Goal: Register for event/course: Sign up to attend an event or enroll in a course

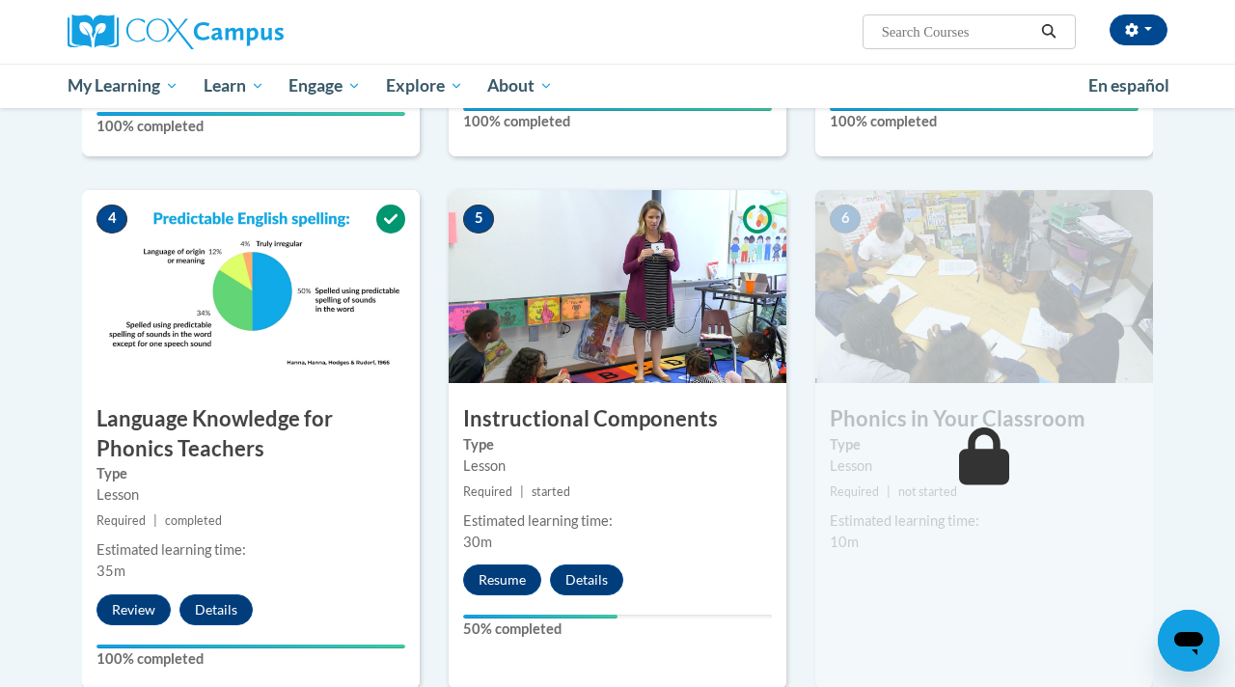
scroll to position [895, 0]
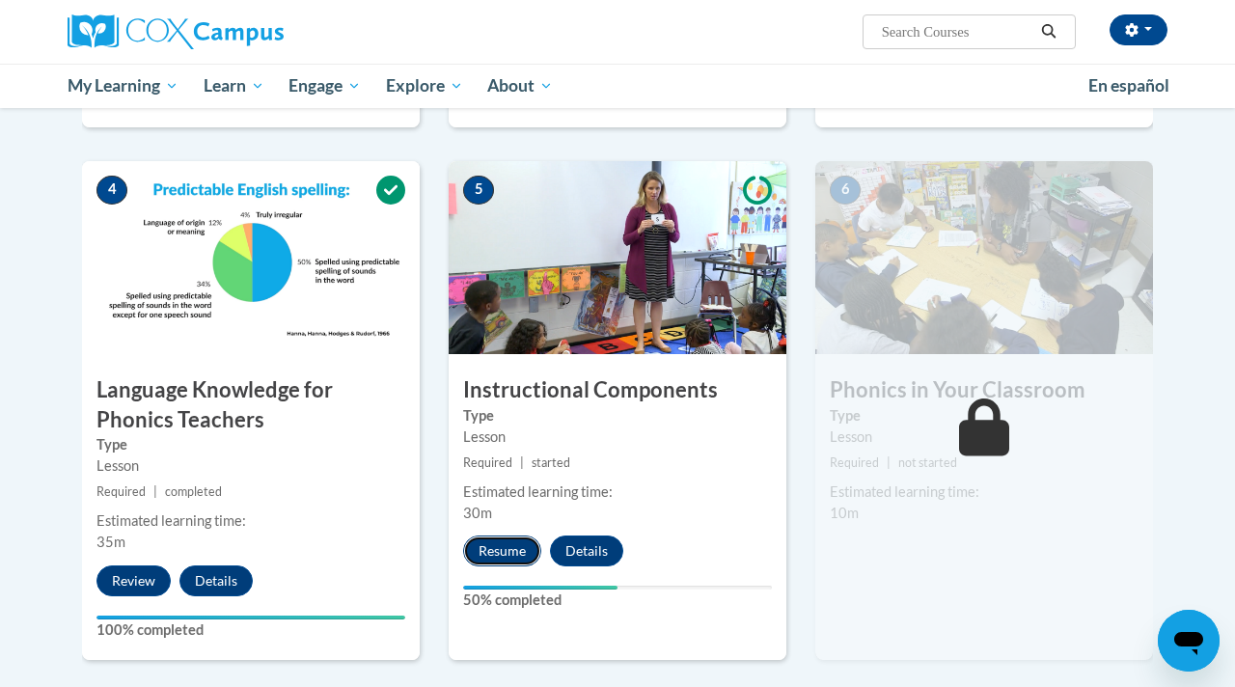
click at [503, 551] on button "Resume" at bounding box center [502, 550] width 78 height 31
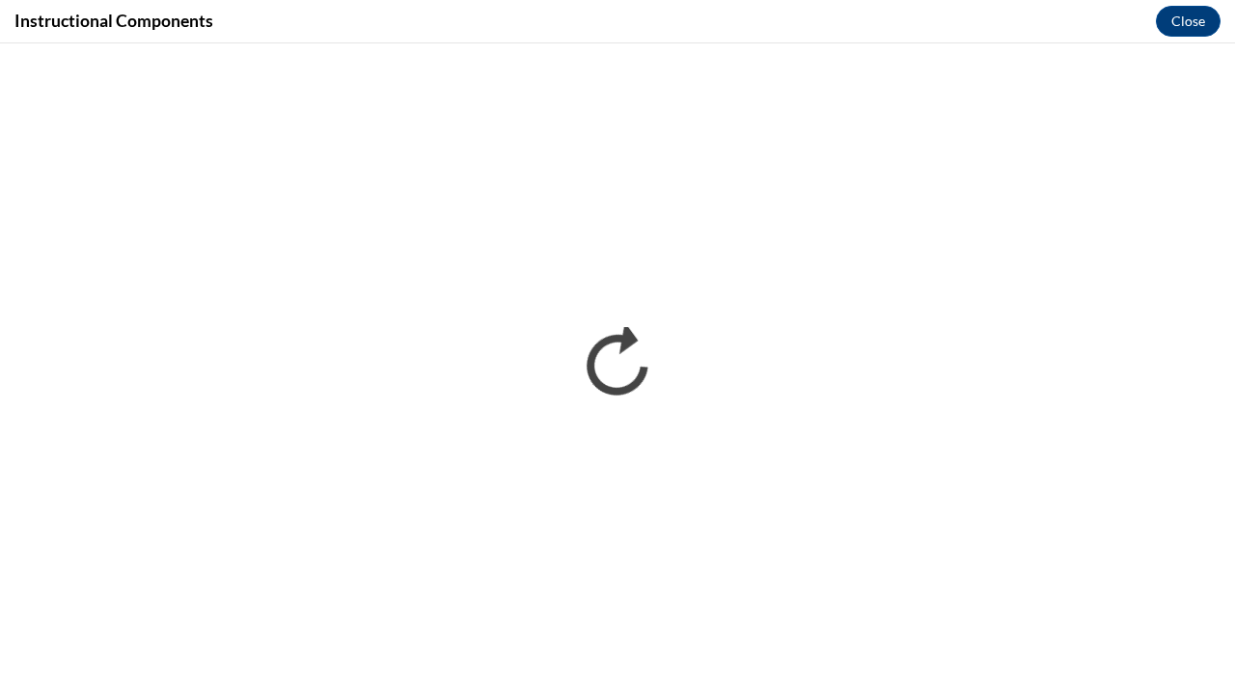
scroll to position [0, 0]
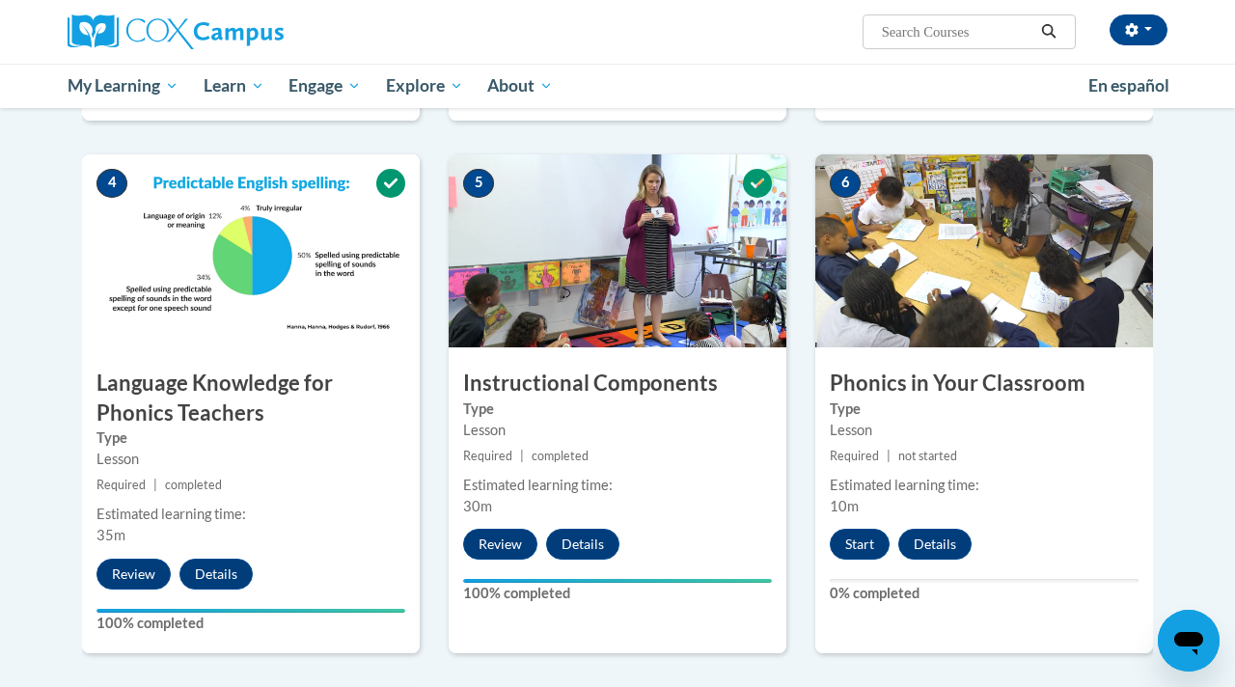
scroll to position [978, 0]
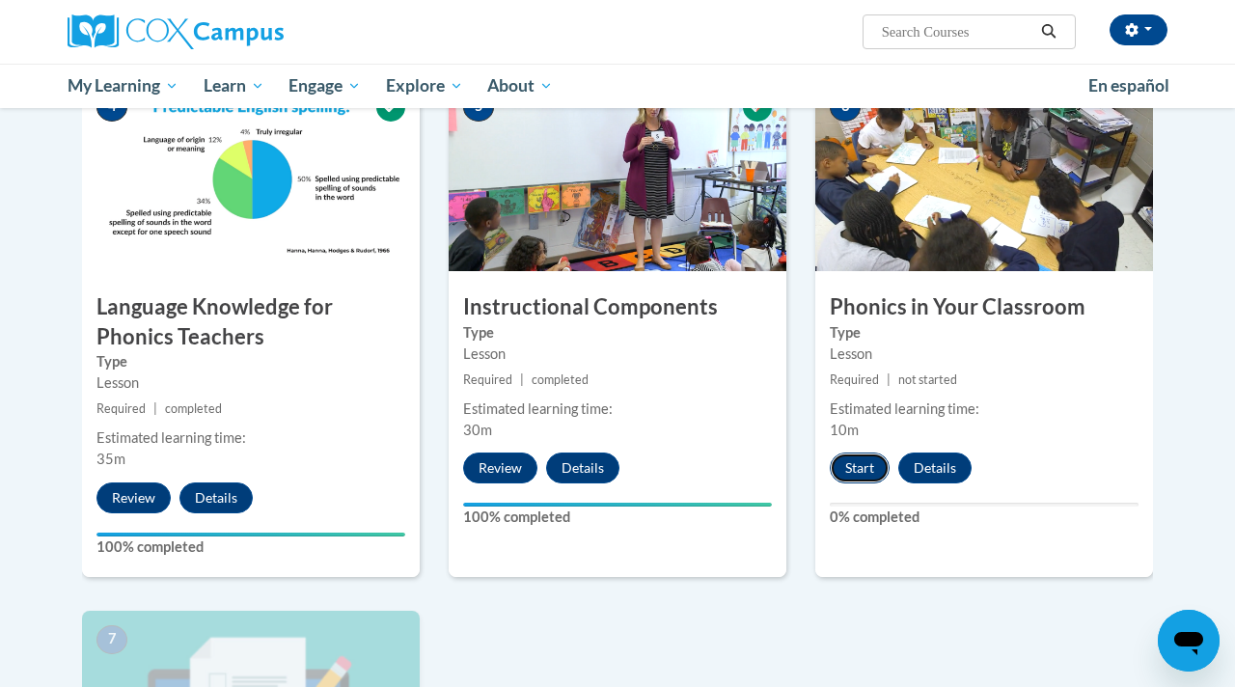
click at [868, 463] on button "Start" at bounding box center [860, 467] width 60 height 31
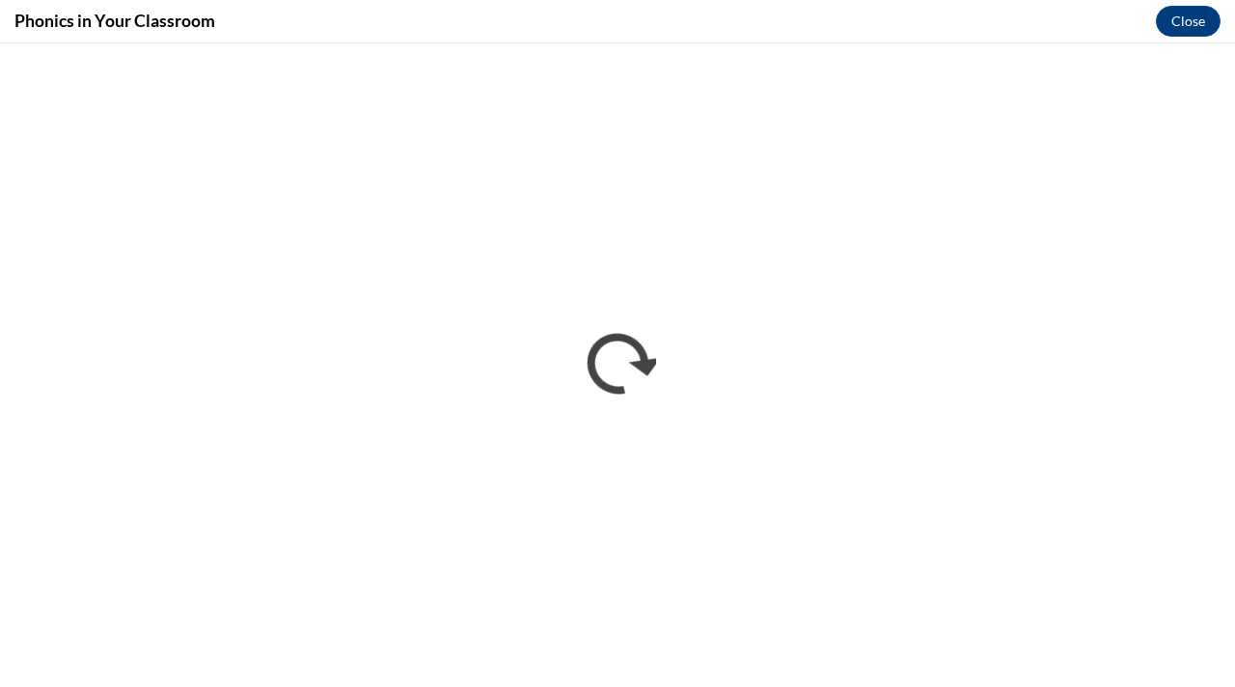
scroll to position [0, 0]
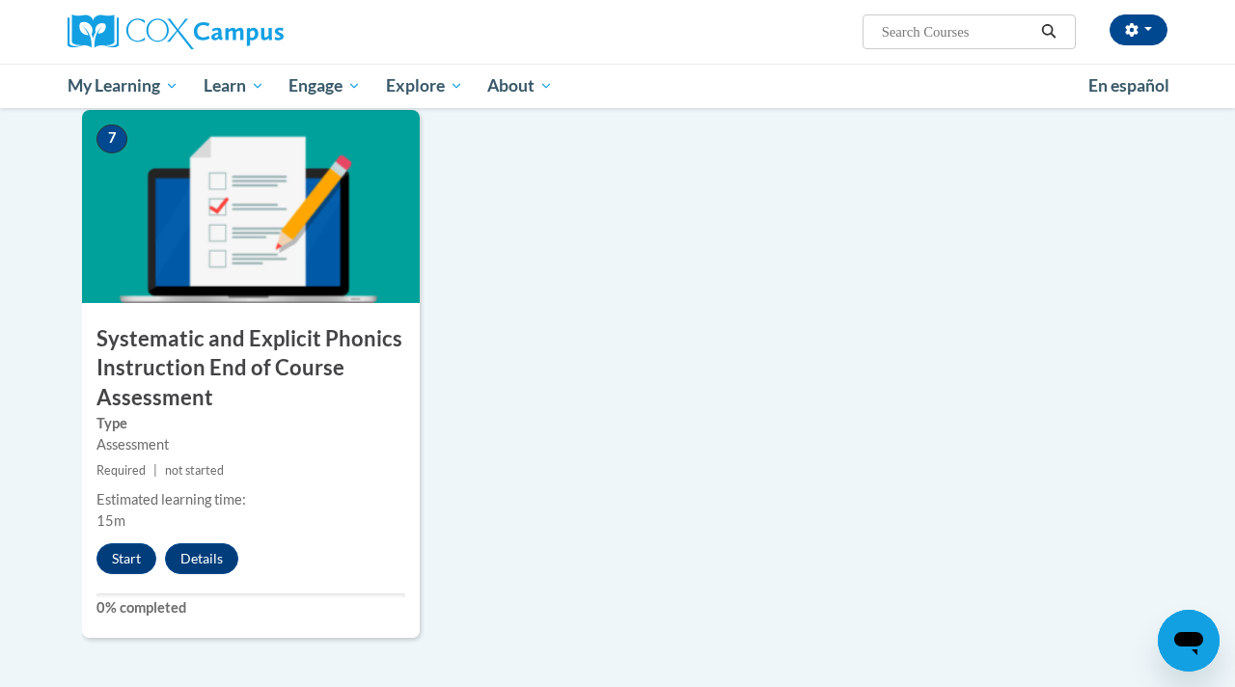
scroll to position [1482, 0]
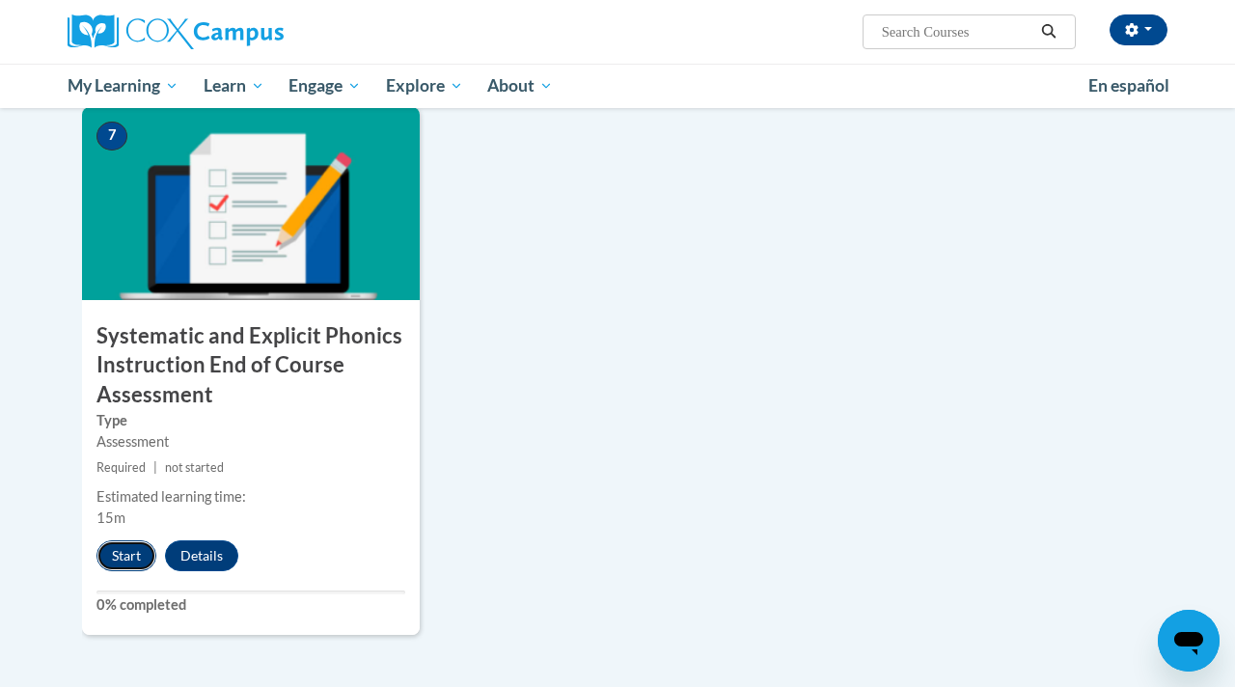
click at [130, 559] on button "Start" at bounding box center [126, 555] width 60 height 31
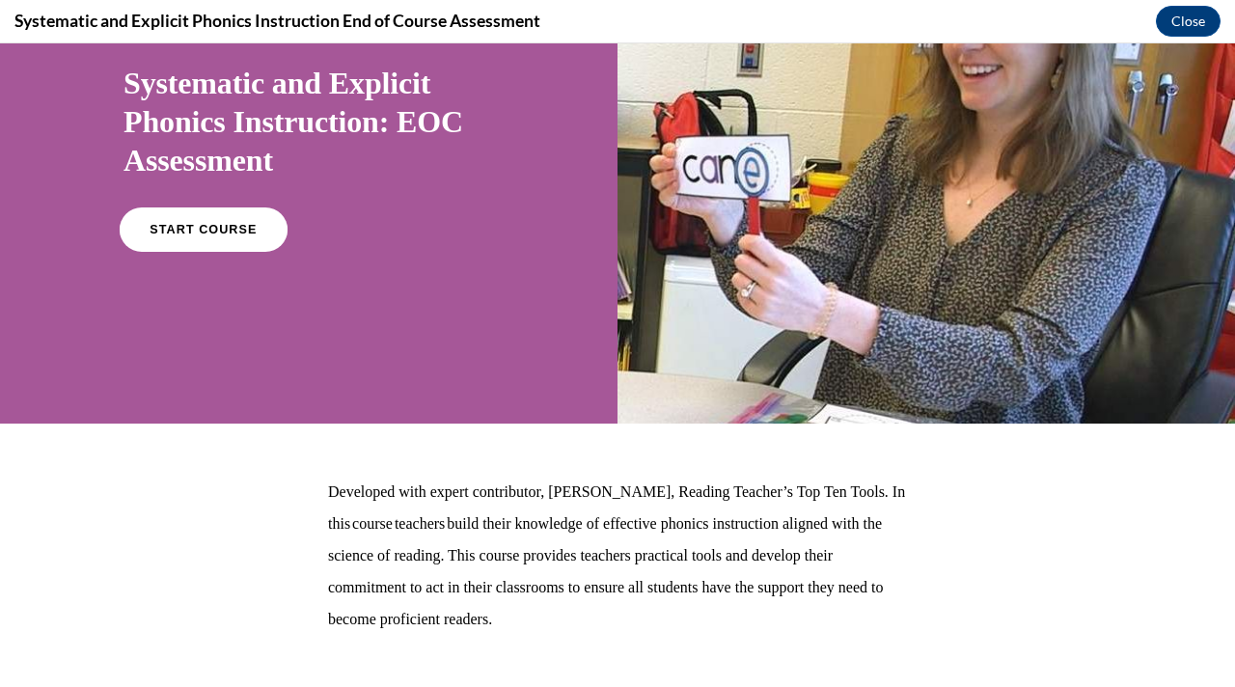
scroll to position [78, 0]
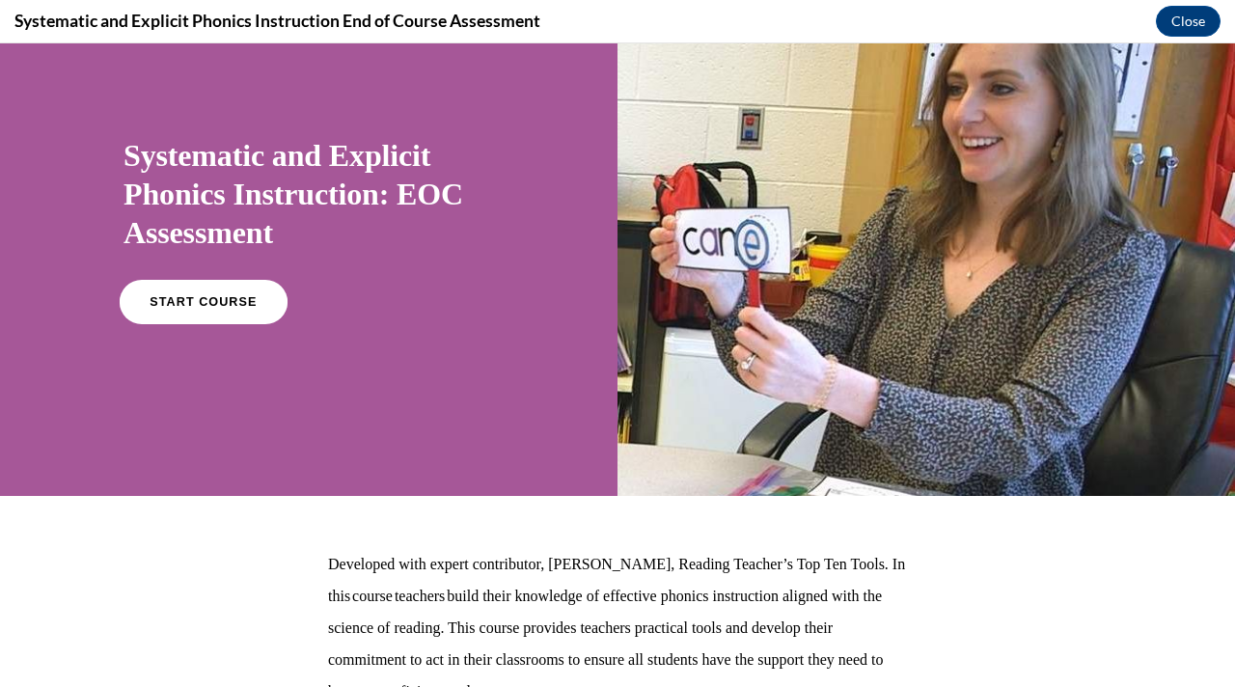
click at [219, 318] on link "START COURSE" at bounding box center [204, 302] width 168 height 44
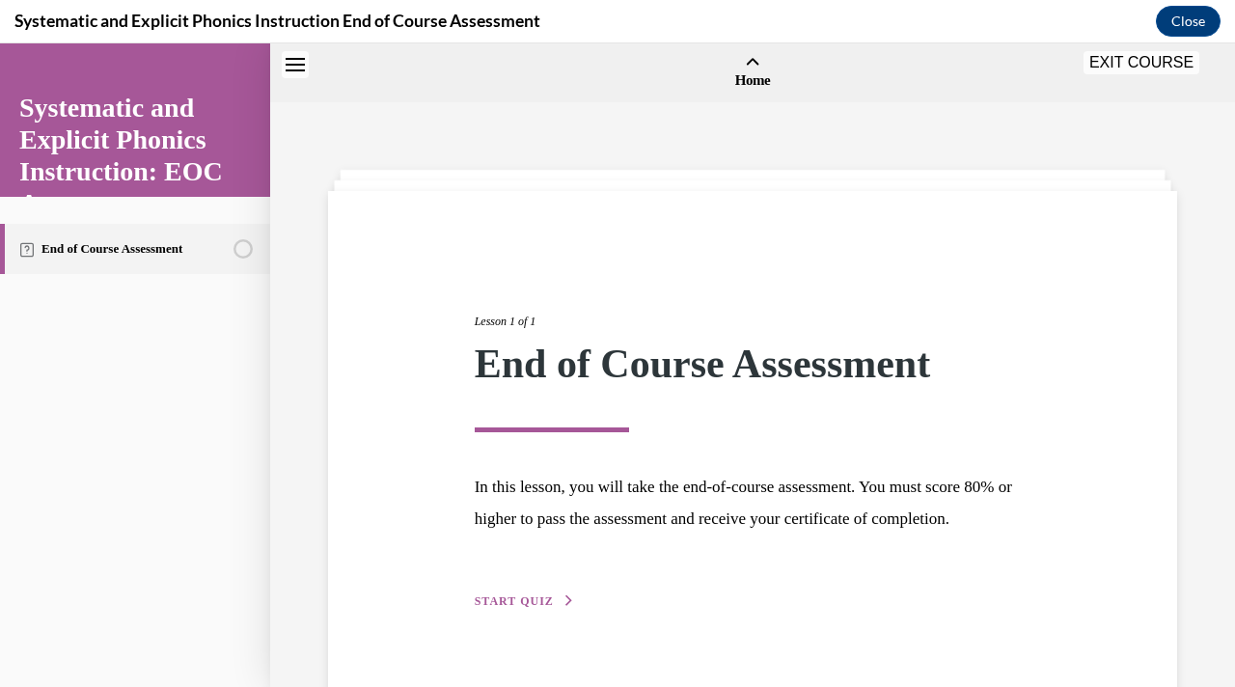
scroll to position [60, 0]
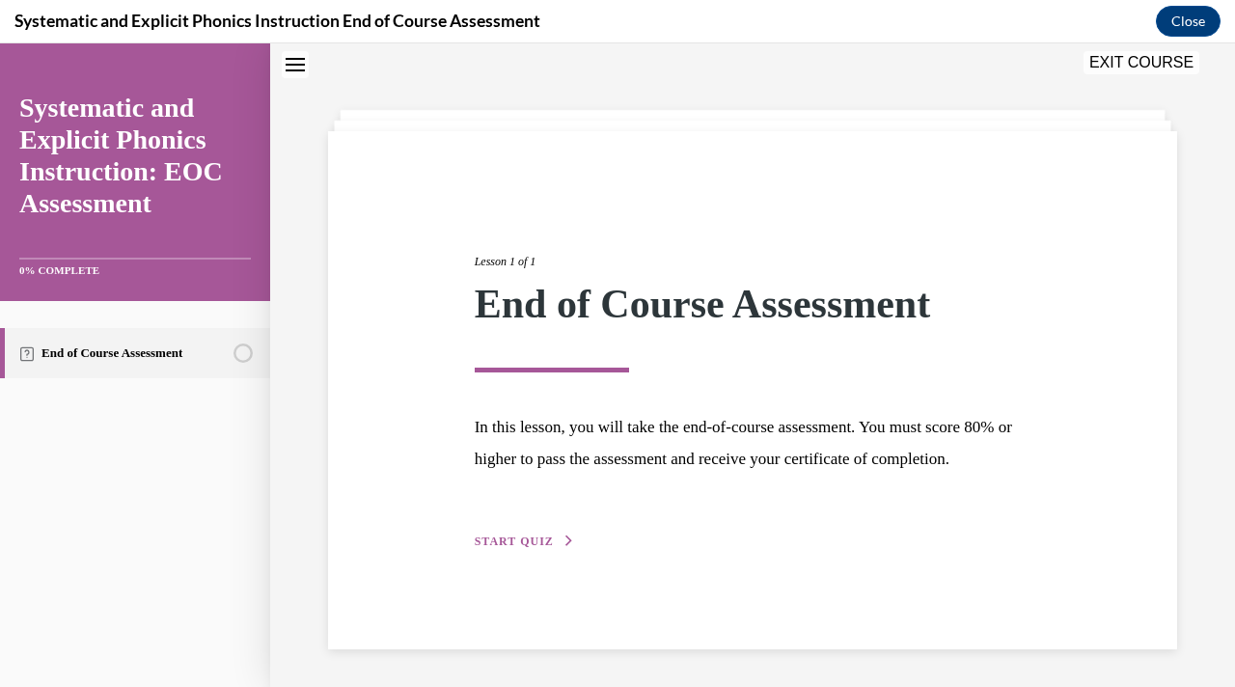
click at [546, 545] on span "START QUIZ" at bounding box center [514, 541] width 79 height 14
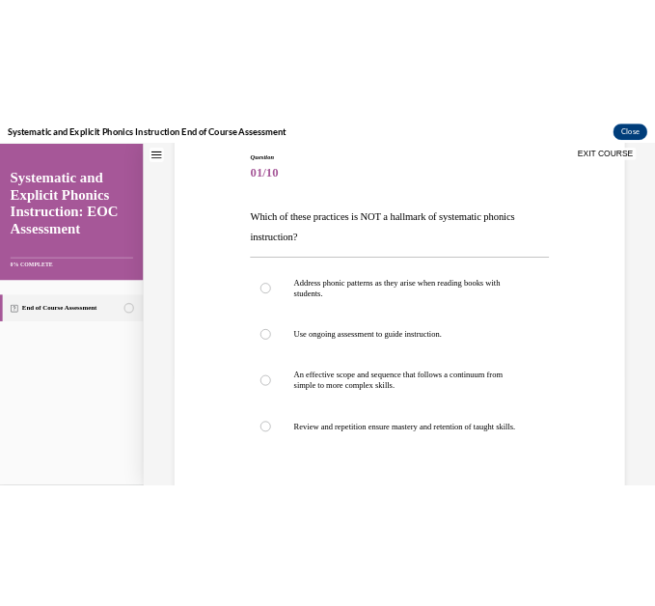
scroll to position [209, 0]
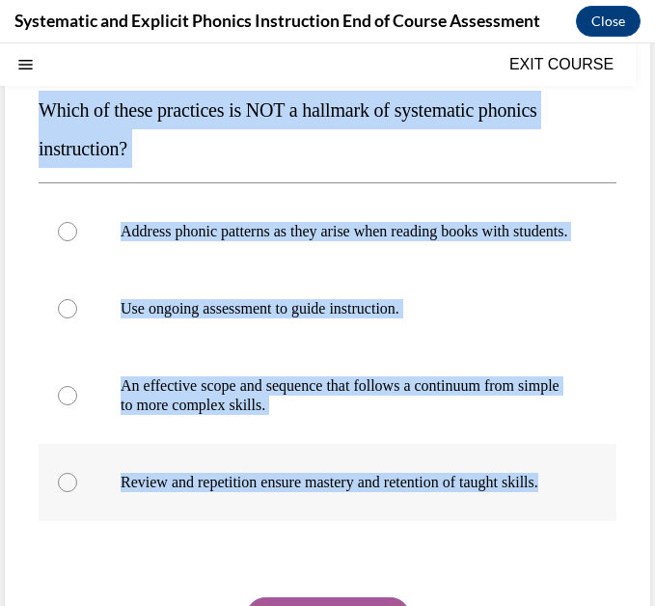
drag, startPoint x: 33, startPoint y: 98, endPoint x: 206, endPoint y: 517, distance: 452.9
click at [206, 517] on div "Question 01/10 Which of these practices is NOT a hallmark of systematic phonics…" at bounding box center [327, 366] width 645 height 798
copy div "Which of these practices is NOT a hallmark of systematic phonics instruction? A…"
click at [343, 190] on div "Address phonic patterns as they arise when reading books with students. Use ong…" at bounding box center [328, 356] width 578 height 348
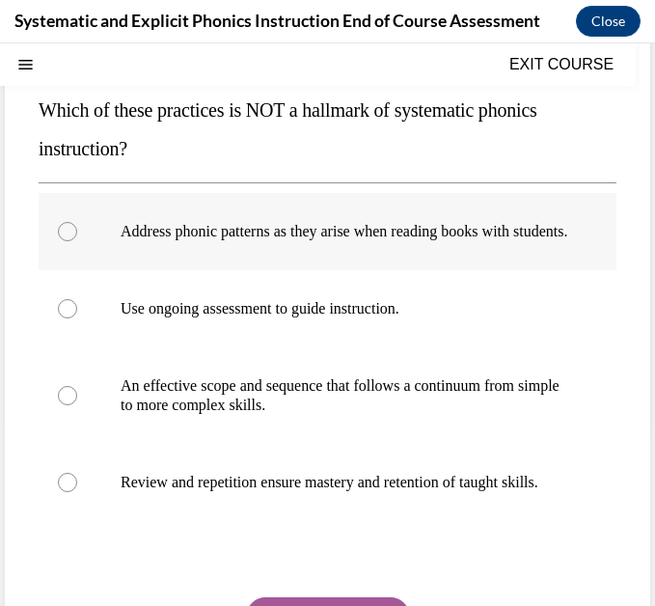
click at [68, 241] on div at bounding box center [67, 231] width 19 height 19
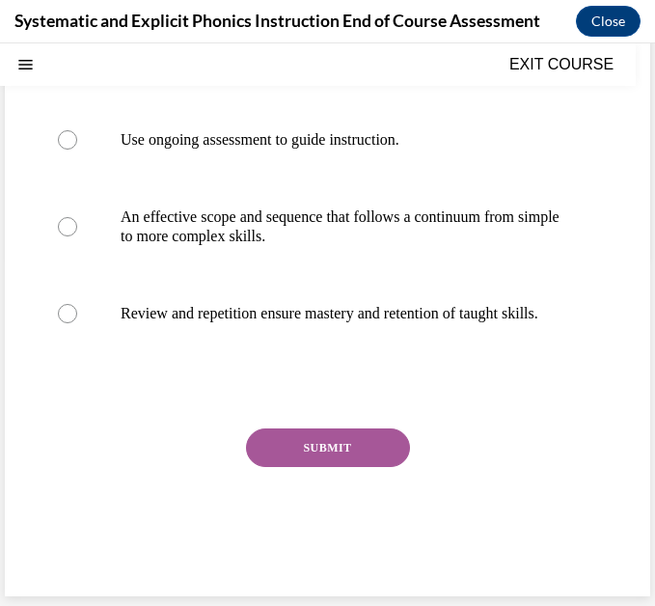
click at [337, 451] on button "SUBMIT" at bounding box center [328, 447] width 164 height 39
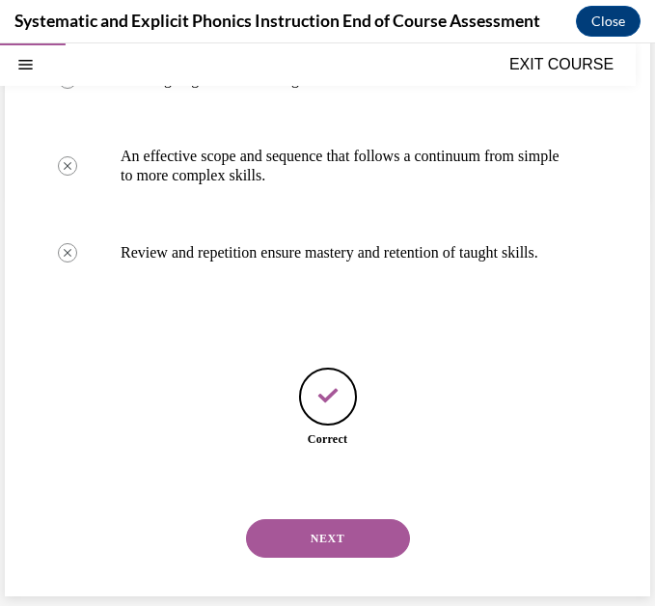
scroll to position [478, 0]
click at [328, 547] on button "NEXT" at bounding box center [328, 538] width 164 height 39
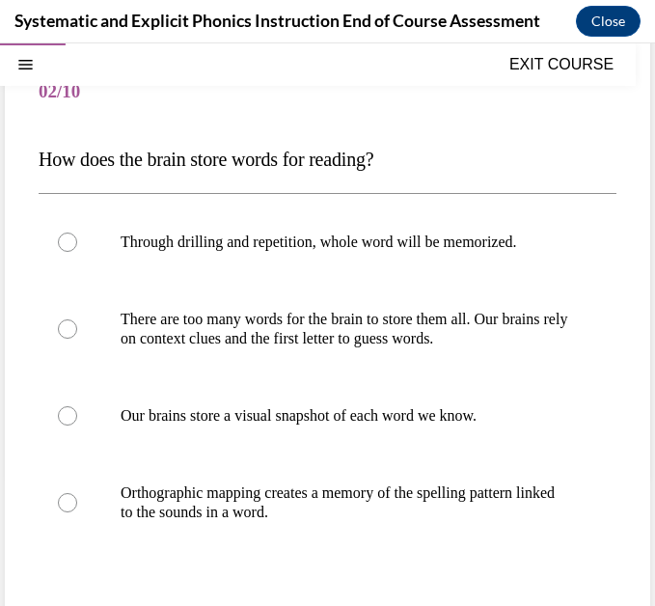
scroll to position [161, 0]
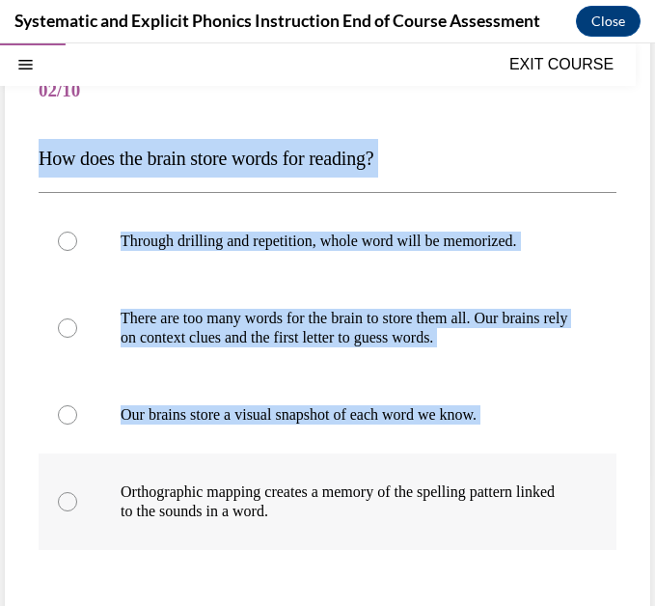
drag, startPoint x: 40, startPoint y: 151, endPoint x: 355, endPoint y: 523, distance: 487.3
click at [355, 523] on div "Question 02/10 How does the brain store words for reading? Through drilling and…" at bounding box center [328, 419] width 578 height 730
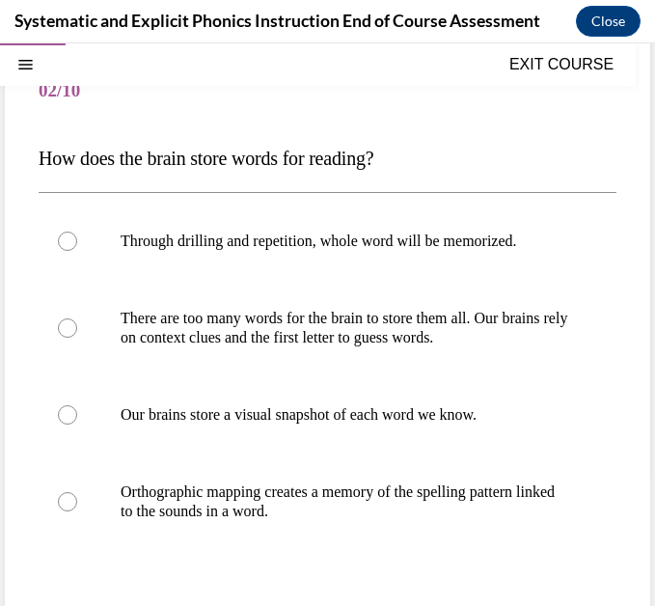
click at [50, 113] on div "Question 02/10 How does the brain store words for reading? Through drilling and…" at bounding box center [328, 419] width 578 height 730
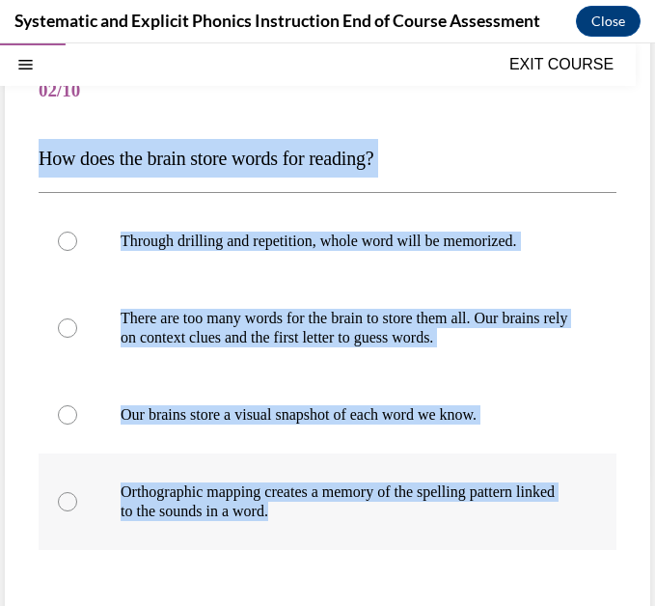
drag, startPoint x: 39, startPoint y: 151, endPoint x: 352, endPoint y: 516, distance: 481.0
click at [352, 516] on div "Question 02/10 How does the brain store words for reading? Through drilling and…" at bounding box center [328, 419] width 578 height 730
copy div "How does the brain store words for reading? Through drilling and repetition, wh…"
click at [212, 584] on div at bounding box center [328, 585] width 578 height 23
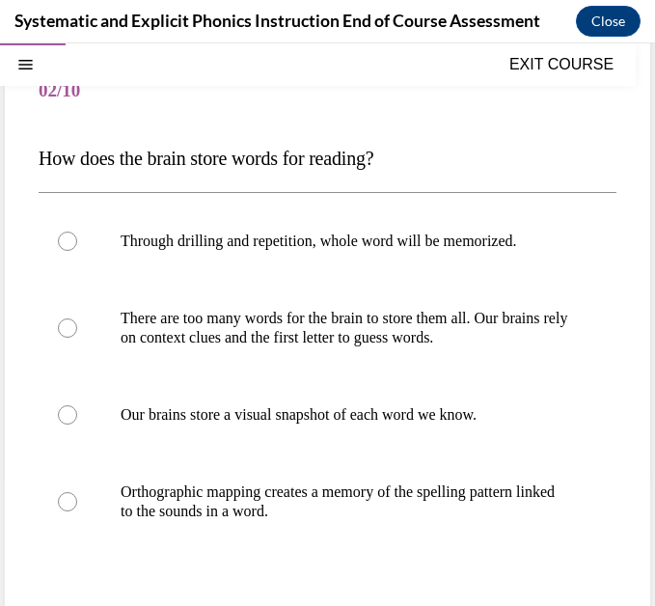
click at [212, 584] on div at bounding box center [328, 585] width 578 height 23
click at [68, 503] on div at bounding box center [67, 501] width 19 height 19
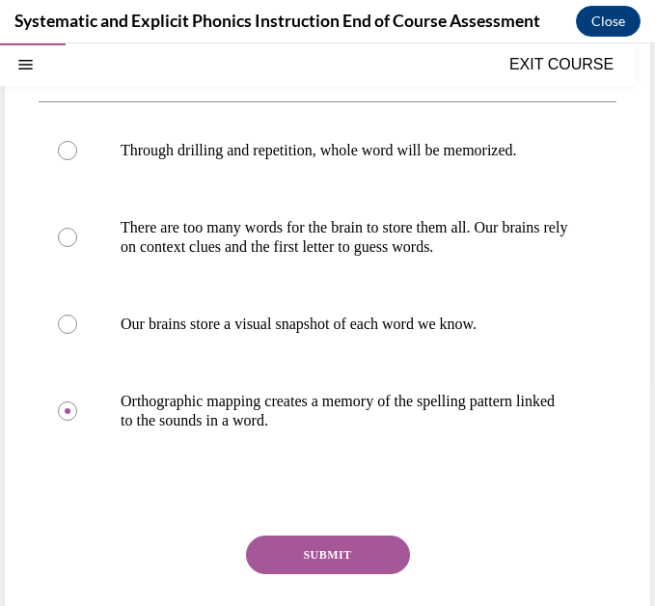
click at [346, 562] on button "SUBMIT" at bounding box center [328, 554] width 164 height 39
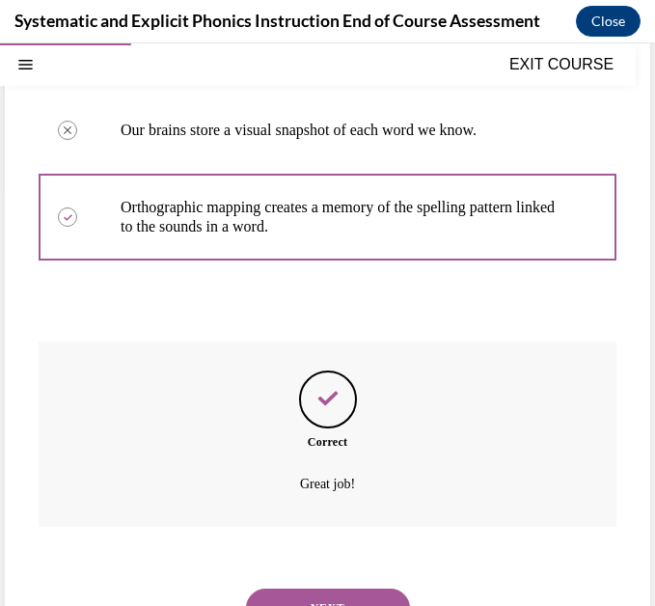
scroll to position [515, 0]
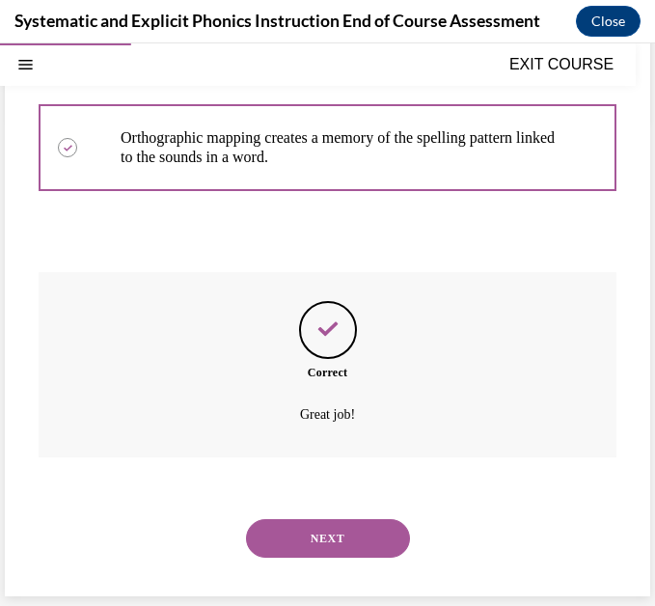
click at [336, 531] on button "NEXT" at bounding box center [328, 538] width 164 height 39
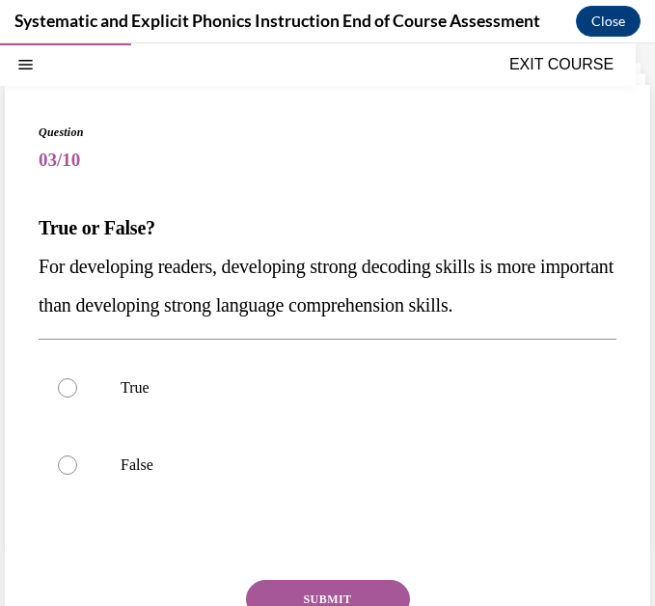
scroll to position [95, 0]
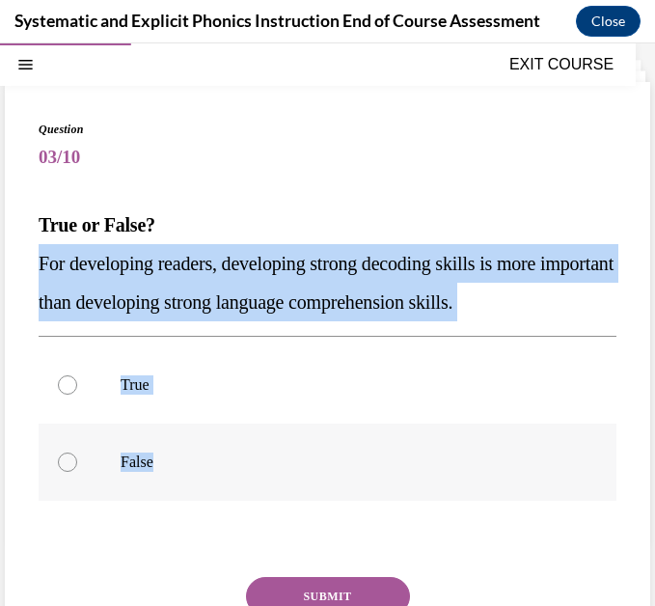
drag, startPoint x: 40, startPoint y: 263, endPoint x: 182, endPoint y: 468, distance: 249.4
click at [182, 468] on div "Question 03/10 True or False? For developing readers, developing strong decodin…" at bounding box center [328, 428] width 578 height 615
copy div "For developing readers, developing strong decoding skills is more important tha…"
click at [68, 452] on div at bounding box center [67, 461] width 19 height 19
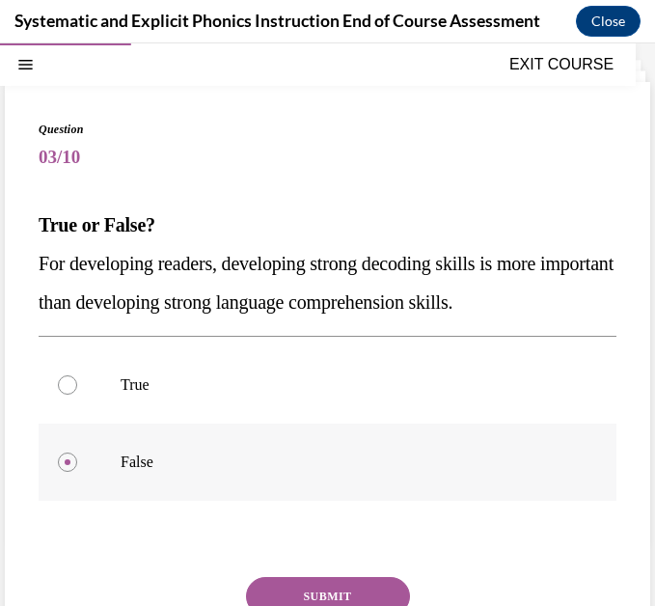
click at [68, 452] on div at bounding box center [67, 461] width 19 height 19
click at [299, 597] on button "SUBMIT" at bounding box center [328, 596] width 164 height 39
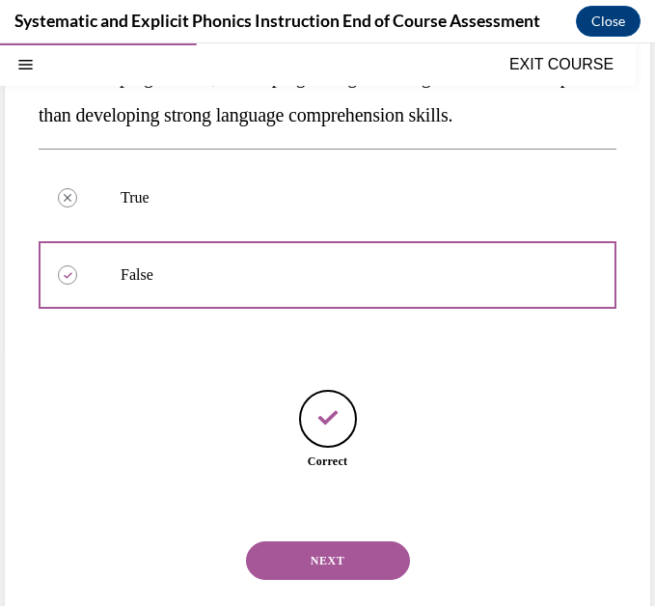
scroll to position [304, 0]
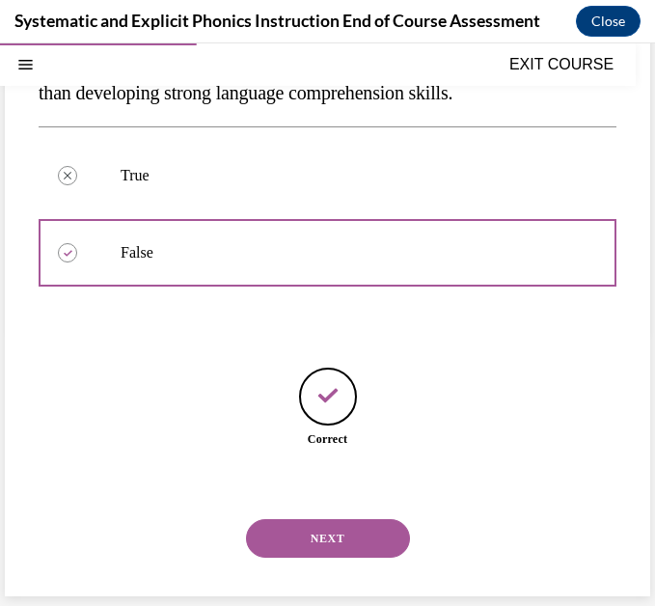
click at [293, 533] on button "NEXT" at bounding box center [328, 538] width 164 height 39
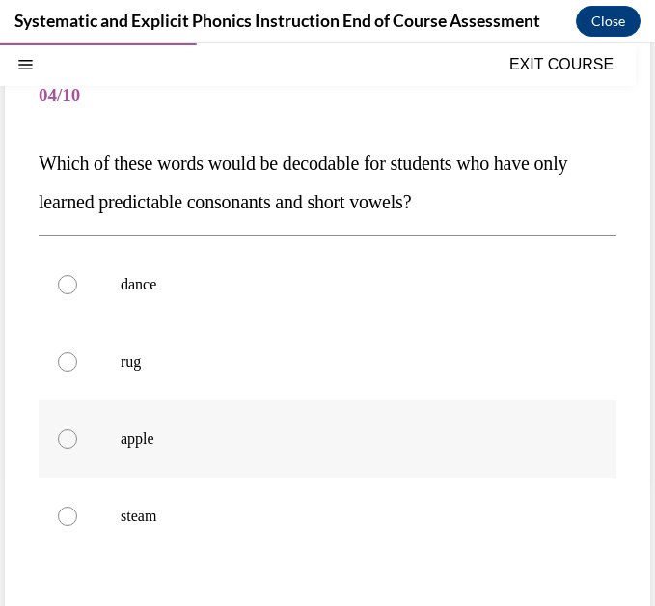
scroll to position [161, 0]
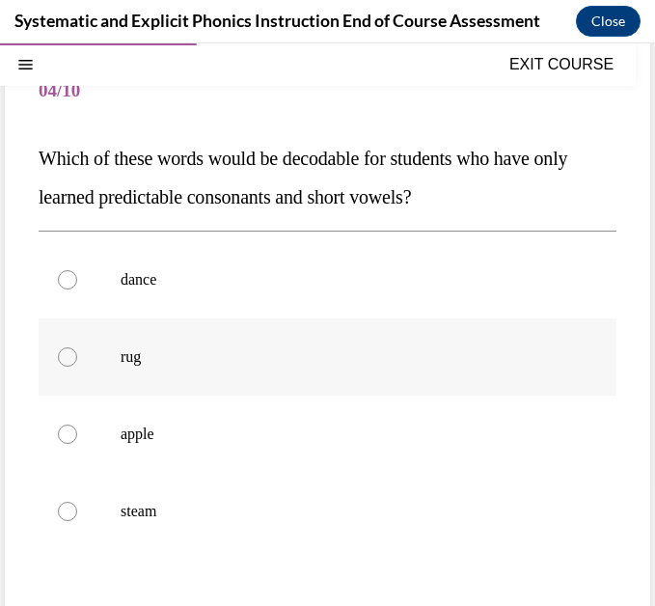
click at [123, 387] on div at bounding box center [328, 356] width 578 height 77
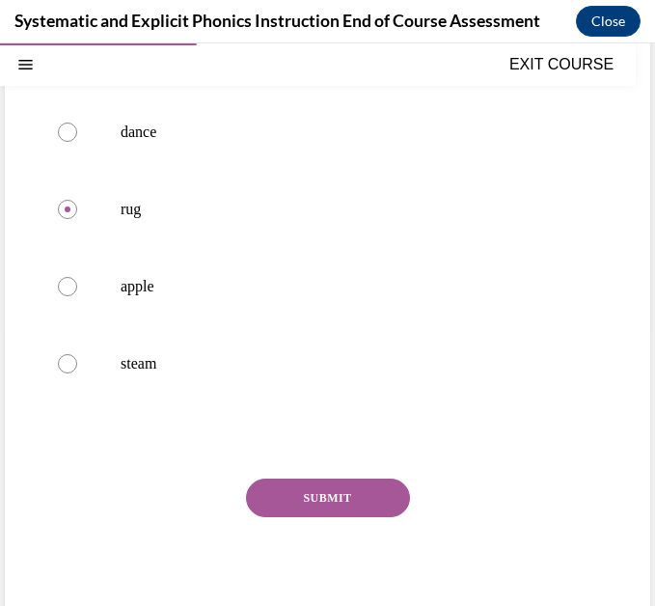
click at [333, 493] on button "SUBMIT" at bounding box center [328, 498] width 164 height 39
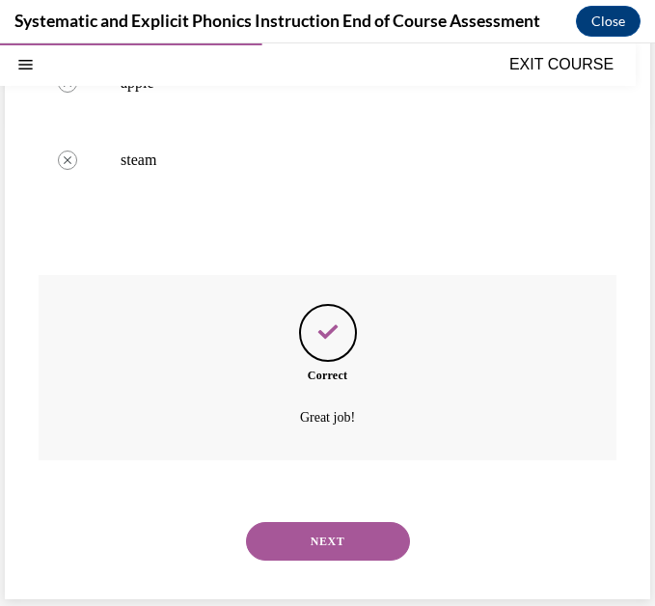
scroll to position [515, 0]
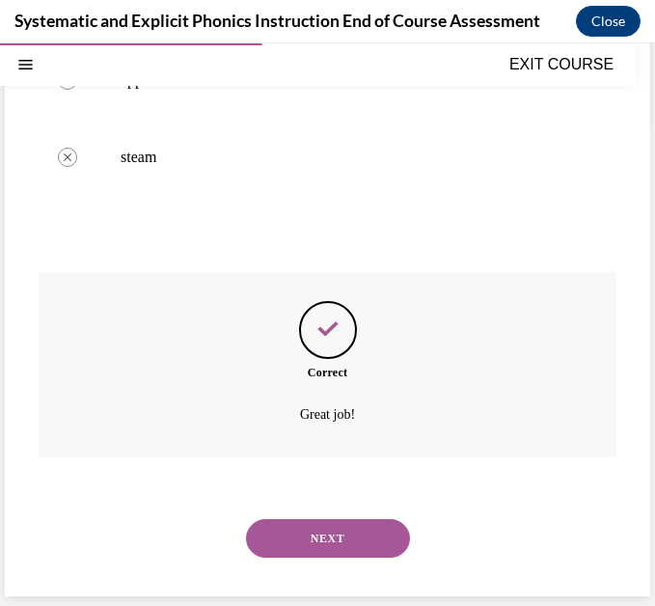
click at [326, 535] on button "NEXT" at bounding box center [328, 538] width 164 height 39
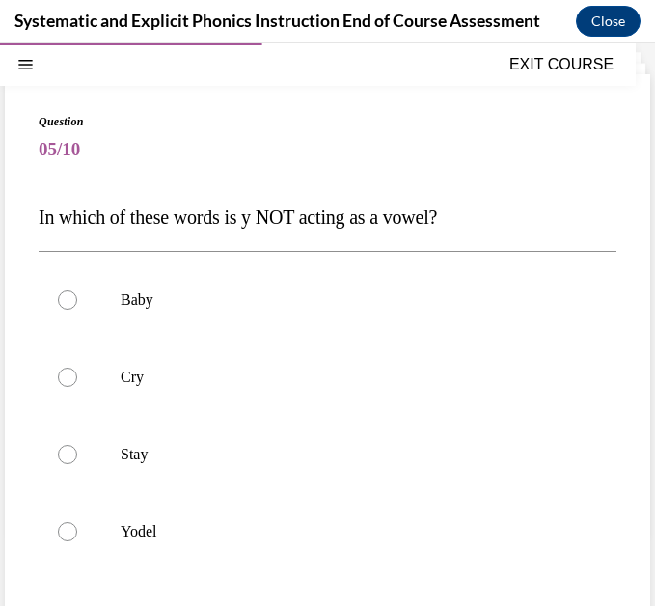
scroll to position [111, 0]
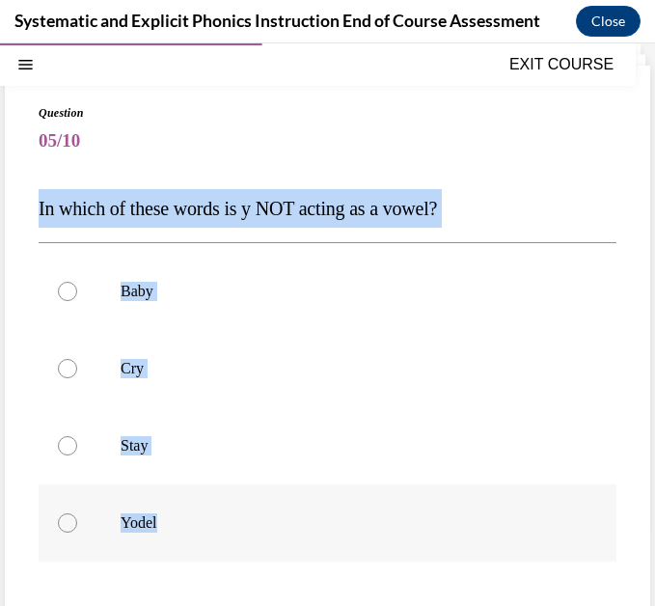
drag, startPoint x: 36, startPoint y: 198, endPoint x: 191, endPoint y: 508, distance: 347.3
click at [191, 510] on div "Question 05/10 In which of these words is y NOT acting as a vowel? Baby Cry Sta…" at bounding box center [327, 436] width 645 height 740
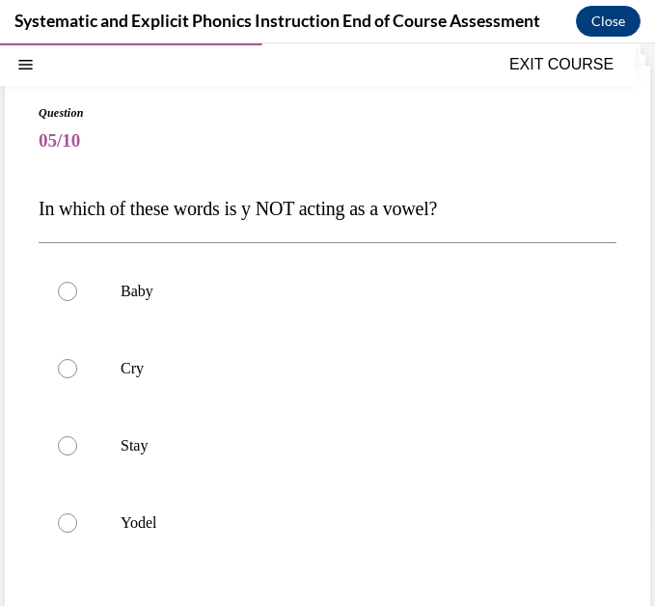
click at [216, 575] on div "Question 05/10 In which of these words is y NOT acting as a vowel? Baby Cry Sta…" at bounding box center [328, 450] width 578 height 692
click at [64, 512] on div at bounding box center [328, 522] width 578 height 77
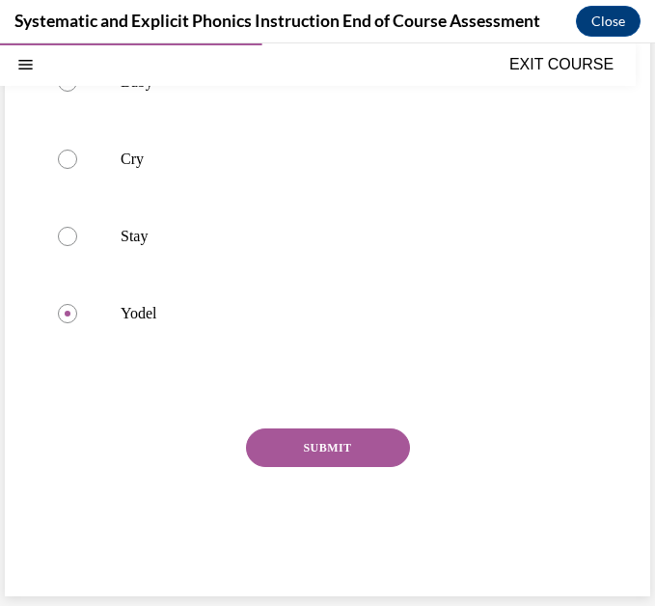
click at [299, 434] on button "SUBMIT" at bounding box center [328, 447] width 164 height 39
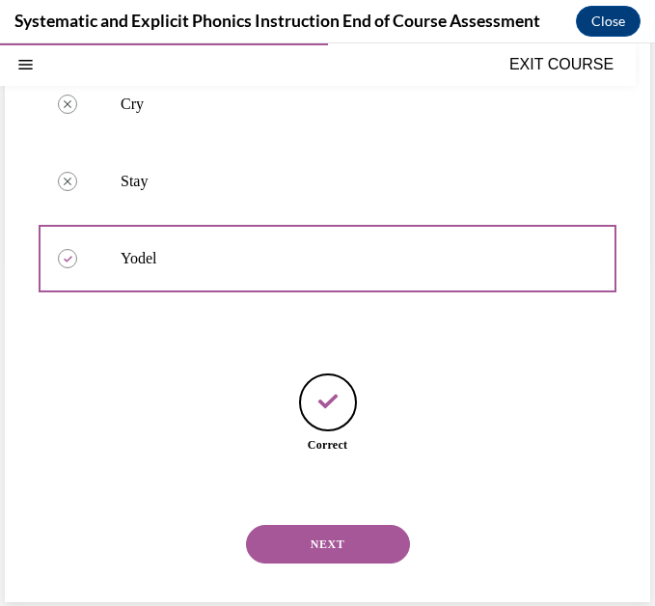
scroll to position [381, 0]
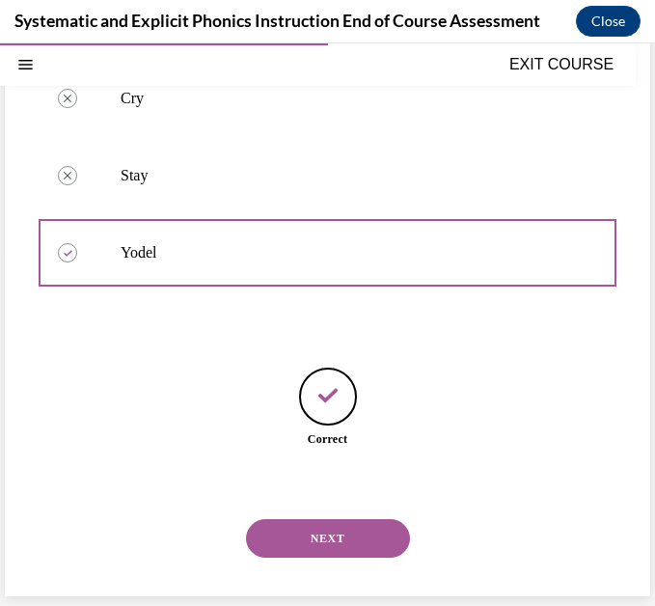
click at [323, 541] on button "NEXT" at bounding box center [328, 538] width 164 height 39
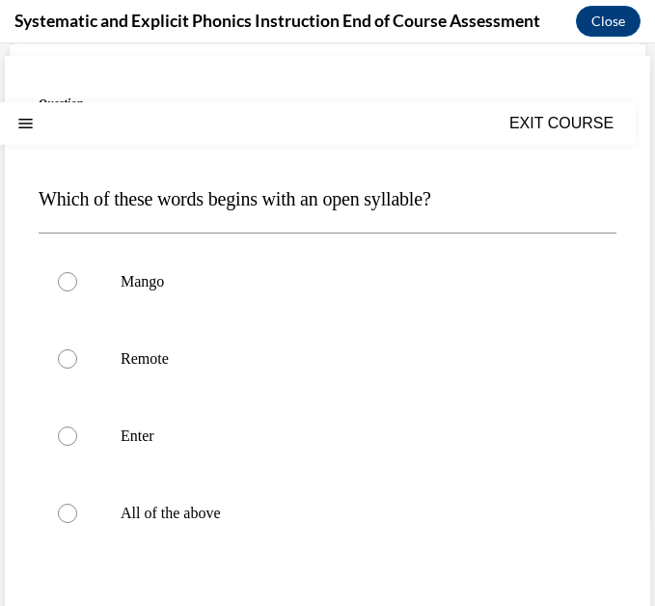
scroll to position [143, 0]
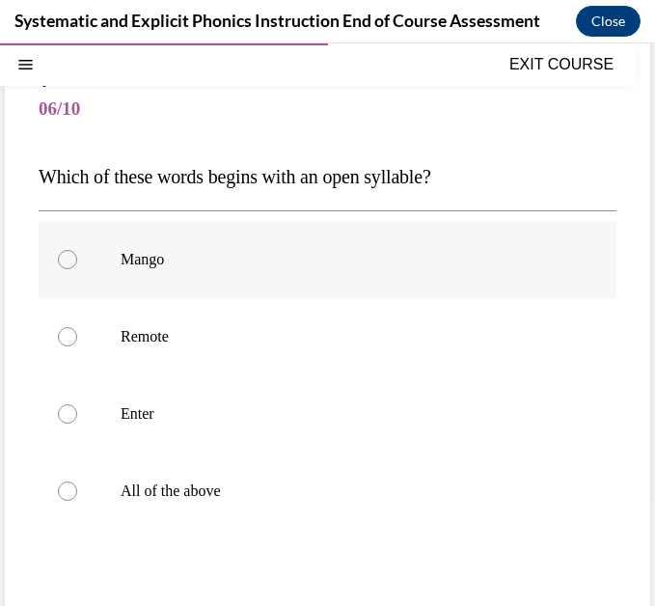
click at [191, 286] on div at bounding box center [328, 259] width 578 height 77
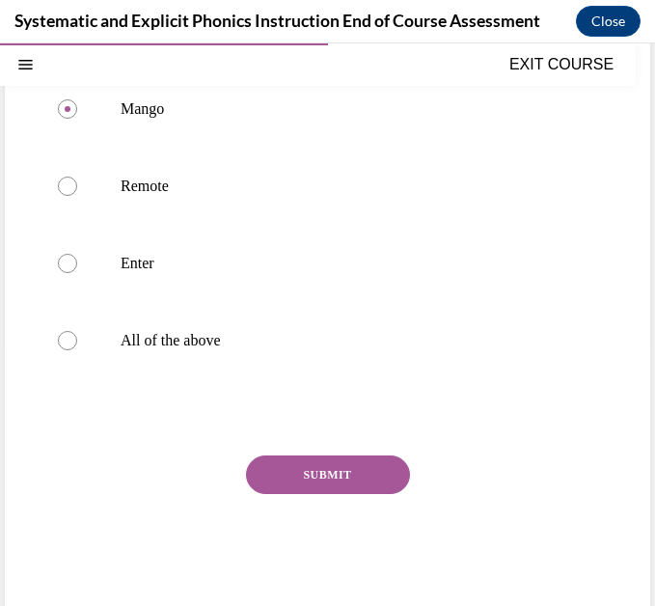
click at [296, 469] on button "SUBMIT" at bounding box center [328, 474] width 164 height 39
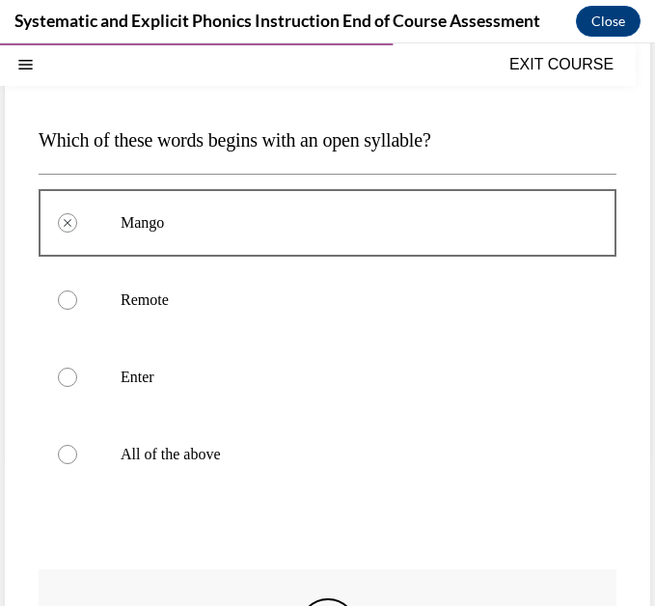
scroll to position [477, 0]
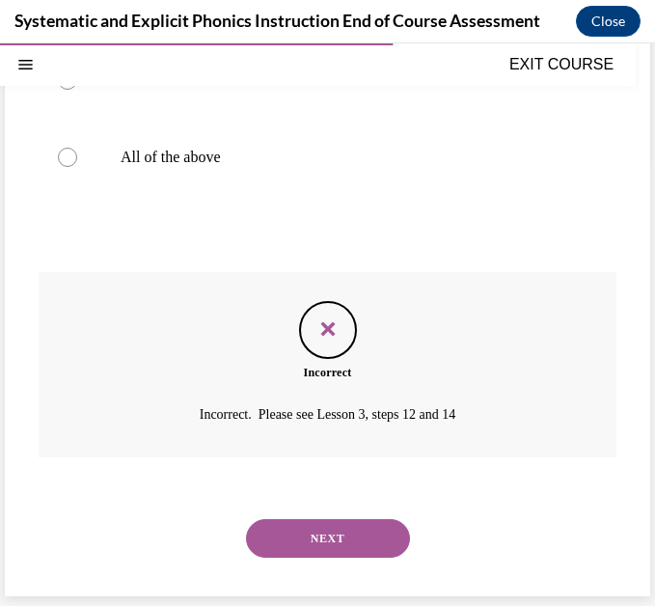
click at [312, 530] on button "NEXT" at bounding box center [328, 538] width 164 height 39
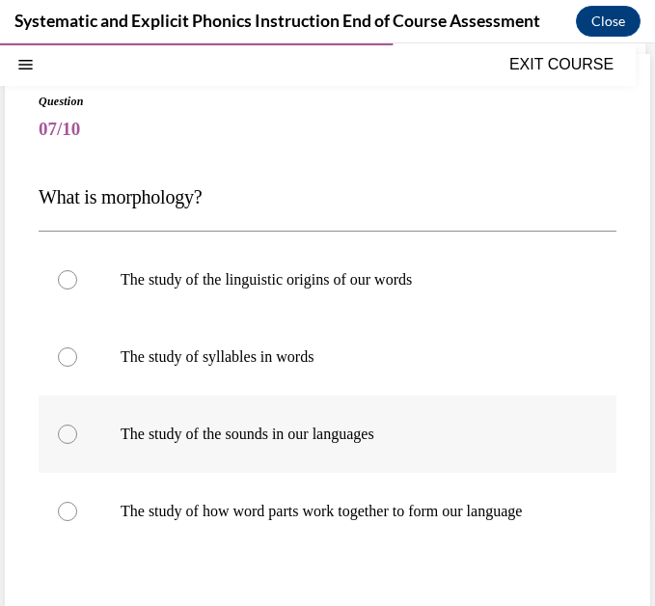
scroll to position [123, 0]
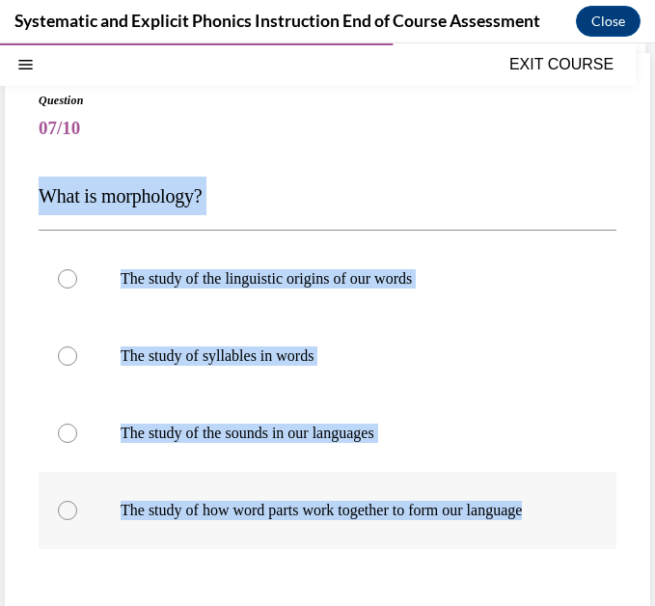
drag, startPoint x: 41, startPoint y: 183, endPoint x: 556, endPoint y: 509, distance: 609.7
click at [556, 509] on div "Question 07/10 What is morphology? The study of the linguistic origins of our w…" at bounding box center [328, 438] width 578 height 692
copy div "What is morphology? The study of the linguistic origins of our words The study …"
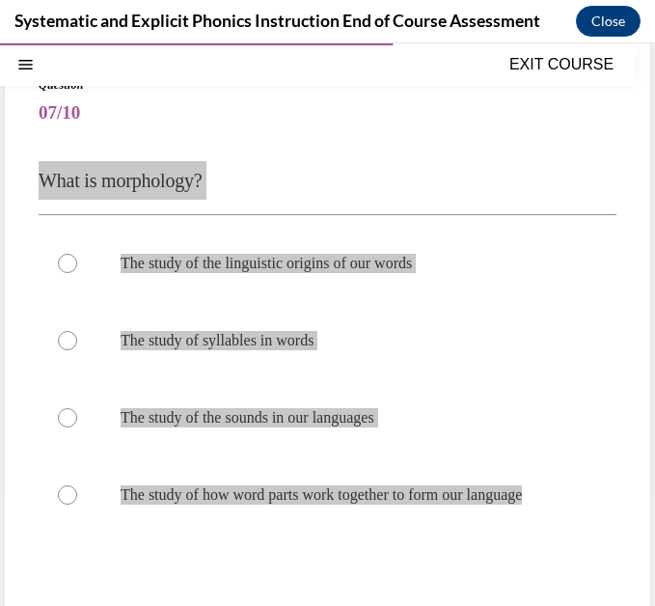
scroll to position [144, 0]
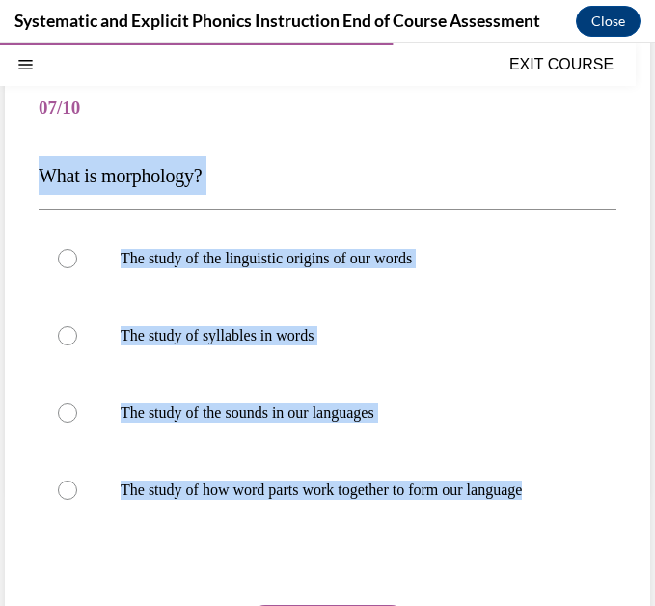
click at [133, 575] on div at bounding box center [328, 564] width 578 height 23
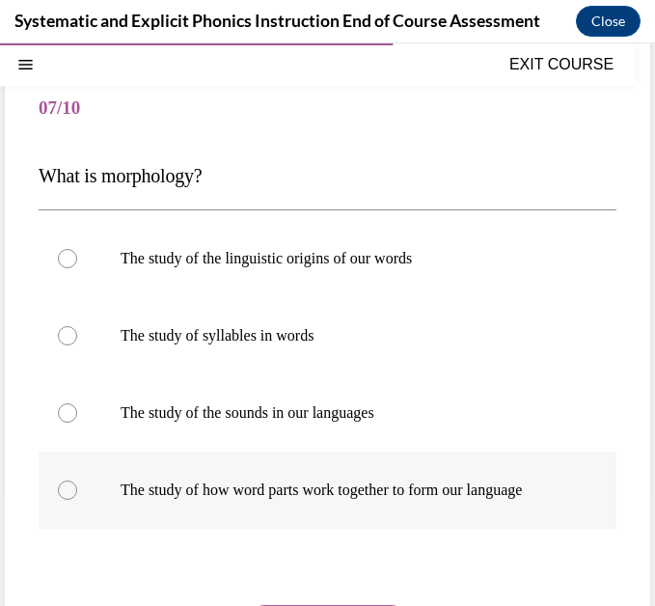
click at [69, 473] on div at bounding box center [328, 490] width 578 height 77
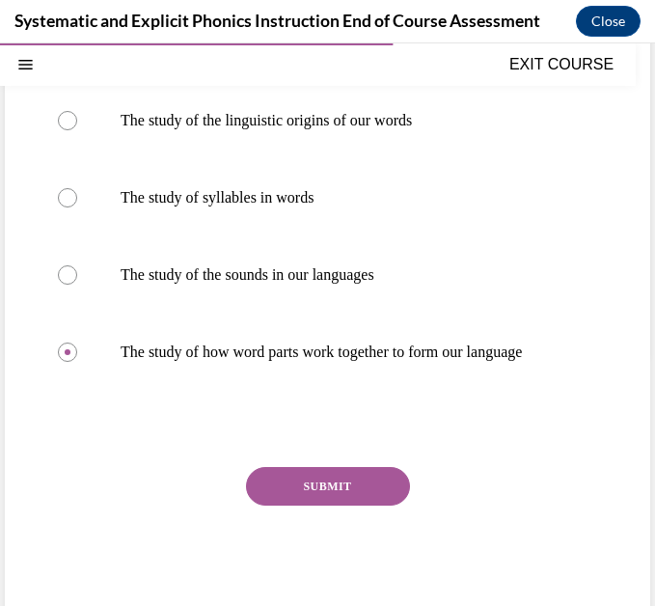
click at [321, 488] on button "SUBMIT" at bounding box center [328, 486] width 164 height 39
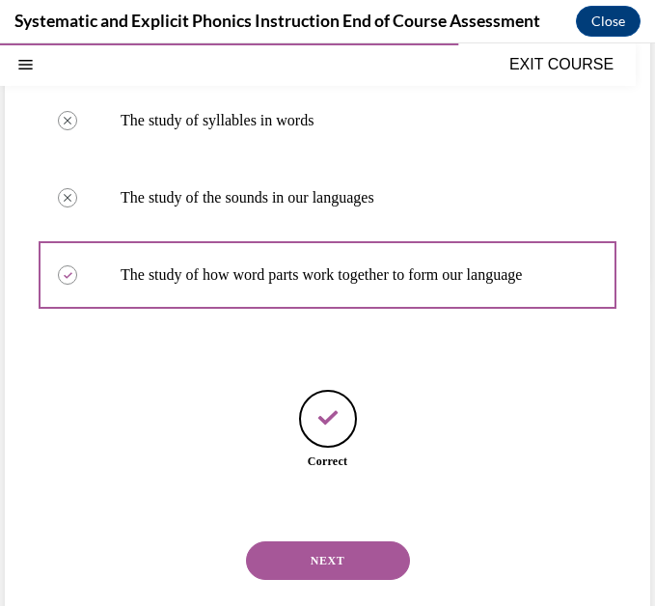
scroll to position [381, 0]
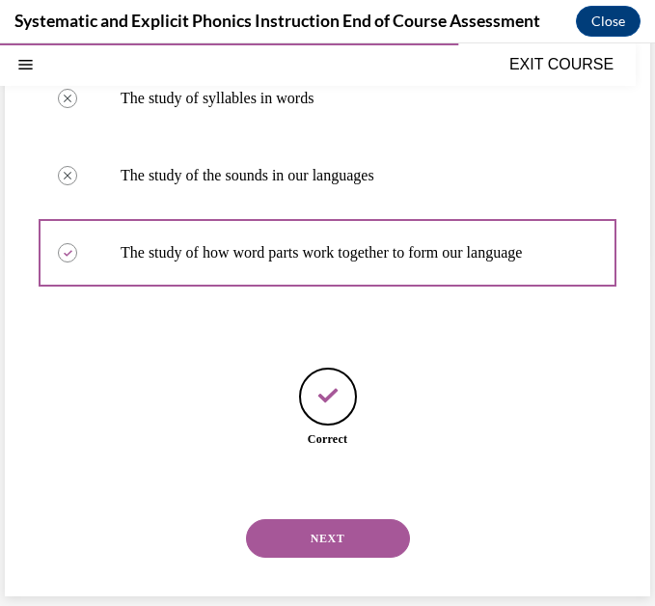
click at [345, 534] on button "NEXT" at bounding box center [328, 538] width 164 height 39
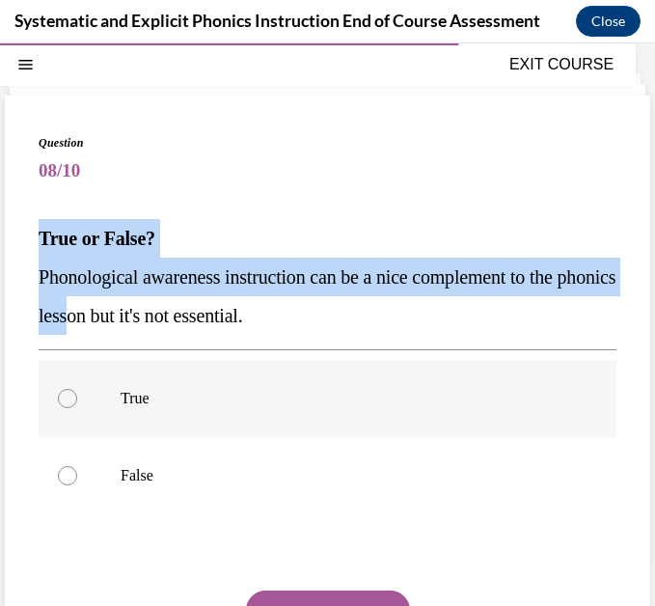
scroll to position [80, 0]
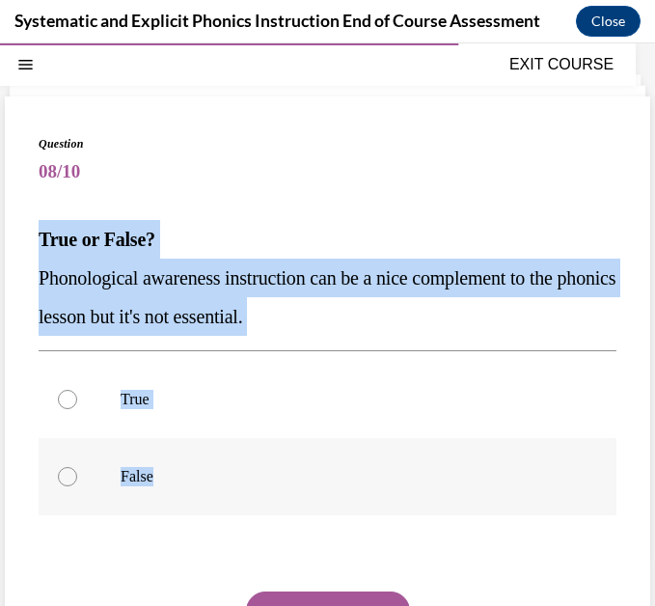
drag, startPoint x: 38, startPoint y: 232, endPoint x: 215, endPoint y: 472, distance: 298.7
click at [215, 472] on div "Question 08/10 True or False? Phonological awareness instruction can be a nice …" at bounding box center [328, 442] width 578 height 615
copy div "True or False? Phonological awareness instruction can be a nice complement to t…"
click at [645, 507] on div "Question 08/10 True or False? Phonological awareness instruction can be a nice …" at bounding box center [327, 427] width 645 height 663
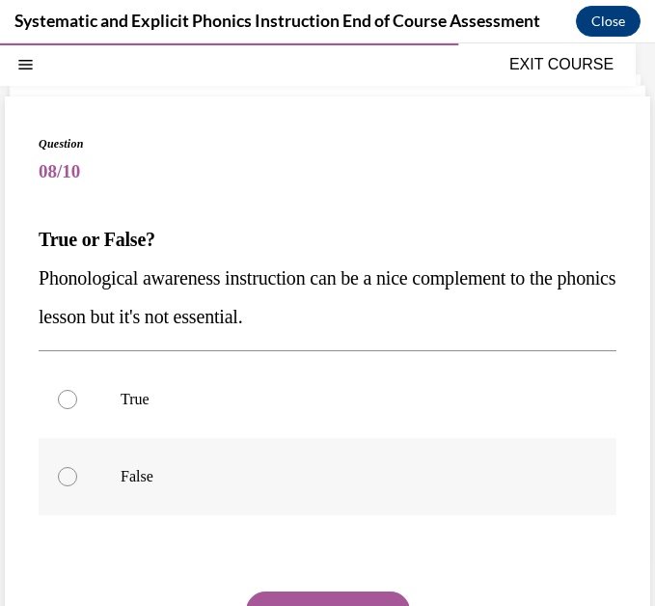
click at [72, 471] on div at bounding box center [67, 476] width 19 height 19
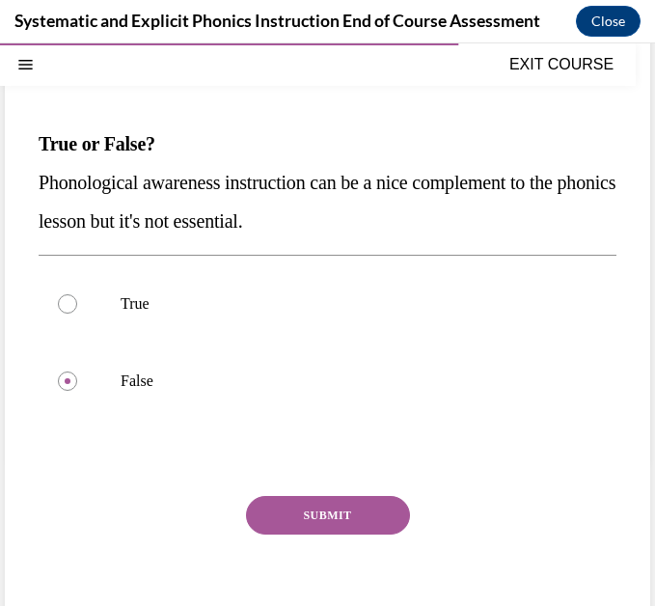
click at [281, 511] on button "SUBMIT" at bounding box center [328, 515] width 164 height 39
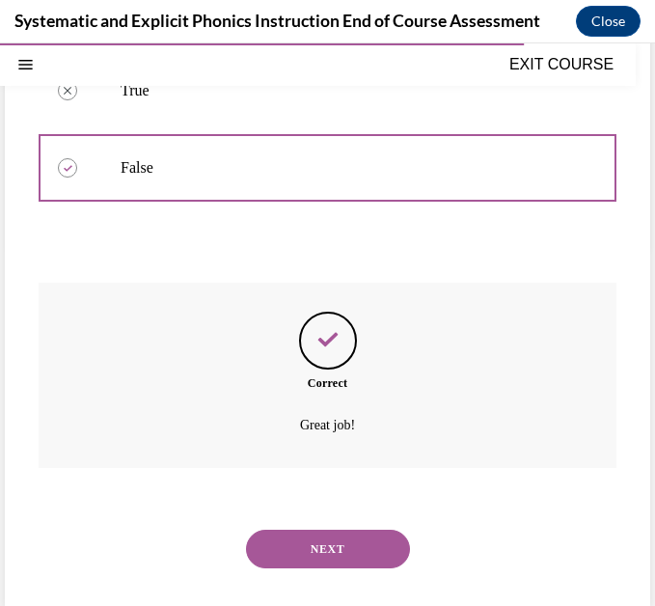
scroll to position [387, 0]
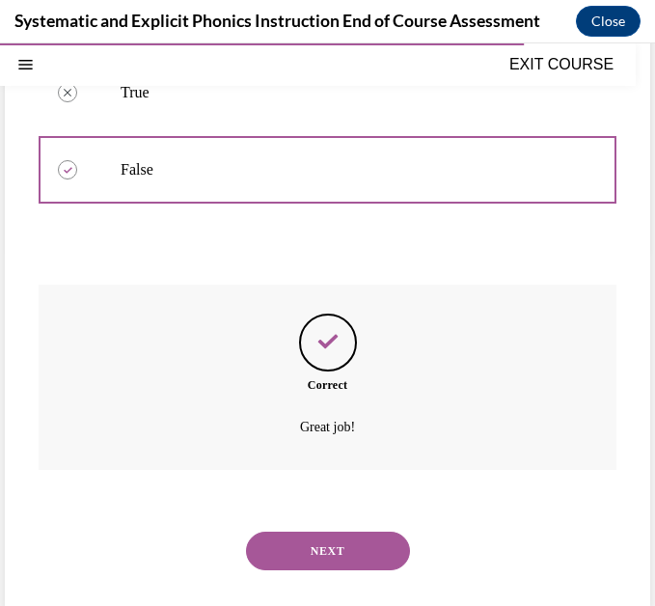
click at [309, 552] on button "NEXT" at bounding box center [328, 551] width 164 height 39
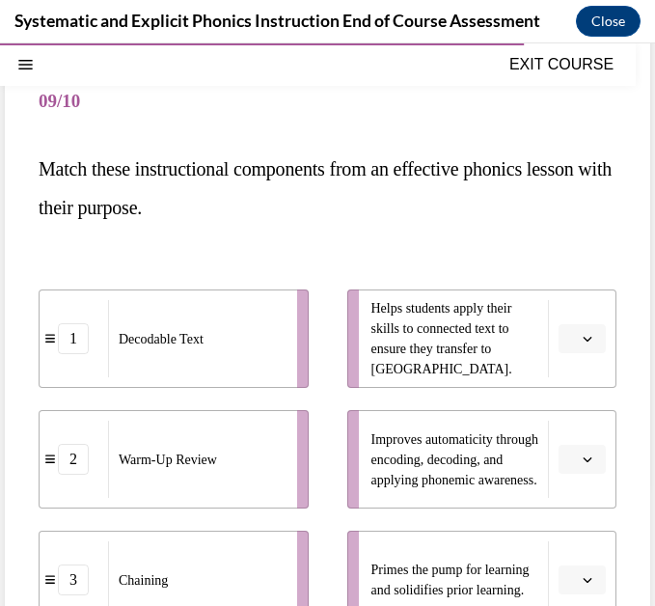
scroll to position [142, 0]
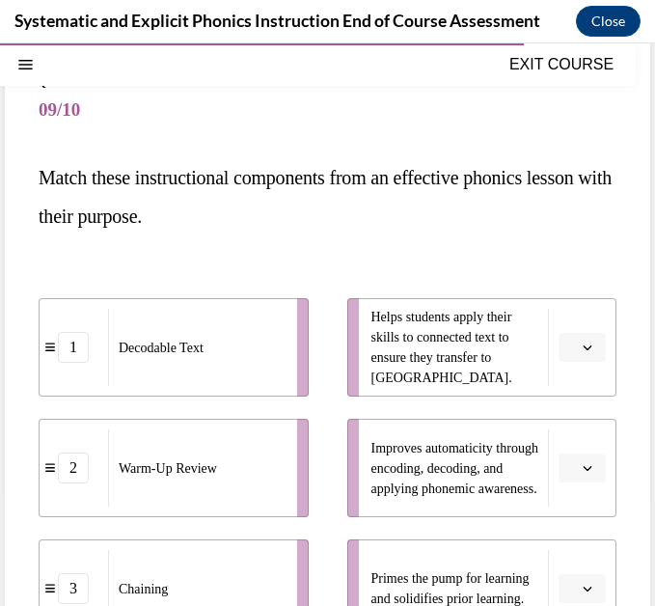
drag, startPoint x: 40, startPoint y: 155, endPoint x: 334, endPoint y: 151, distance: 294.3
click at [334, 151] on div "Question 09/10 Match these instructional components from an effective phonics l…" at bounding box center [328, 532] width 578 height 919
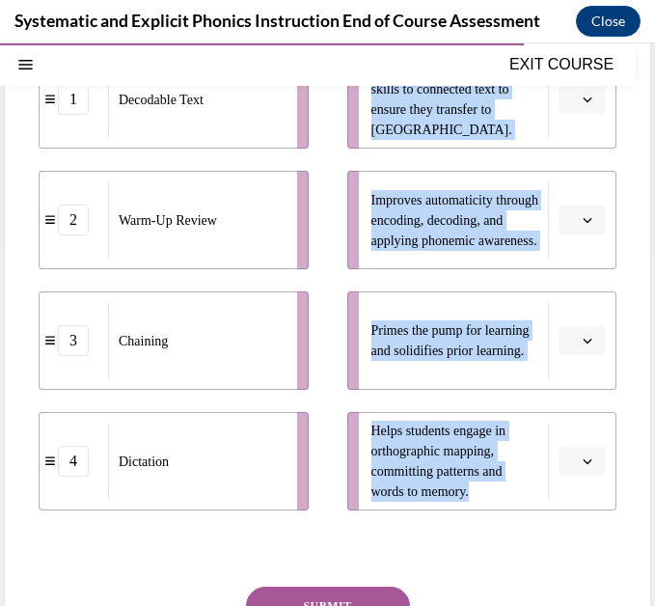
scroll to position [421, 0]
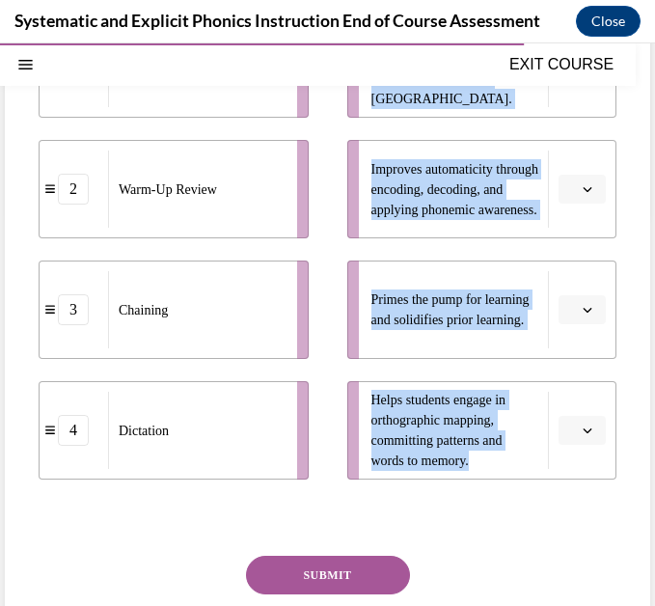
drag, startPoint x: 36, startPoint y: 168, endPoint x: 519, endPoint y: 551, distance: 616.7
click at [519, 551] on div "Question 09/10 Match these instructional components from an effective phonics l…" at bounding box center [327, 240] width 645 height 968
copy div "Match these instructional components from an effective phonics lesson with thei…"
click at [172, 575] on div "SUBMIT" at bounding box center [328, 604] width 578 height 96
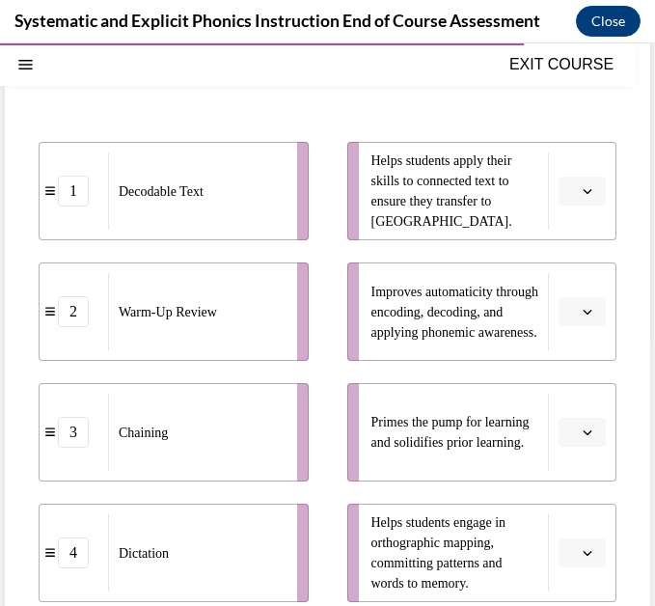
scroll to position [291, 0]
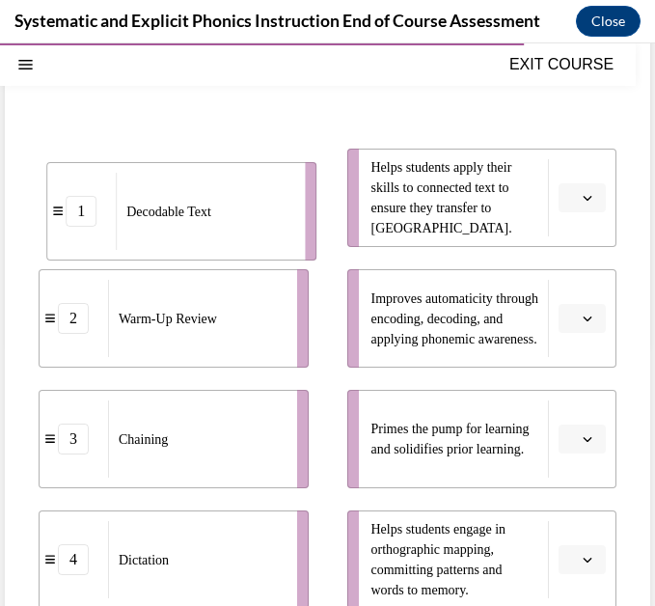
drag, startPoint x: 123, startPoint y: 199, endPoint x: 129, endPoint y: 210, distance: 13.4
click at [129, 210] on span "Decodable Text" at bounding box center [168, 211] width 85 height 20
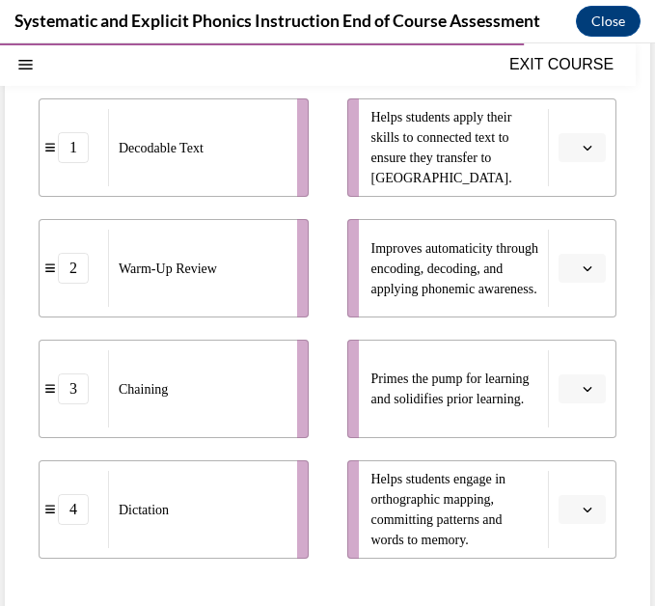
scroll to position [345, 0]
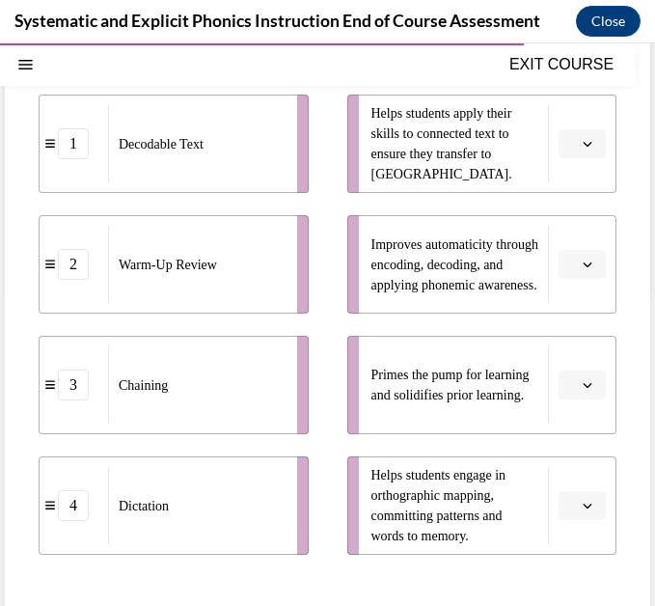
click at [570, 376] on span "Please select an option" at bounding box center [573, 384] width 7 height 19
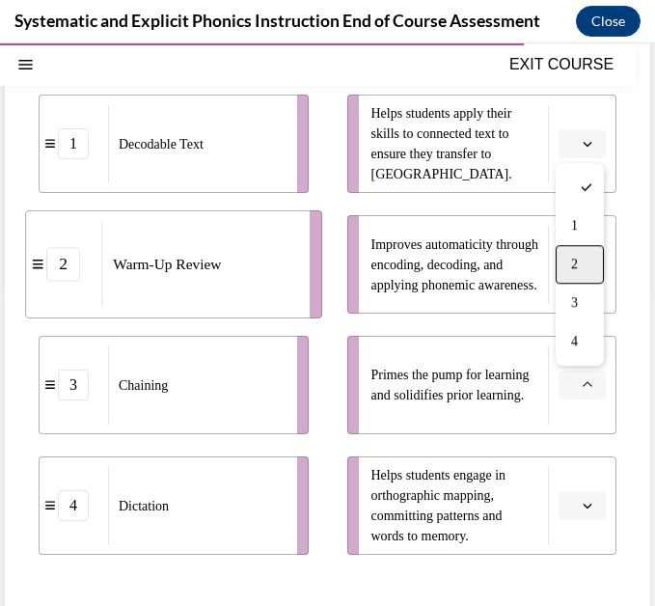
click at [581, 255] on div "2" at bounding box center [580, 264] width 48 height 39
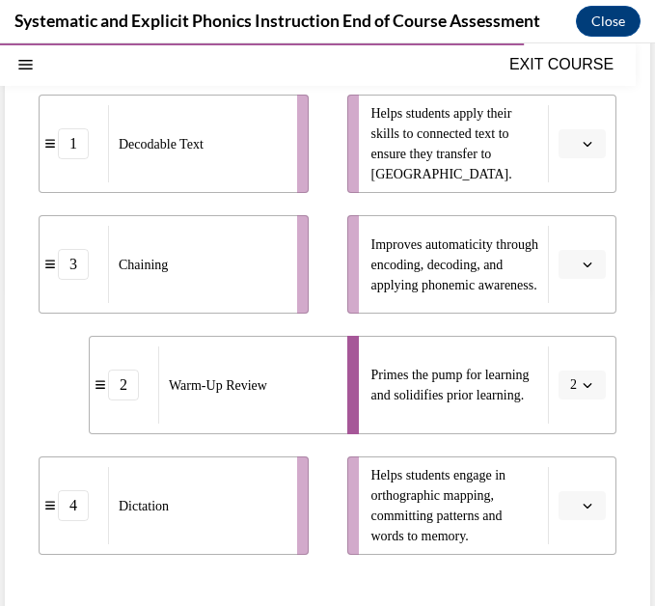
click at [587, 501] on icon "button" at bounding box center [588, 506] width 10 height 10
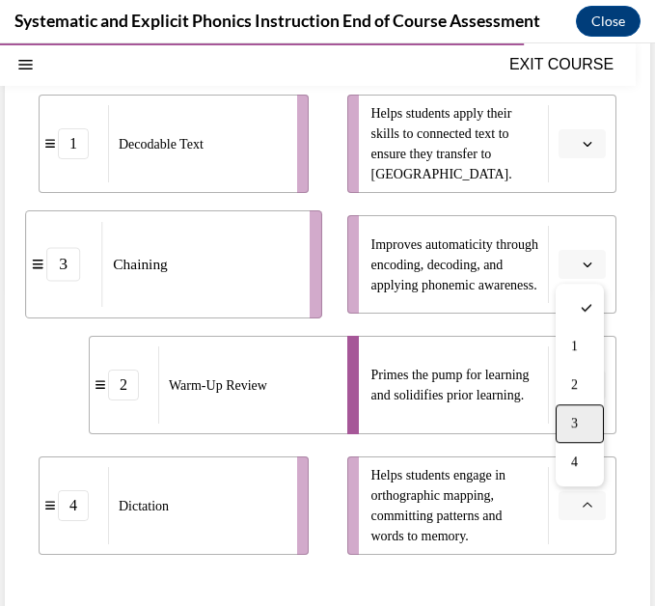
click at [578, 426] on span "3" at bounding box center [574, 423] width 7 height 15
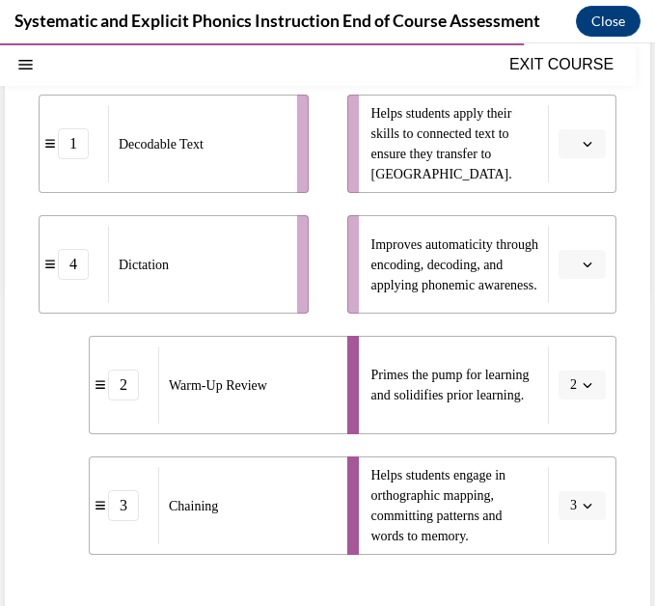
click at [580, 507] on button "3" at bounding box center [582, 505] width 47 height 29
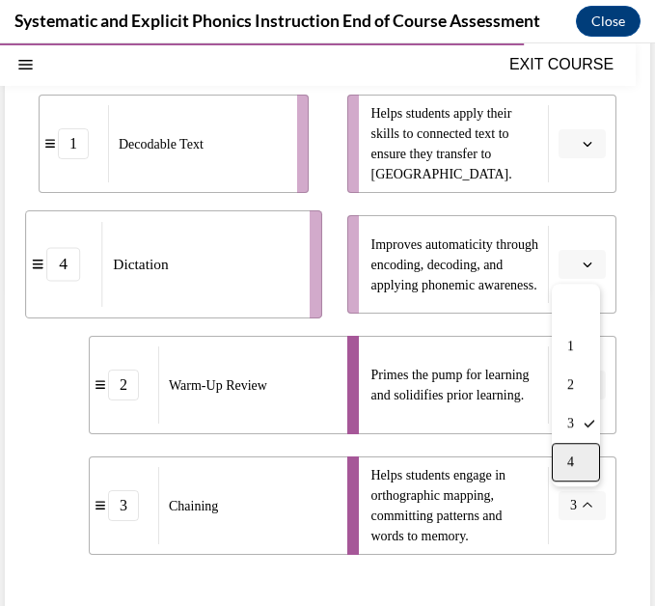
click at [573, 466] on span "4" at bounding box center [570, 461] width 7 height 15
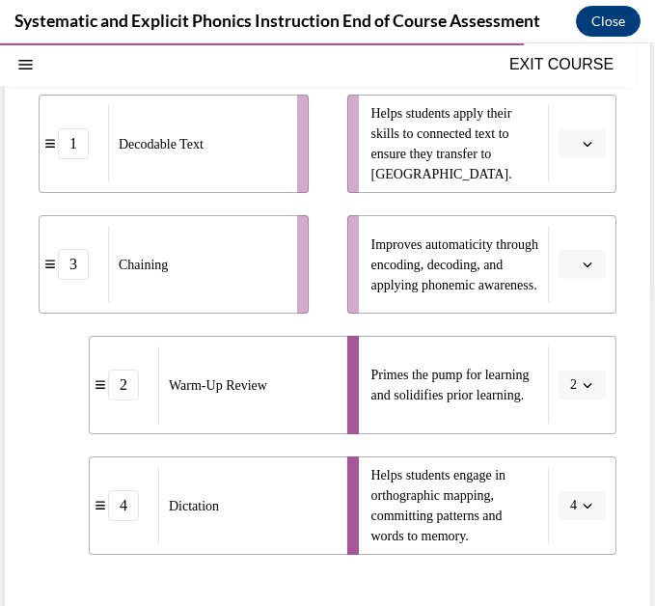
click at [577, 262] on button "button" at bounding box center [582, 264] width 47 height 29
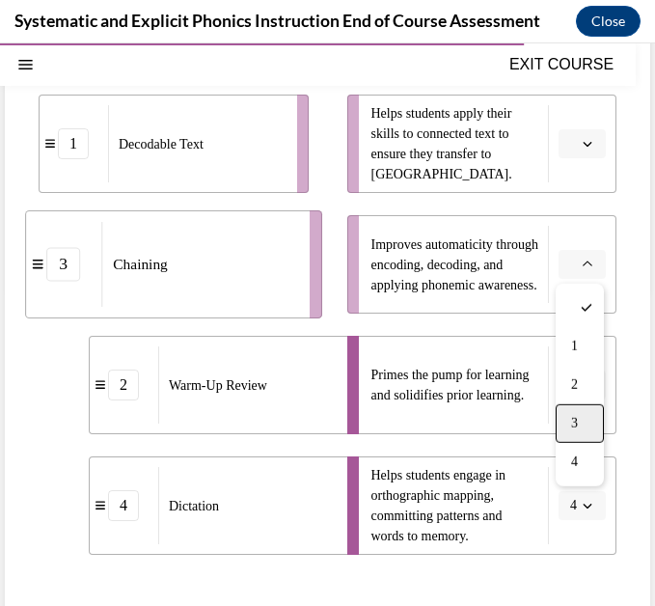
click at [588, 421] on div "3" at bounding box center [580, 423] width 48 height 39
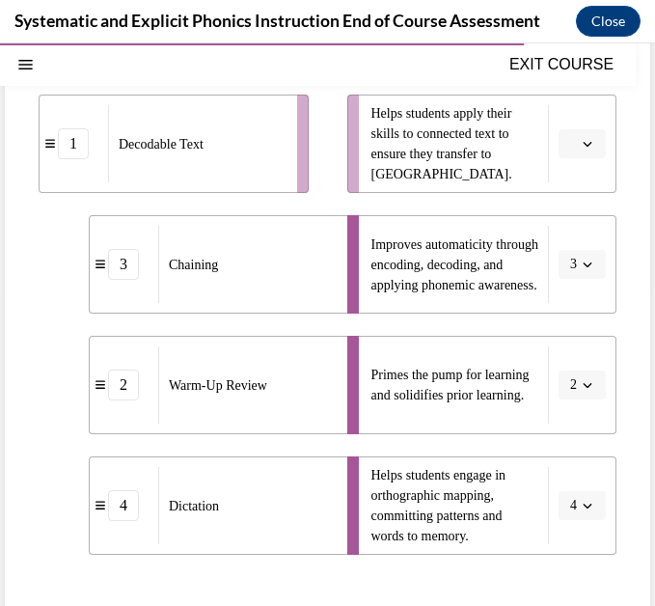
click at [579, 157] on button "button" at bounding box center [582, 143] width 47 height 29
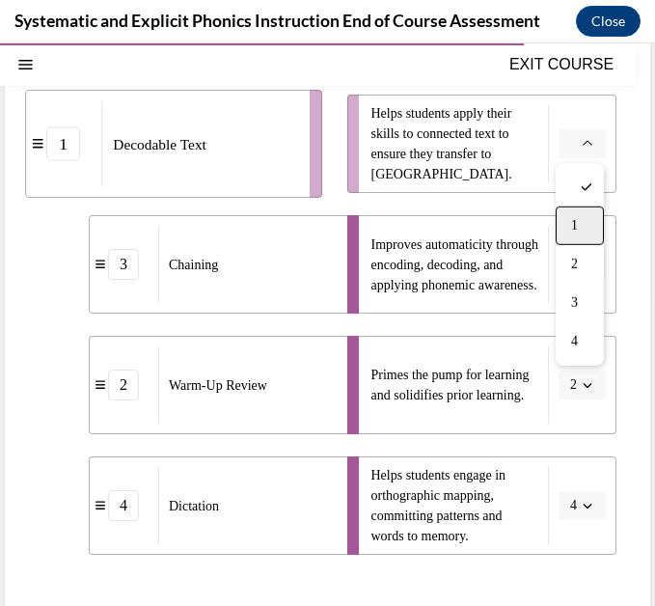
click at [582, 219] on div "1" at bounding box center [580, 225] width 48 height 39
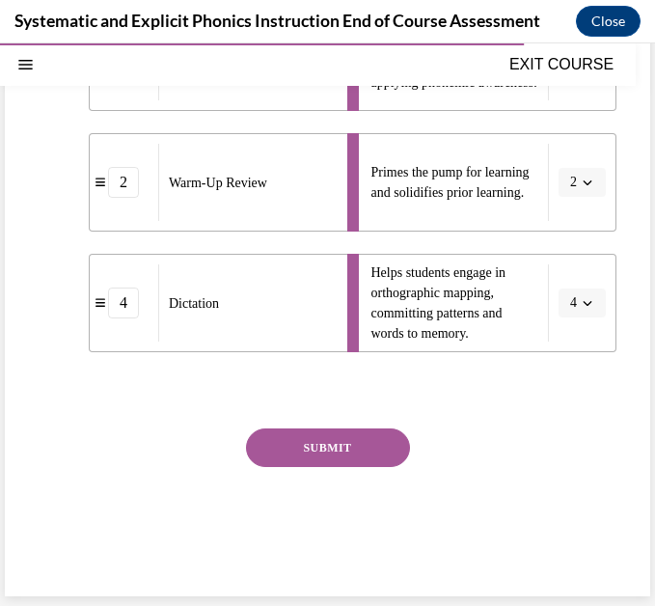
click at [340, 459] on button "SUBMIT" at bounding box center [328, 447] width 164 height 39
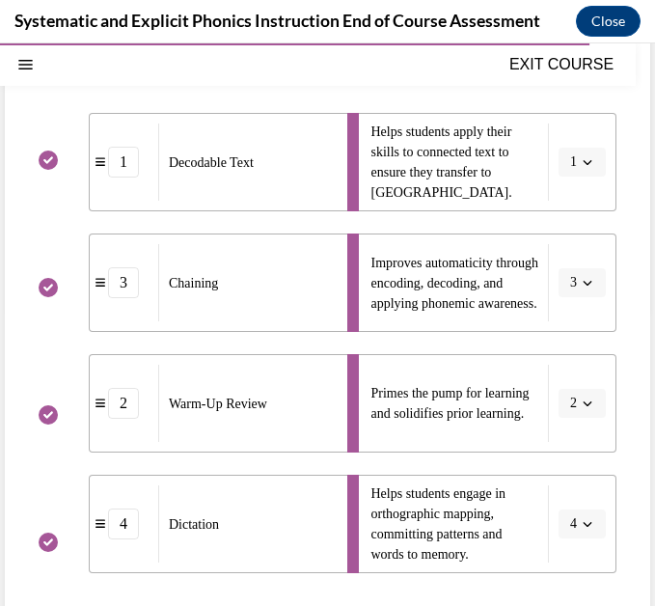
scroll to position [609, 0]
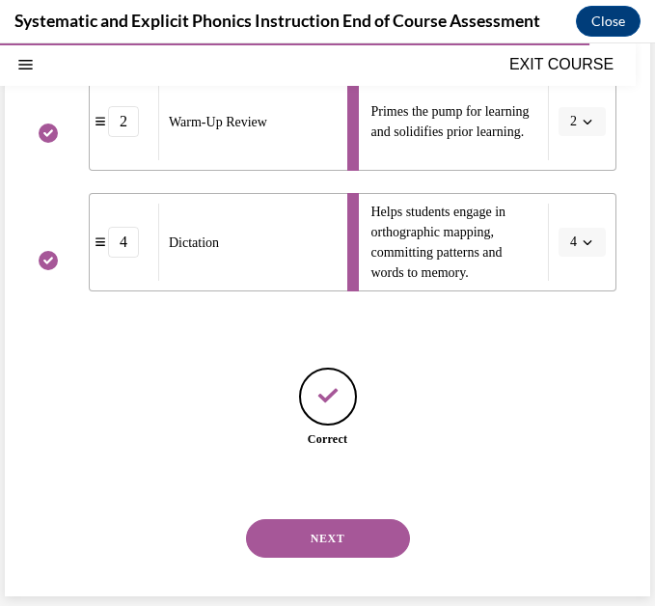
click at [339, 546] on button "NEXT" at bounding box center [328, 538] width 164 height 39
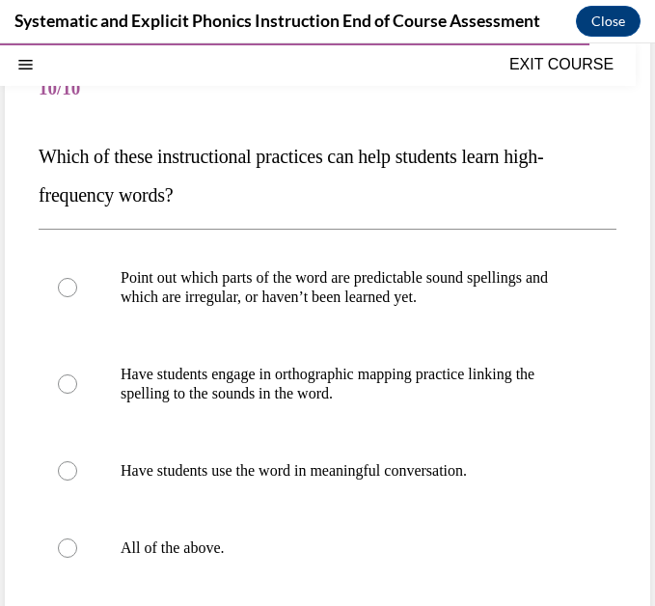
scroll to position [173, 0]
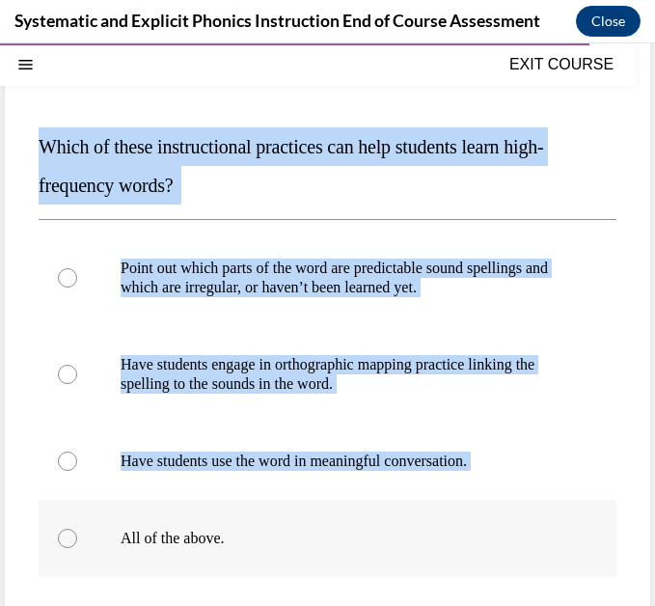
drag, startPoint x: 38, startPoint y: 145, endPoint x: 273, endPoint y: 554, distance: 472.0
click at [273, 554] on div "Question 10/10 Which of these instructional practices can help students learn h…" at bounding box center [327, 412] width 645 height 817
click at [252, 575] on div at bounding box center [328, 538] width 578 height 77
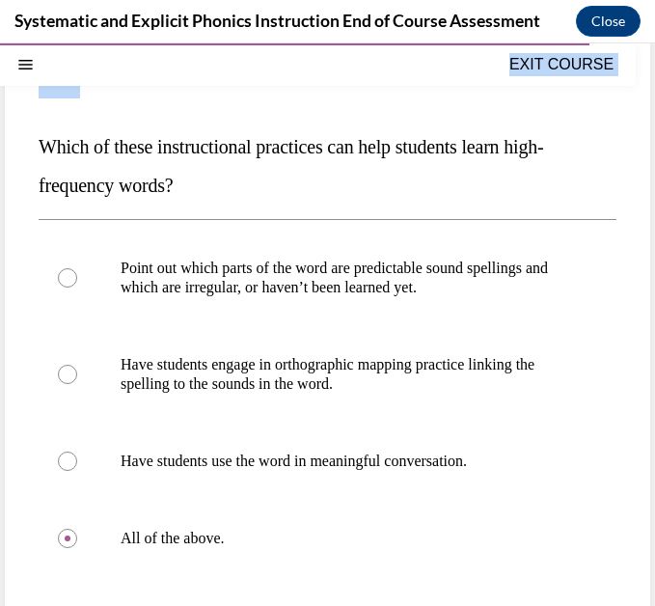
scroll to position [397, 0]
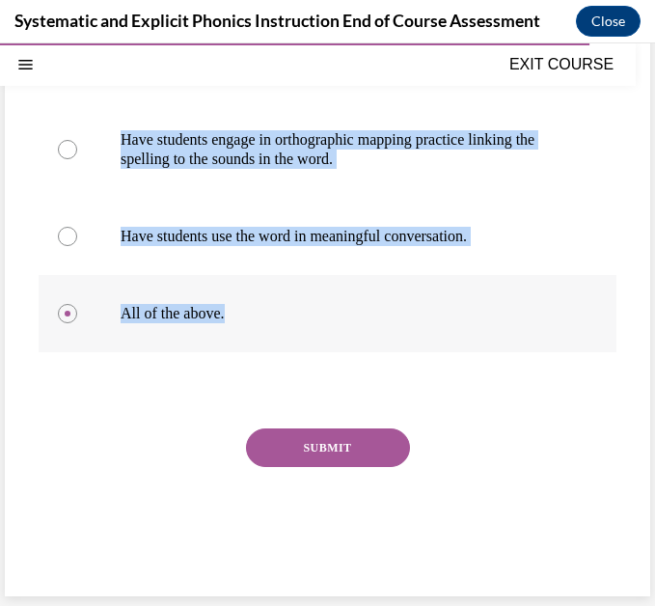
drag, startPoint x: 36, startPoint y: 134, endPoint x: 252, endPoint y: 313, distance: 280.3
click at [252, 313] on div "Question 10/10 Which of these instructional practices can help students learn h…" at bounding box center [327, 187] width 645 height 817
copy div "Which of these instructional practices can help students learn high-frequency w…"
click at [654, 388] on div "Question 10/10 Which of these instructional practices can help students learn h…" at bounding box center [327, 156] width 655 height 899
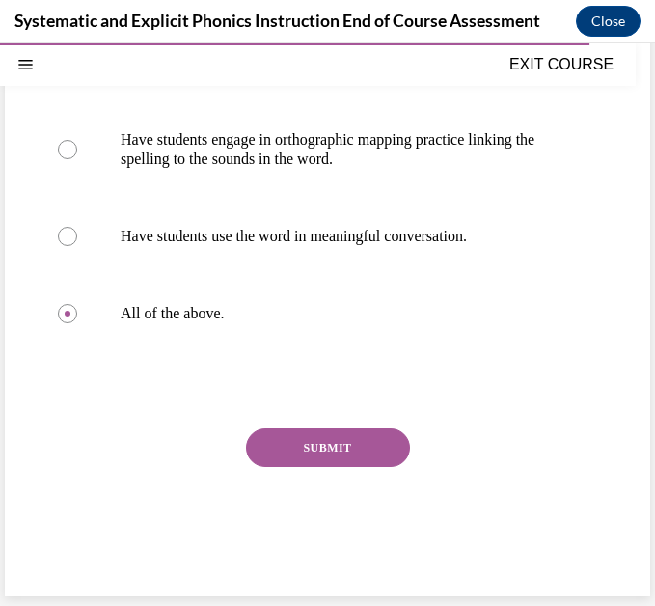
click at [321, 458] on button "SUBMIT" at bounding box center [328, 447] width 164 height 39
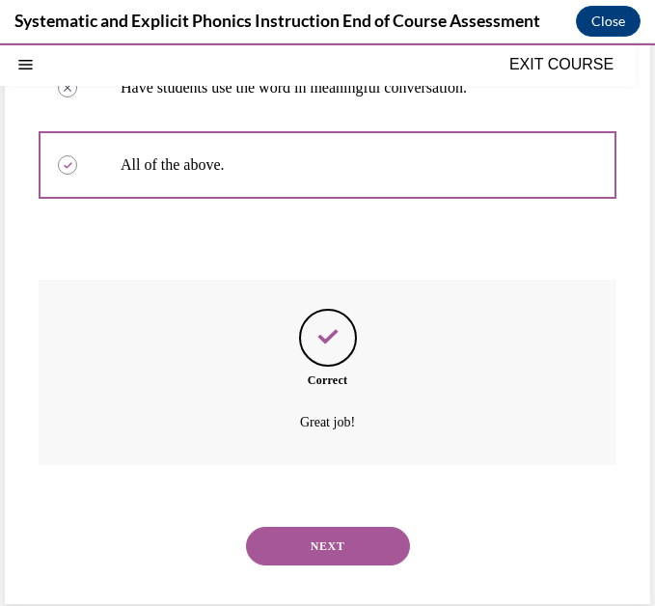
scroll to position [554, 0]
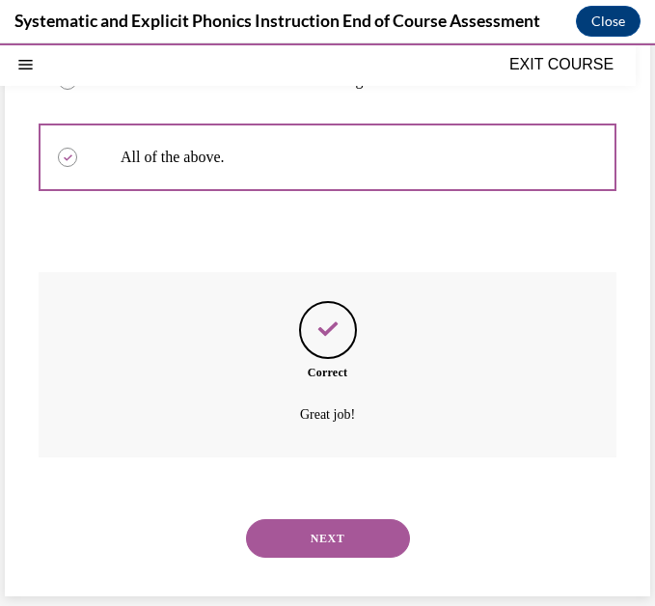
click at [318, 527] on button "NEXT" at bounding box center [328, 538] width 164 height 39
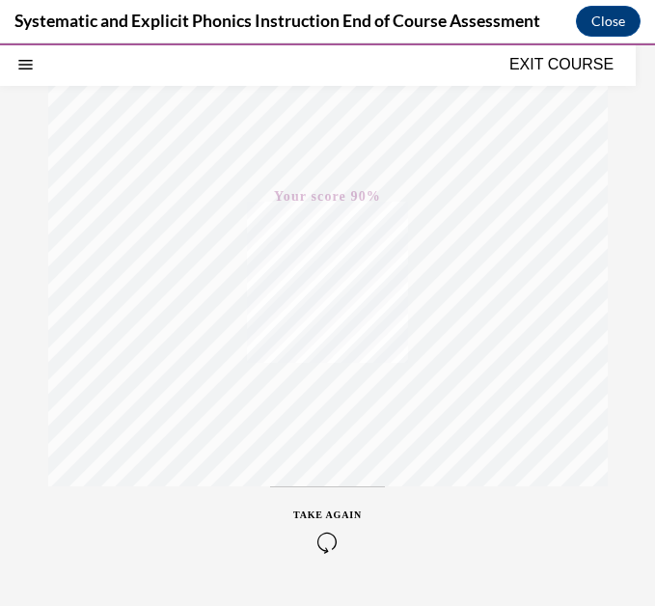
scroll to position [349, 0]
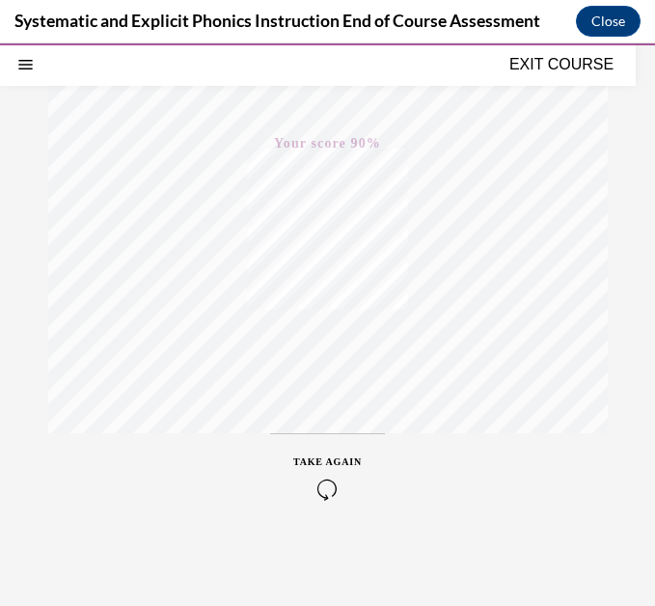
click at [324, 488] on icon "button" at bounding box center [327, 489] width 69 height 21
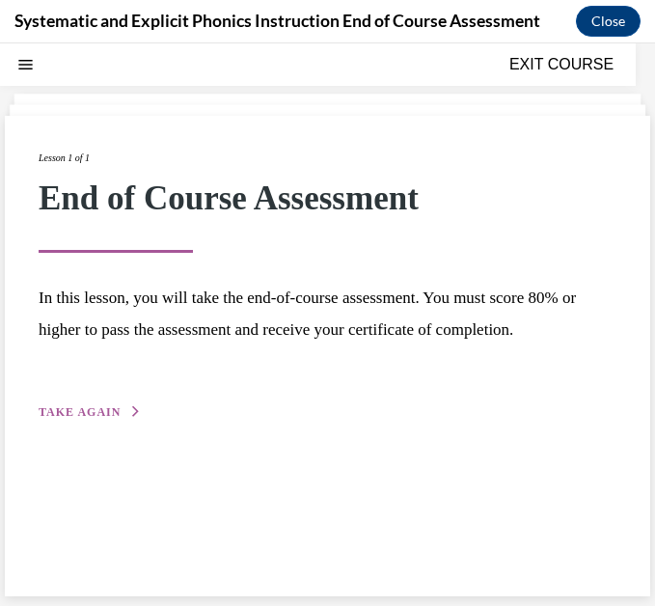
click at [120, 406] on button "TAKE AGAIN" at bounding box center [90, 411] width 103 height 17
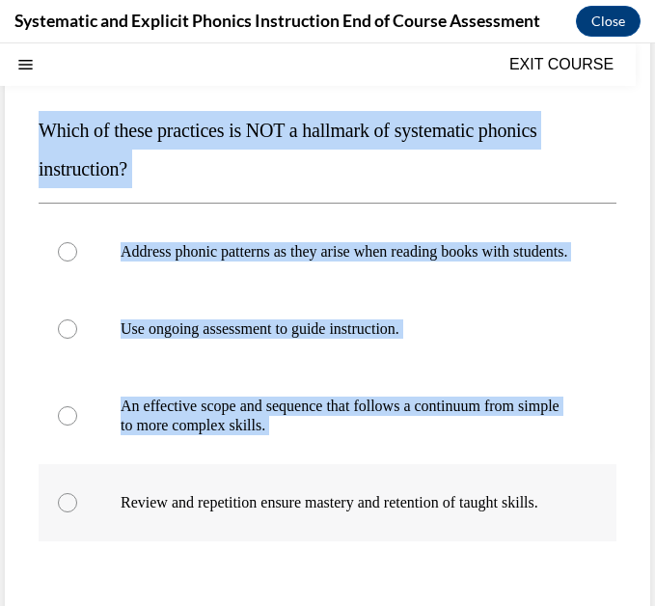
scroll to position [269, 0]
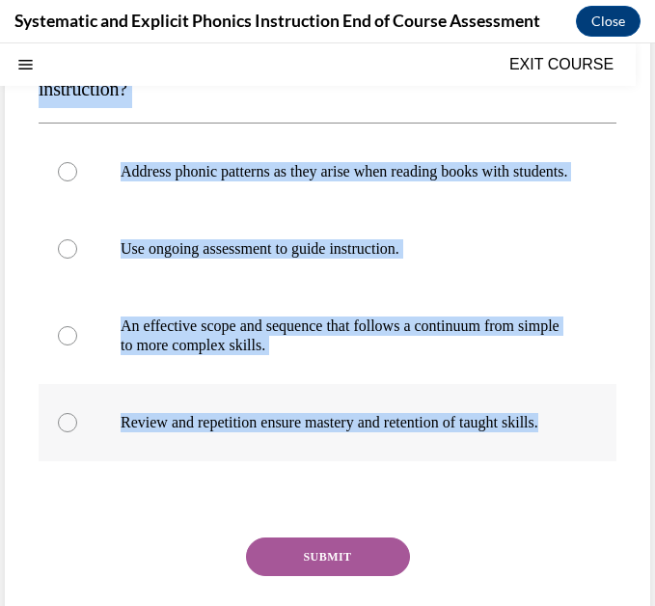
drag, startPoint x: 35, startPoint y: 130, endPoint x: 160, endPoint y: 463, distance: 355.7
click at [160, 463] on div "Question 01/10 Which of these practices is NOT a hallmark of systematic phonics…" at bounding box center [327, 306] width 645 height 798
copy div "Which of these practices is NOT a hallmark of systematic phonics instruction? A…"
click at [172, 567] on div "Question 01/10 Which of these practices is NOT a hallmark of systematic phonics…" at bounding box center [328, 321] width 578 height 750
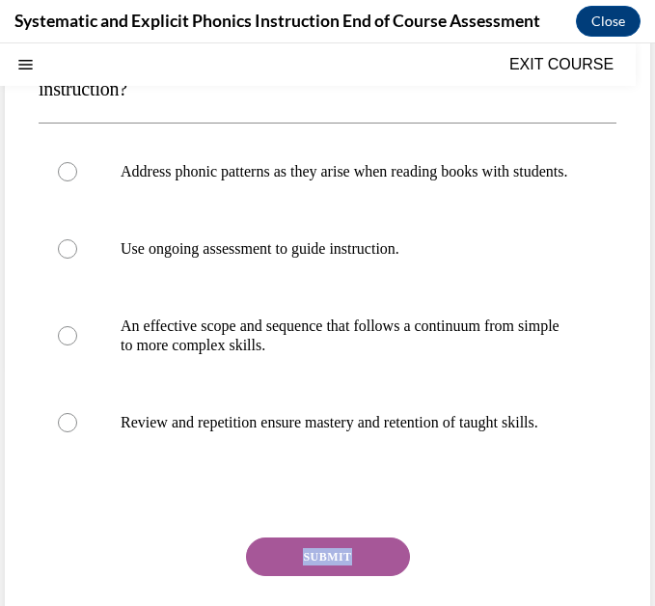
click at [172, 567] on div "Question 01/10 Which of these practices is NOT a hallmark of systematic phonics…" at bounding box center [328, 321] width 578 height 750
click at [55, 177] on div at bounding box center [328, 171] width 578 height 77
click at [285, 576] on button "SUBMIT" at bounding box center [328, 556] width 164 height 39
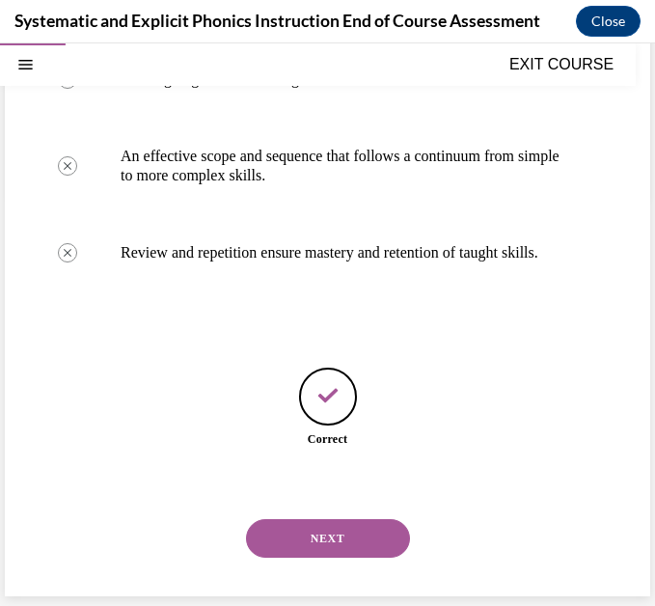
scroll to position [477, 0]
click at [300, 538] on button "NEXT" at bounding box center [328, 538] width 164 height 39
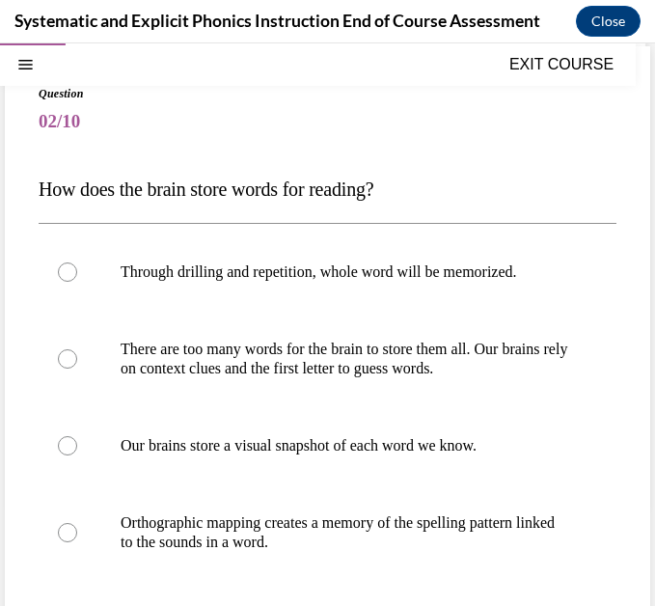
scroll to position [131, 0]
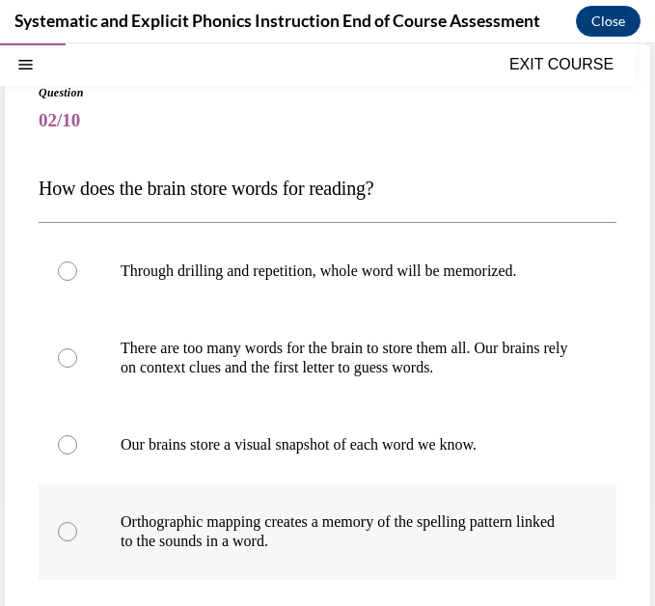
click at [51, 522] on div at bounding box center [328, 531] width 578 height 96
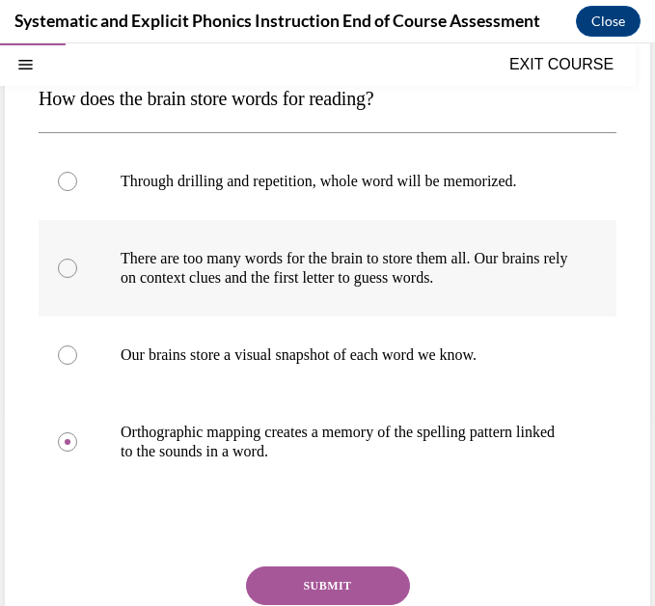
scroll to position [232, 0]
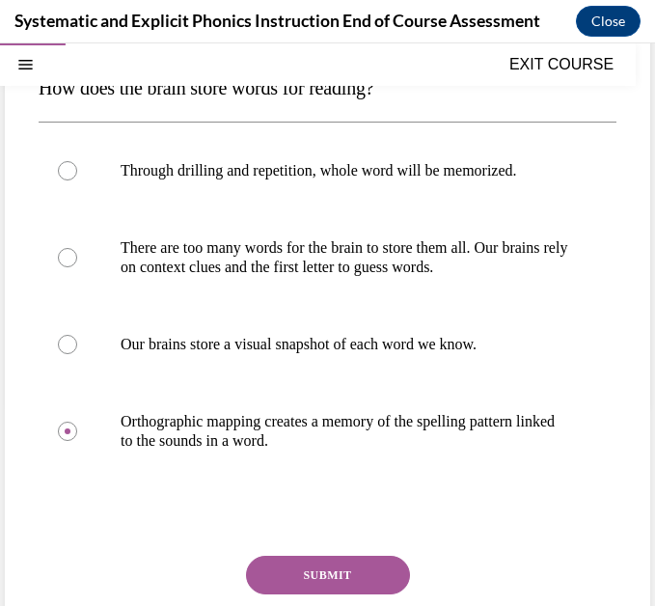
click at [312, 556] on button "SUBMIT" at bounding box center [328, 575] width 164 height 39
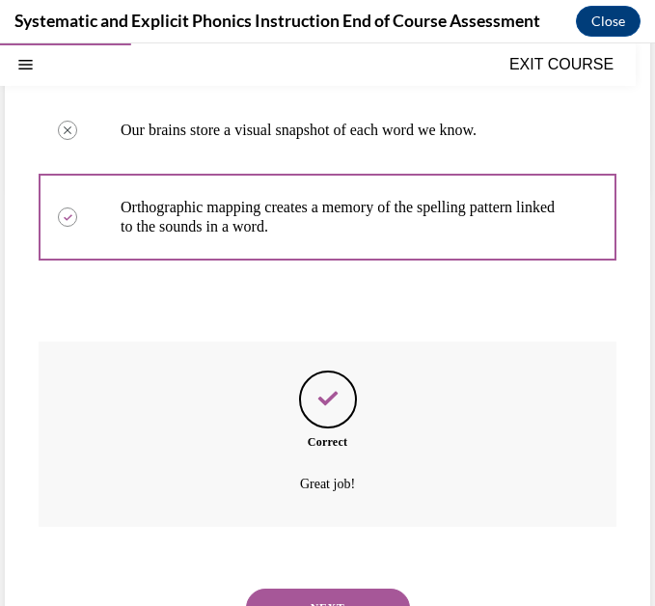
scroll to position [515, 0]
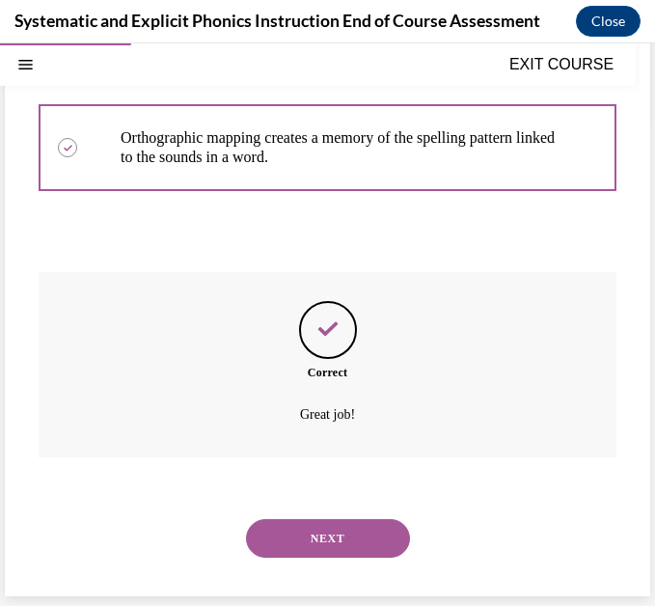
click at [322, 531] on button "NEXT" at bounding box center [328, 538] width 164 height 39
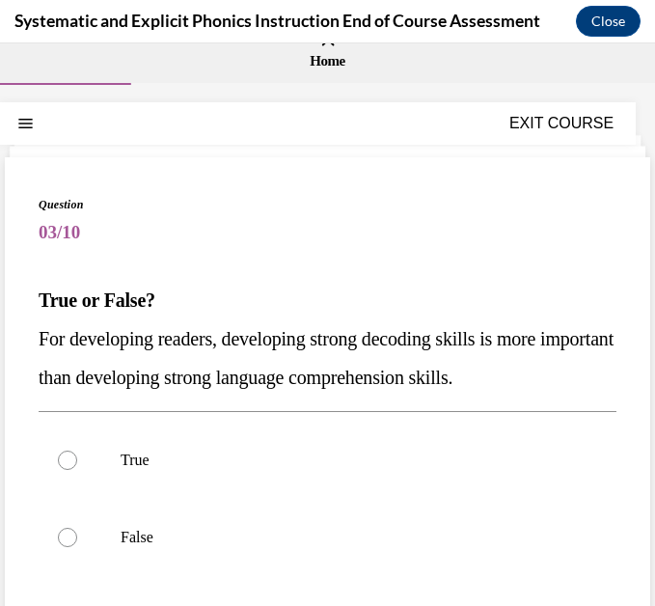
scroll to position [24, 0]
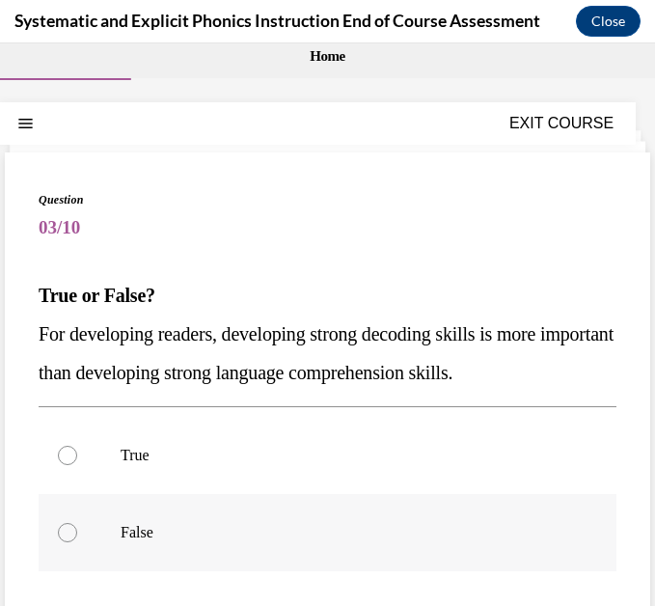
click at [83, 528] on div at bounding box center [328, 532] width 578 height 77
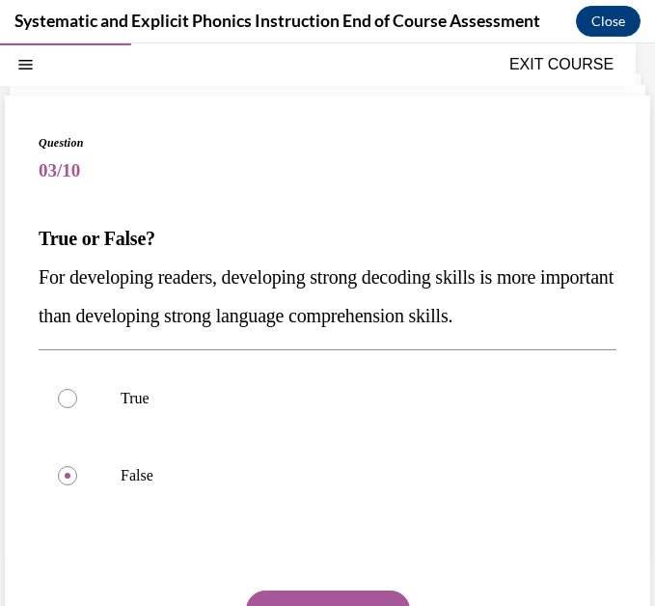
click at [292, 596] on button "SUBMIT" at bounding box center [328, 609] width 164 height 39
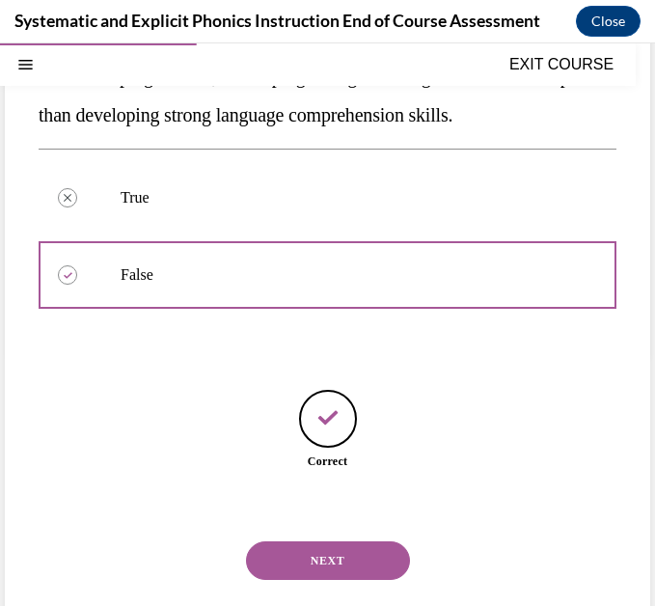
scroll to position [304, 0]
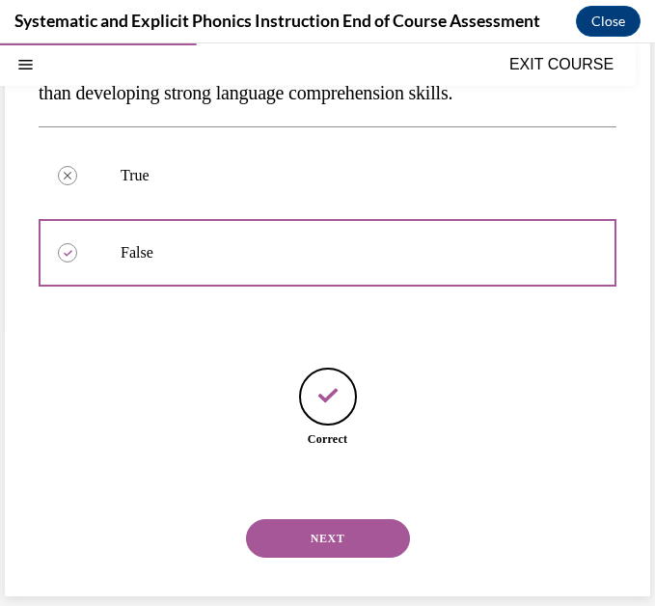
click at [293, 535] on button "NEXT" at bounding box center [328, 538] width 164 height 39
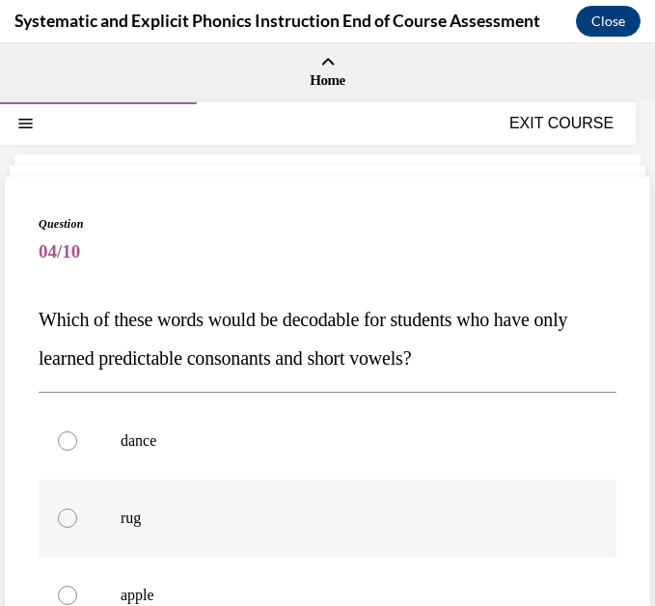
click at [294, 535] on div at bounding box center [328, 518] width 578 height 77
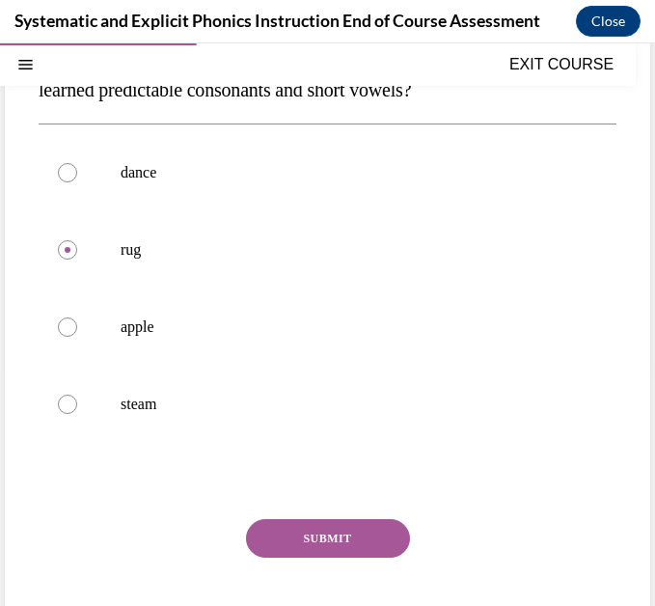
click at [319, 534] on button "SUBMIT" at bounding box center [328, 538] width 164 height 39
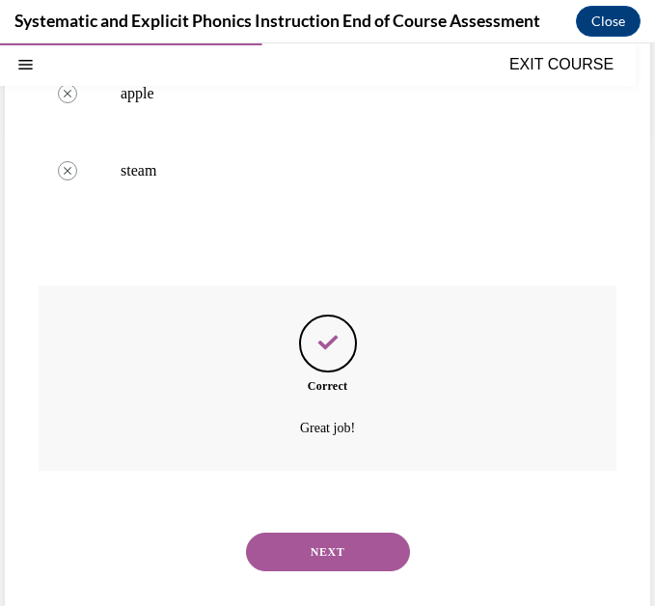
scroll to position [515, 0]
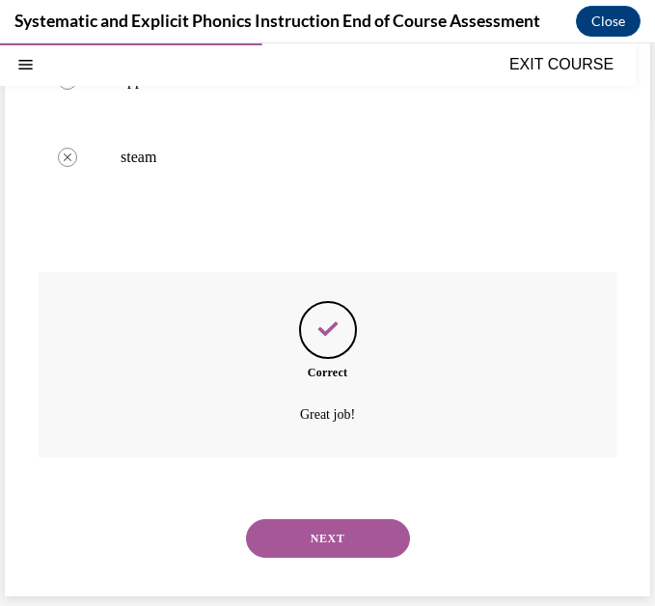
click at [319, 534] on button "NEXT" at bounding box center [328, 538] width 164 height 39
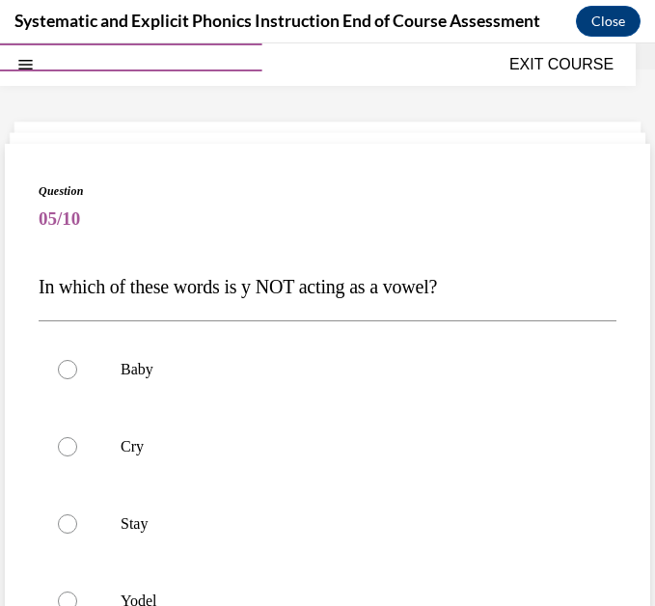
scroll to position [79, 0]
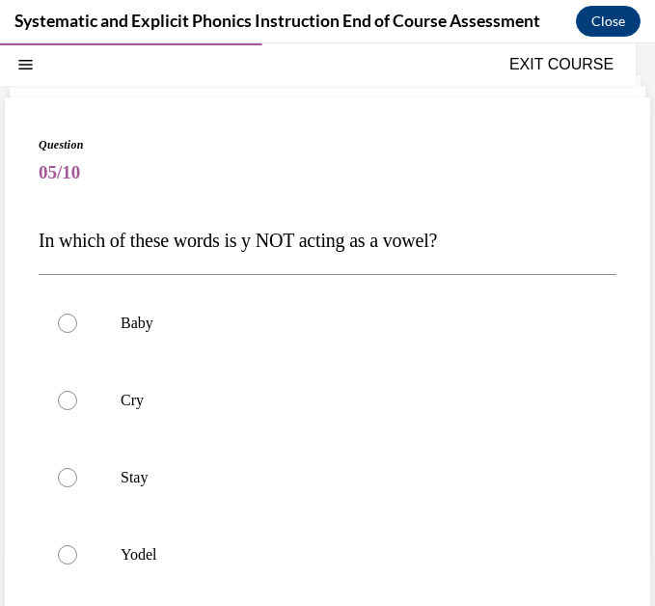
click at [319, 534] on div at bounding box center [328, 554] width 578 height 77
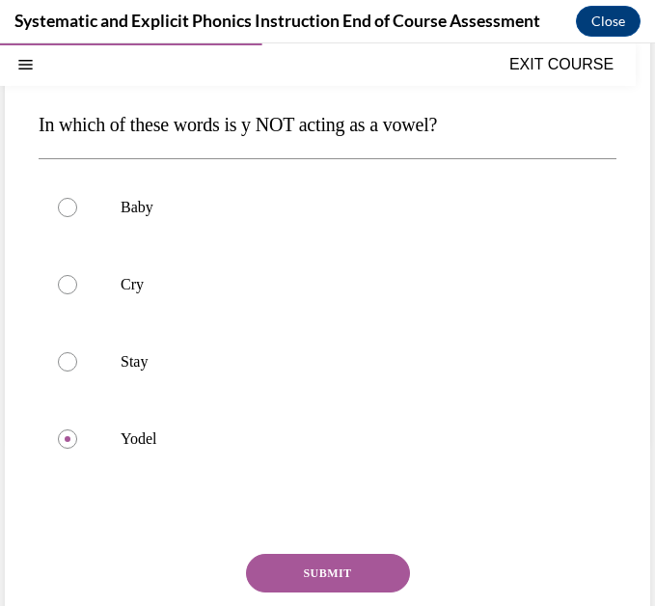
click at [315, 579] on button "SUBMIT" at bounding box center [328, 573] width 164 height 39
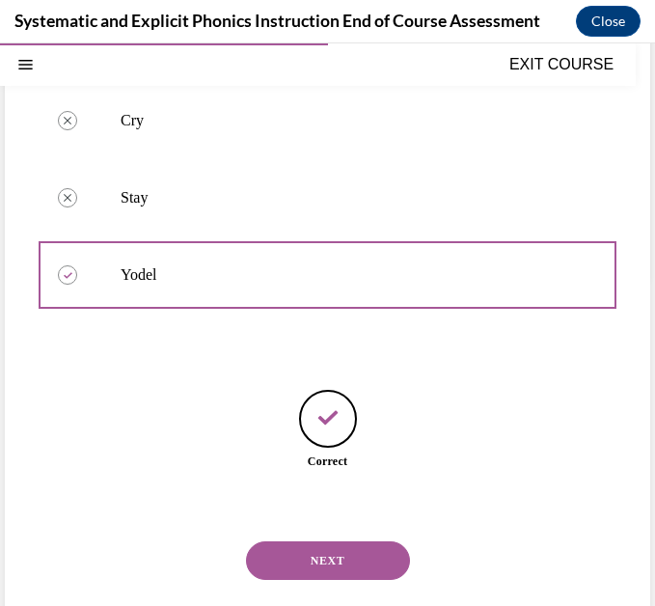
scroll to position [381, 0]
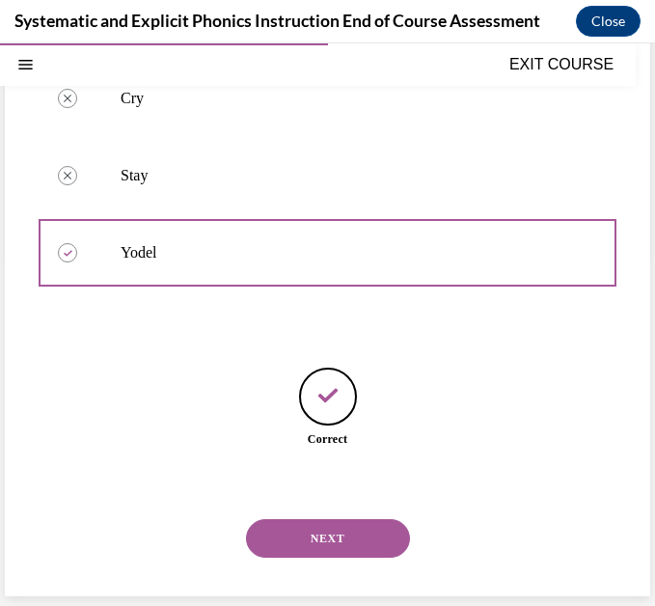
click at [311, 529] on button "NEXT" at bounding box center [328, 538] width 164 height 39
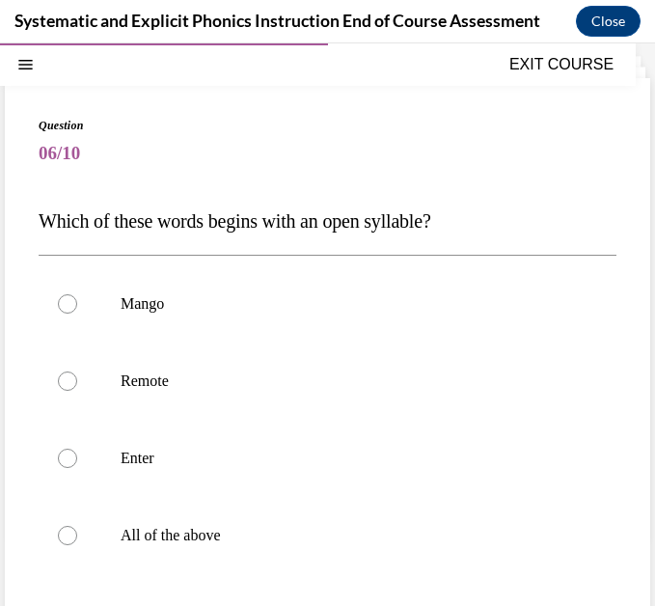
scroll to position [114, 0]
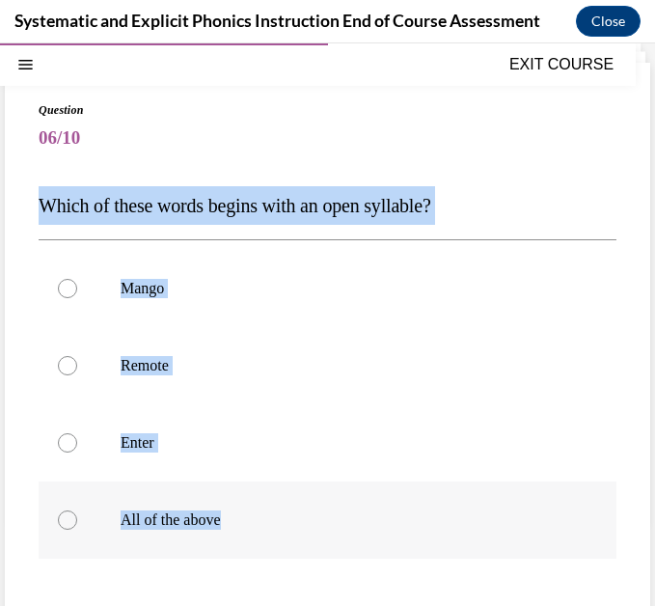
drag, startPoint x: 37, startPoint y: 204, endPoint x: 252, endPoint y: 520, distance: 382.7
click at [252, 520] on div "Question 06/10 Which of these words begins with an open syllable? Mango Remote …" at bounding box center [327, 433] width 645 height 740
copy div "Which of these words begins with an open syllable? Mango Remote Enter All of th…"
click at [70, 516] on div at bounding box center [67, 519] width 19 height 19
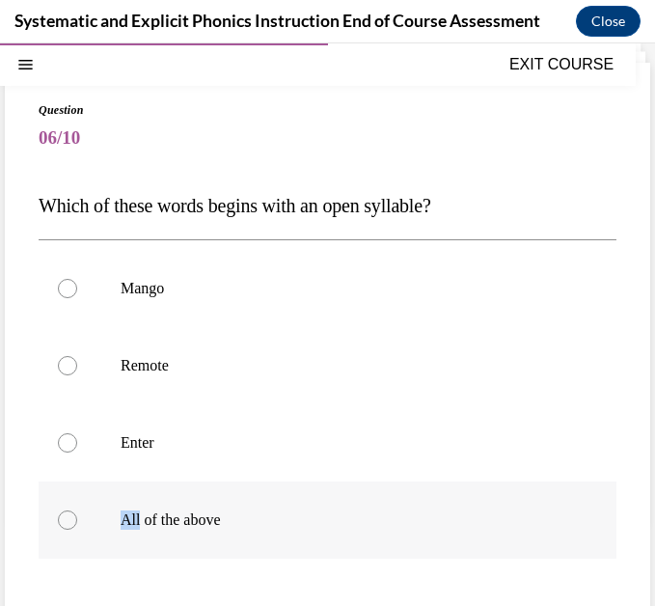
click at [70, 516] on div at bounding box center [67, 519] width 19 height 19
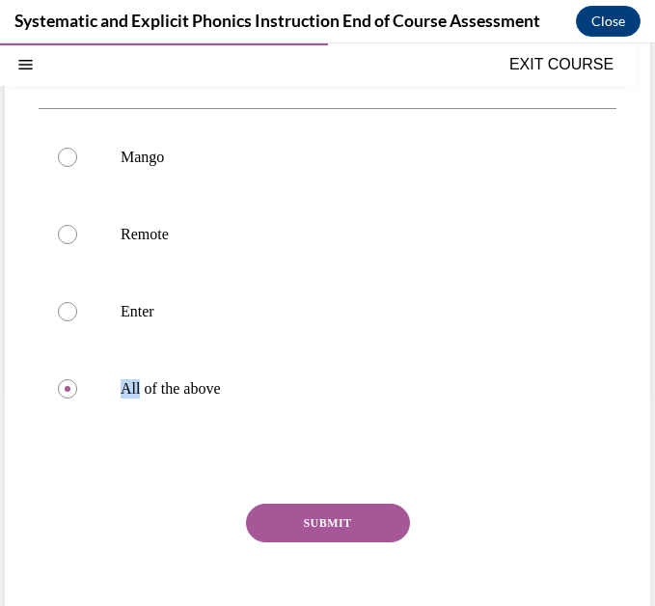
click at [298, 514] on button "SUBMIT" at bounding box center [328, 523] width 164 height 39
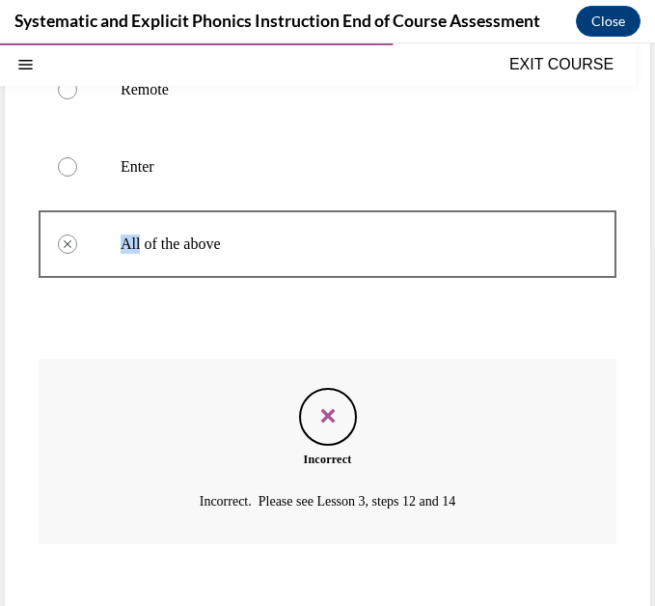
scroll to position [431, 0]
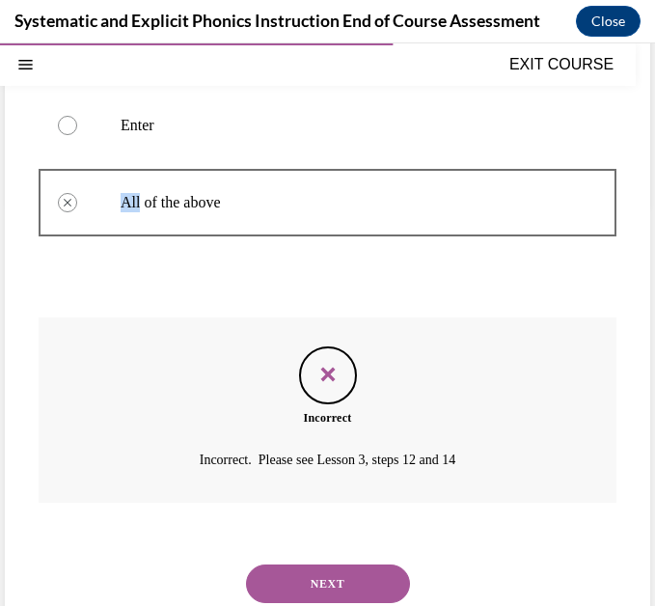
click at [308, 576] on button "NEXT" at bounding box center [328, 583] width 164 height 39
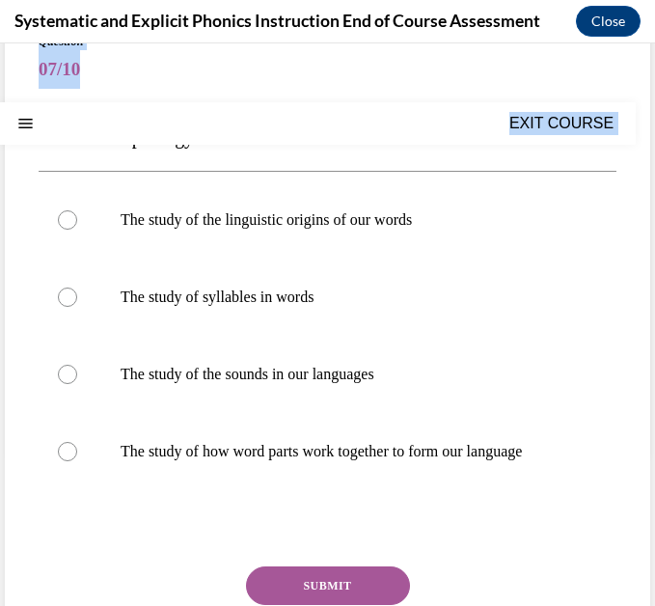
scroll to position [320, 0]
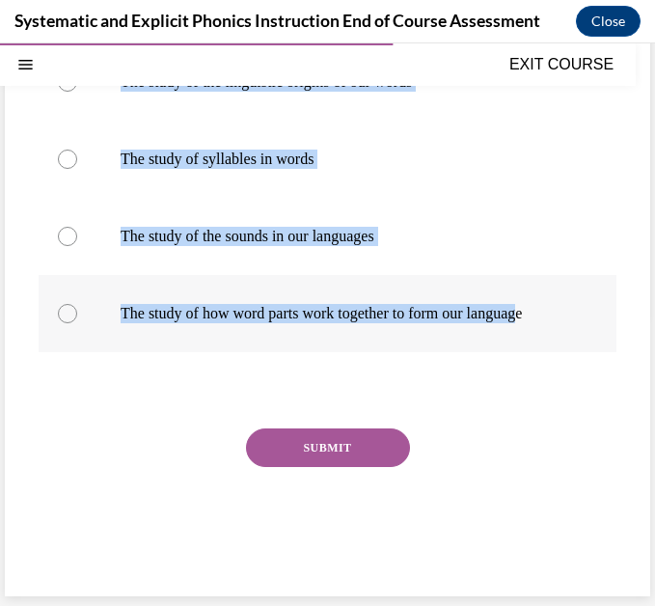
drag, startPoint x: 42, startPoint y: 320, endPoint x: 549, endPoint y: 318, distance: 506.5
click at [549, 318] on div "Question 07/10 What is morphology? The study of the linguistic origins of our w…" at bounding box center [328, 241] width 578 height 692
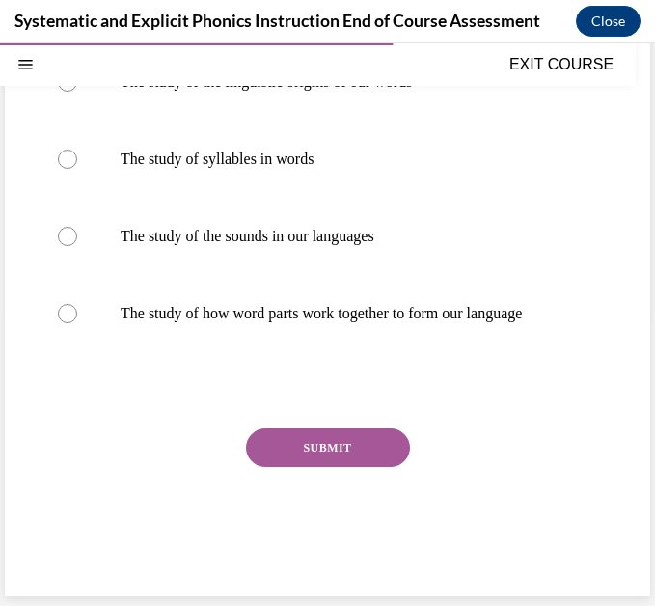
click at [149, 408] on div "Question 07/10 What is morphology? The study of the linguistic origins of our w…" at bounding box center [328, 241] width 578 height 692
click at [64, 315] on div at bounding box center [67, 313] width 19 height 19
click at [296, 444] on button "SUBMIT" at bounding box center [328, 447] width 164 height 39
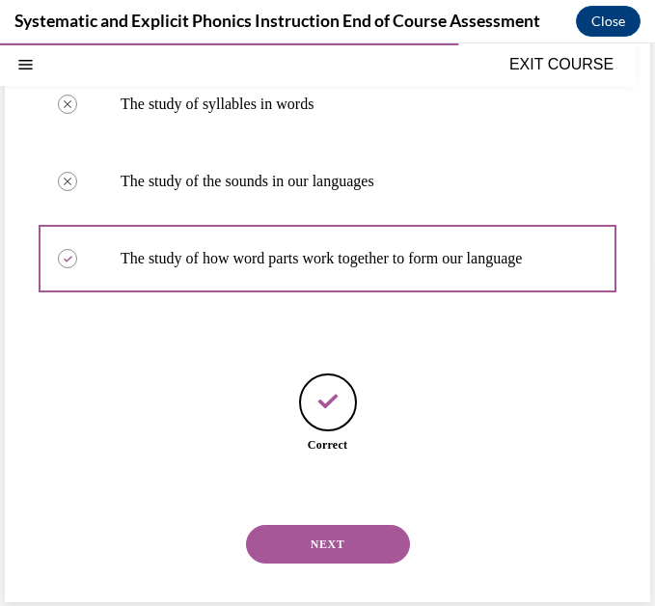
scroll to position [381, 0]
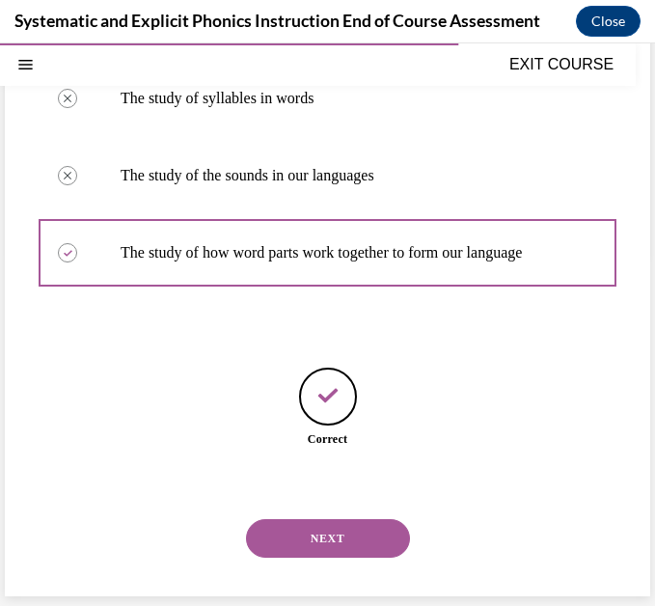
click at [322, 539] on button "NEXT" at bounding box center [328, 538] width 164 height 39
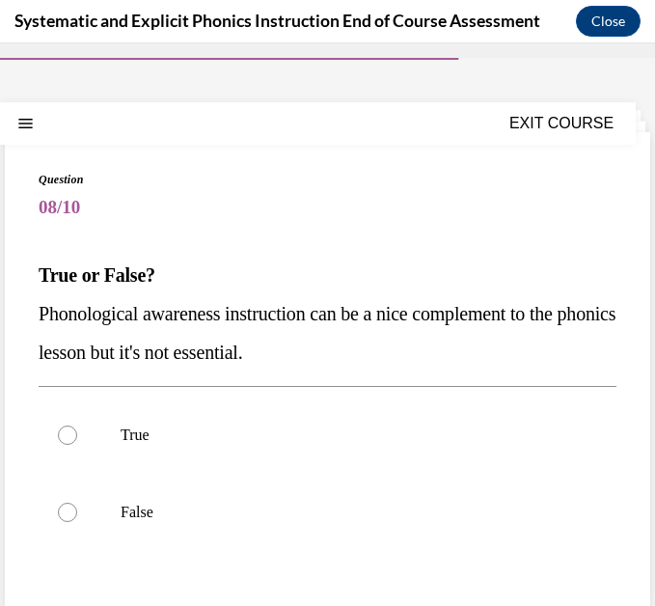
scroll to position [45, 0]
click at [322, 539] on div at bounding box center [328, 511] width 578 height 77
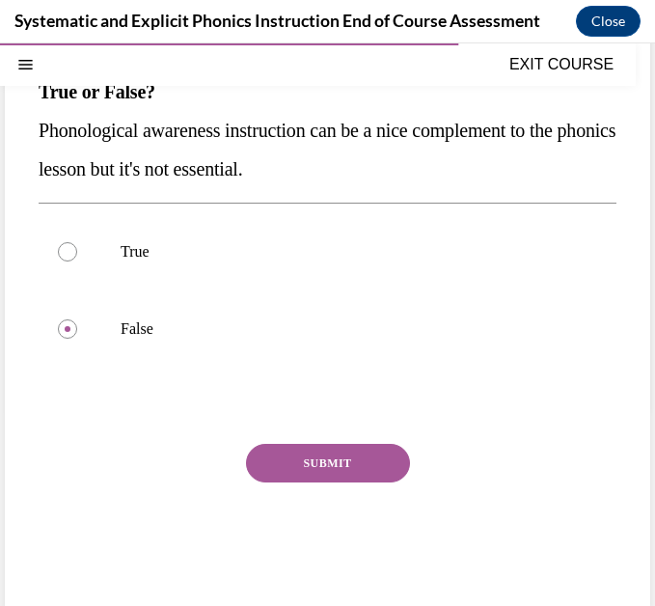
click at [311, 463] on button "SUBMIT" at bounding box center [328, 463] width 164 height 39
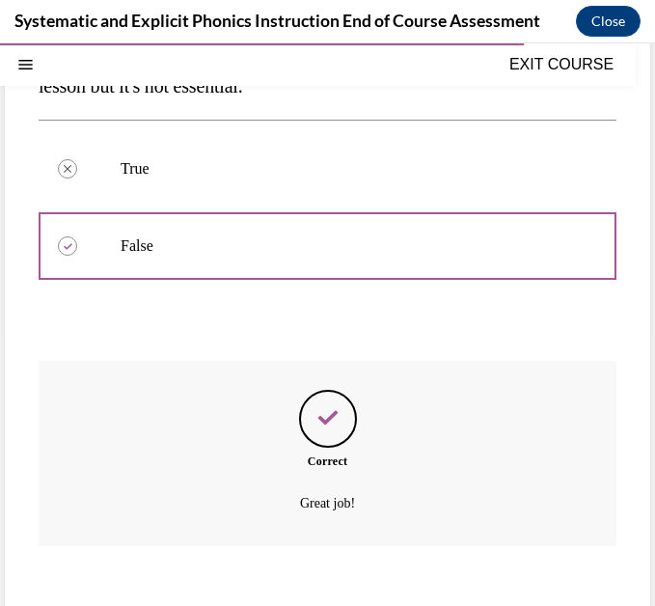
scroll to position [399, 0]
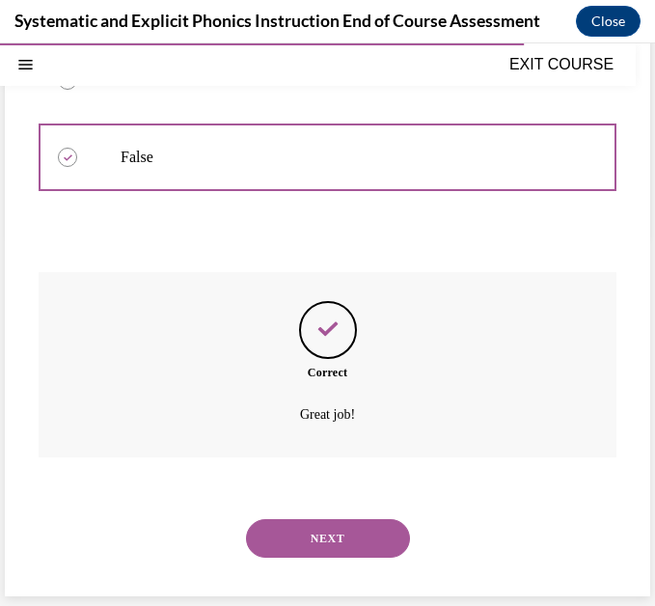
click at [345, 548] on button "NEXT" at bounding box center [328, 538] width 164 height 39
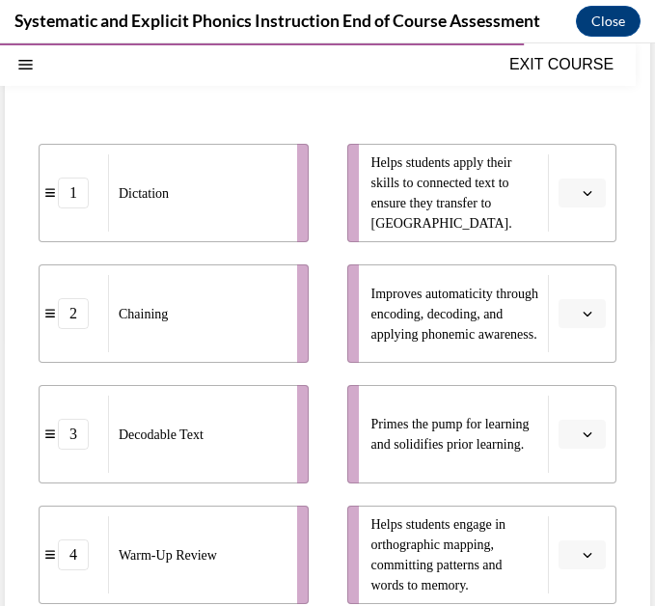
scroll to position [324, 0]
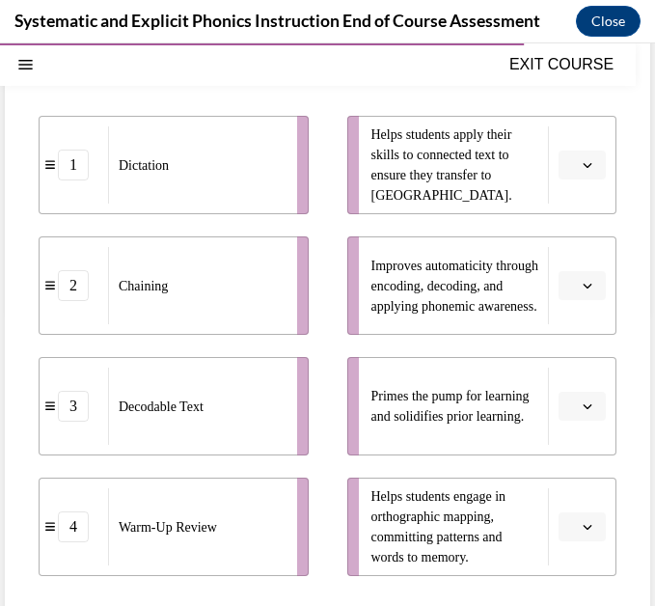
click at [563, 402] on button "button" at bounding box center [582, 406] width 47 height 29
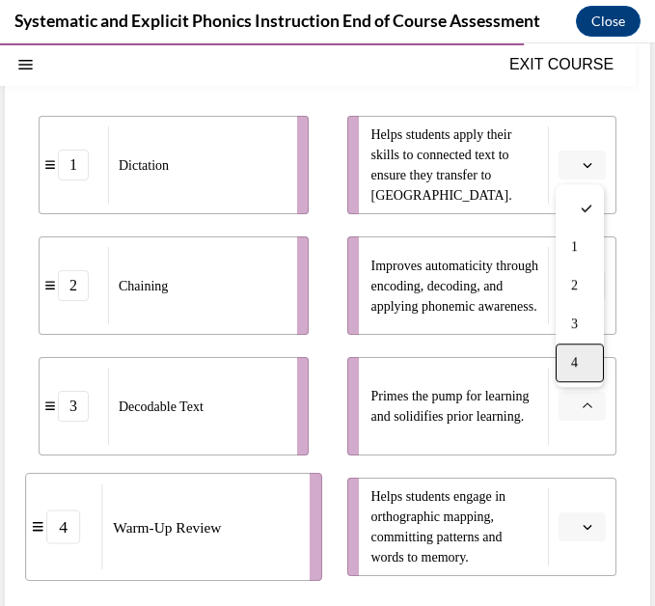
click at [568, 371] on div "4" at bounding box center [580, 362] width 48 height 39
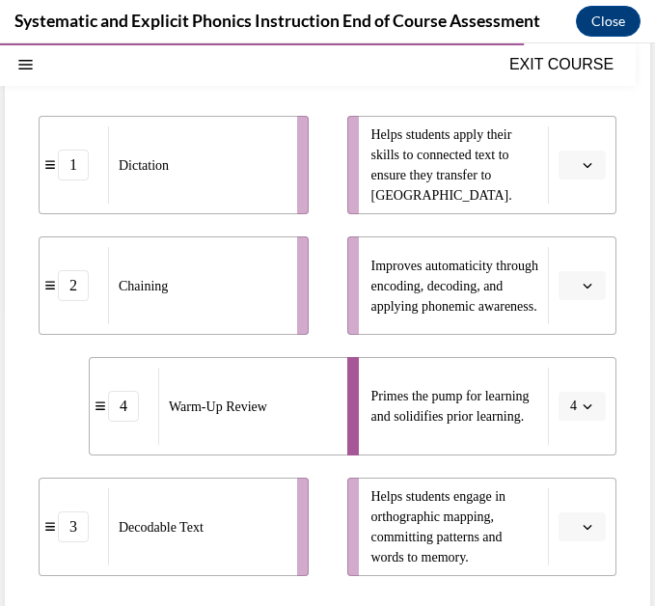
click at [567, 279] on button "button" at bounding box center [582, 285] width 47 height 29
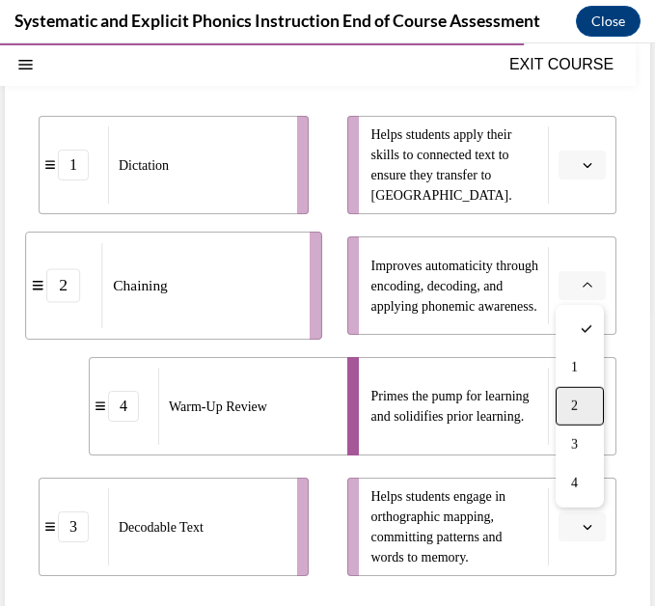
click at [588, 404] on div "2" at bounding box center [580, 406] width 48 height 39
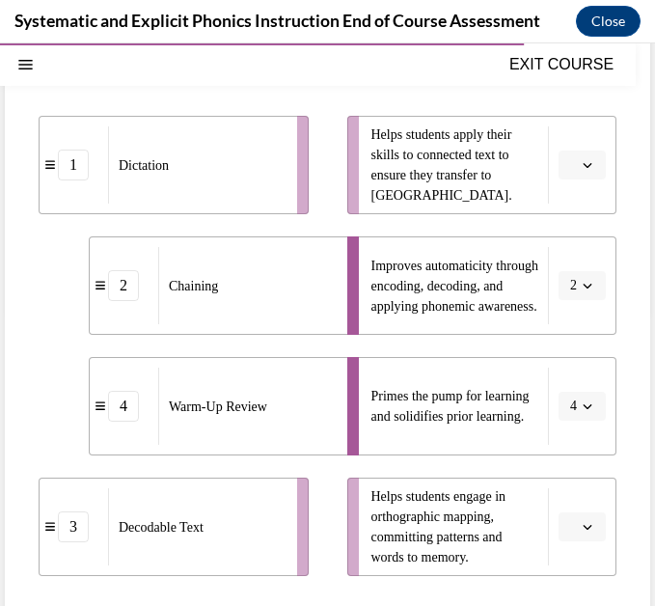
click at [570, 529] on span "Please select an option" at bounding box center [573, 526] width 7 height 19
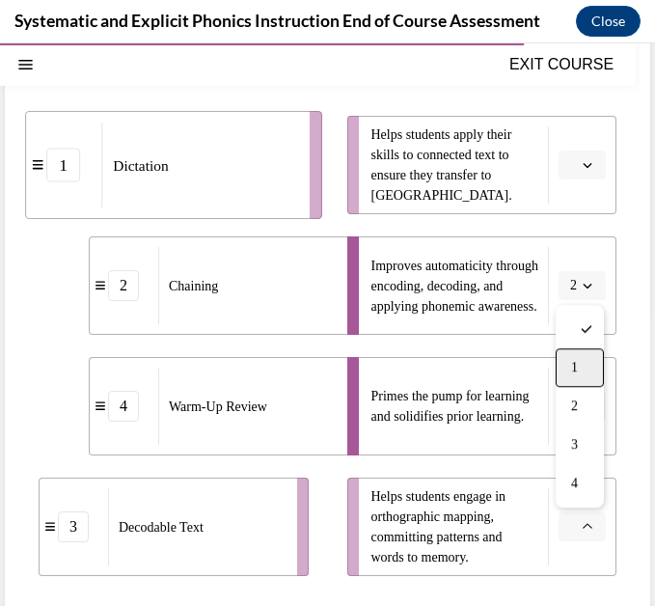
click at [590, 366] on div "1" at bounding box center [580, 367] width 48 height 39
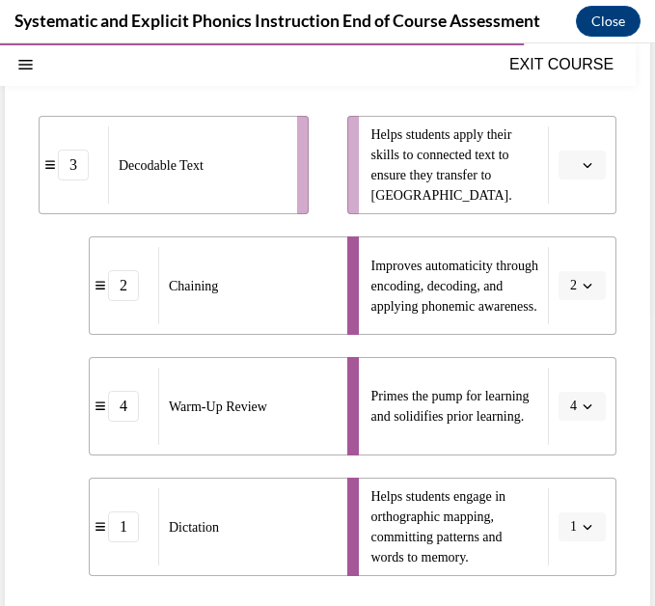
click at [578, 166] on button "button" at bounding box center [582, 165] width 47 height 29
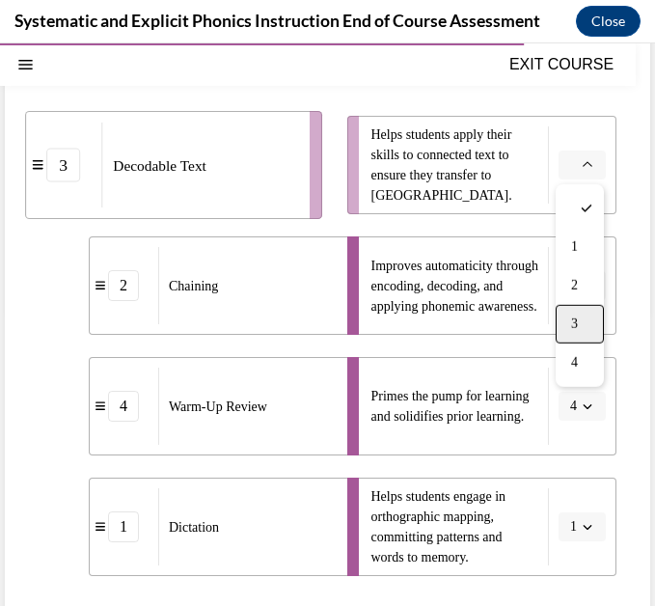
click at [584, 336] on div "3" at bounding box center [580, 324] width 48 height 39
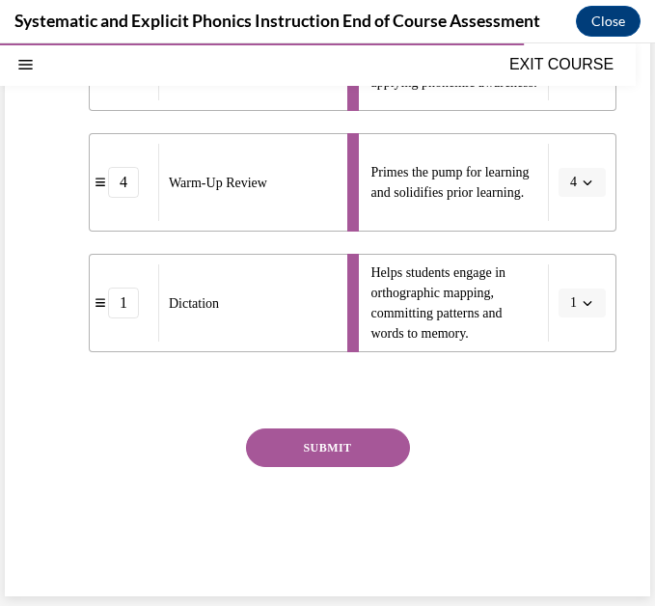
click at [364, 453] on button "SUBMIT" at bounding box center [328, 447] width 164 height 39
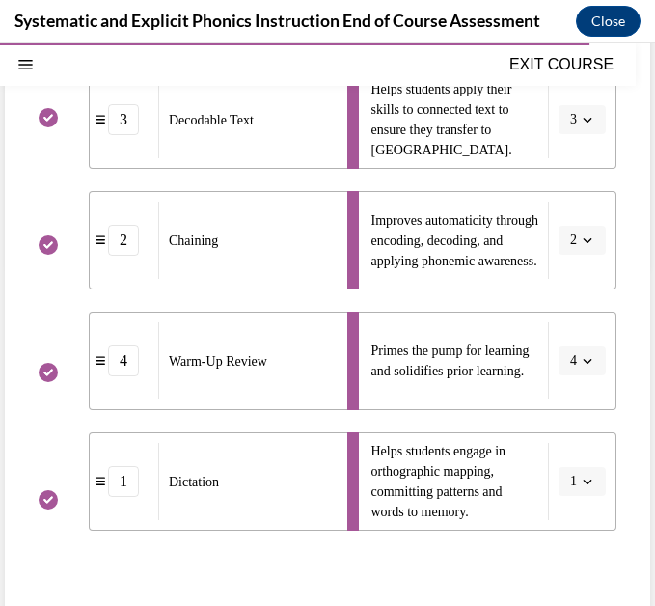
scroll to position [609, 0]
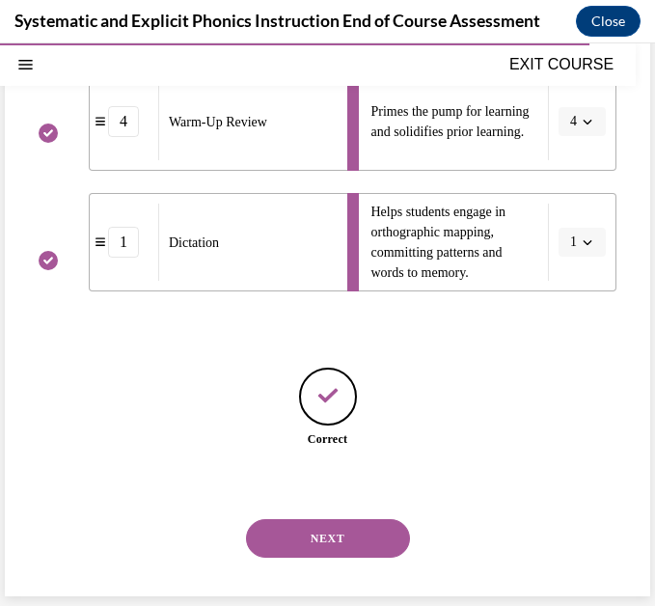
click at [355, 540] on button "NEXT" at bounding box center [328, 538] width 164 height 39
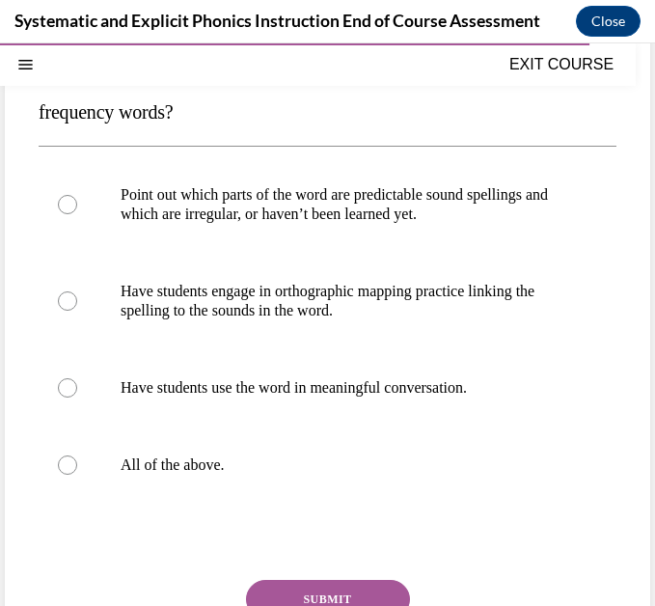
scroll to position [297, 0]
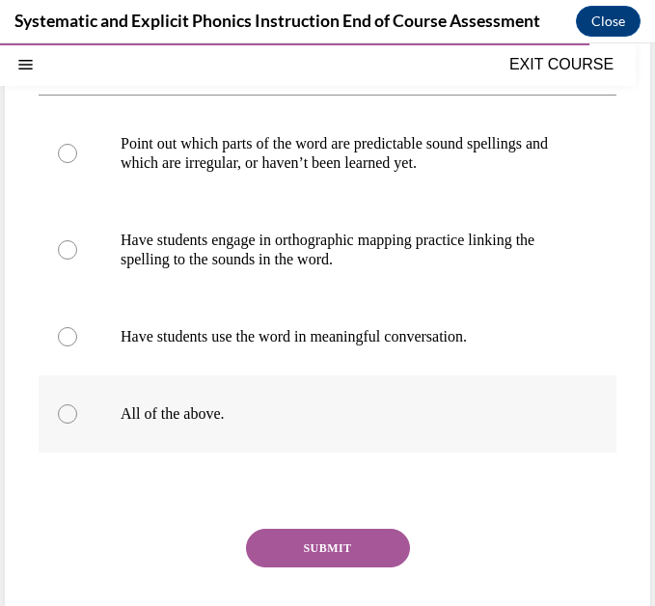
click at [216, 432] on div at bounding box center [328, 413] width 578 height 77
click at [301, 541] on button "SUBMIT" at bounding box center [328, 548] width 164 height 39
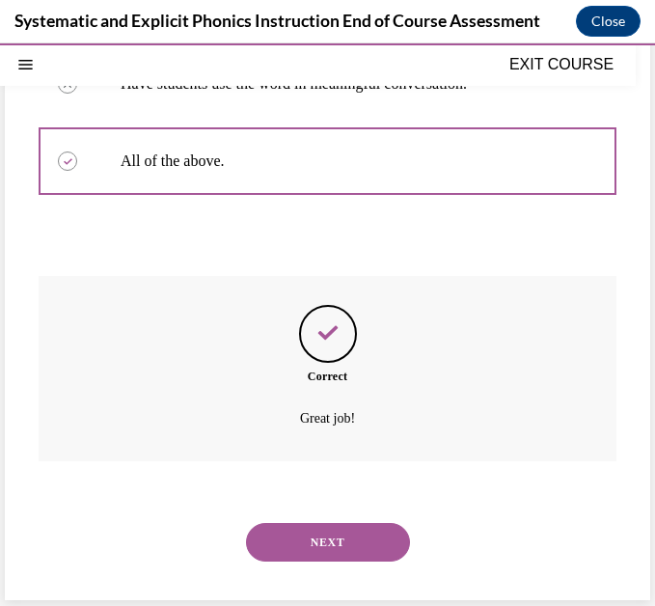
scroll to position [554, 0]
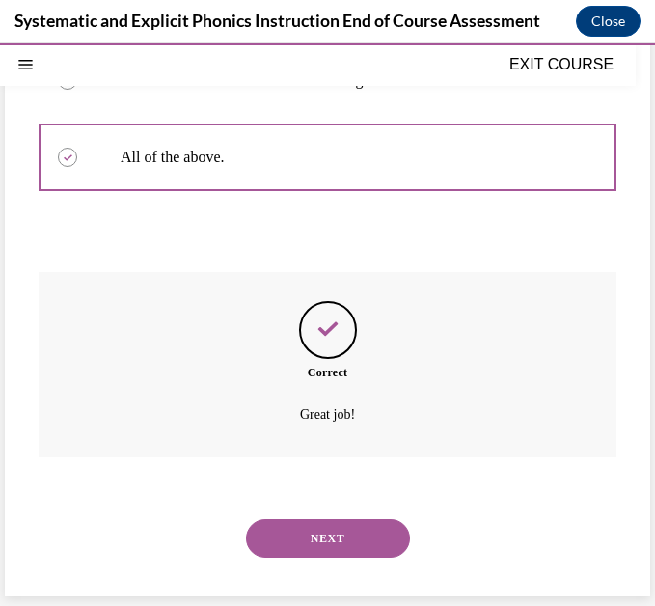
click at [301, 541] on button "NEXT" at bounding box center [328, 538] width 164 height 39
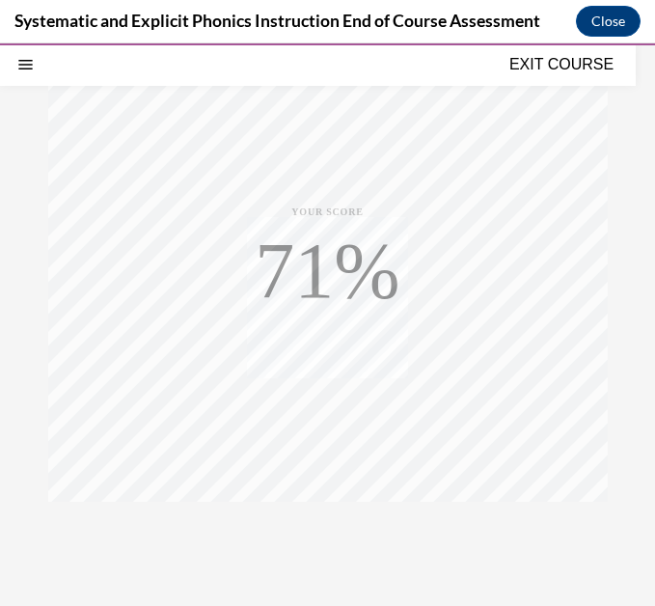
scroll to position [349, 0]
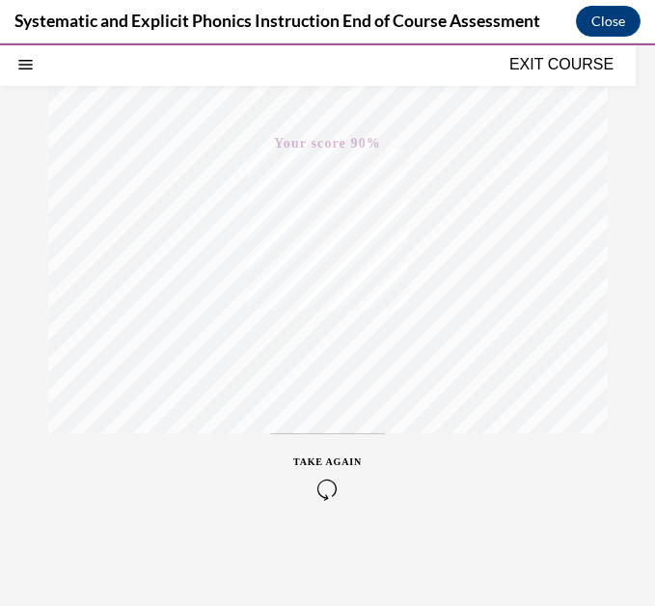
click at [319, 479] on icon "button" at bounding box center [327, 489] width 69 height 21
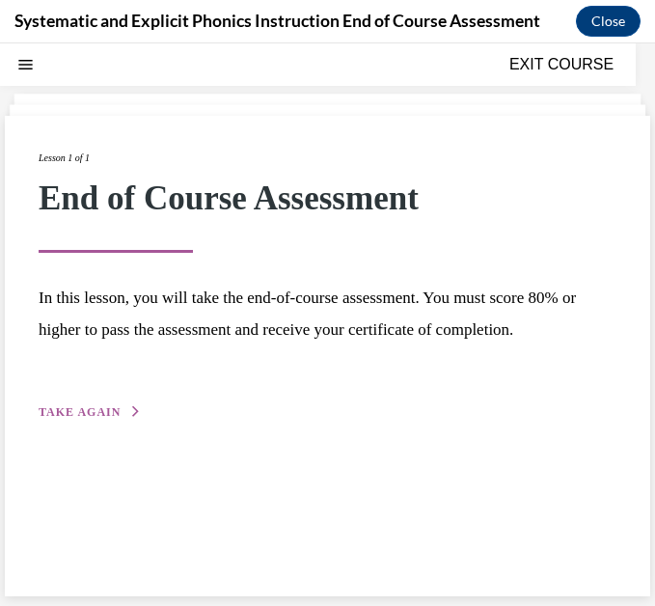
scroll to position [61, 0]
click at [95, 391] on div "Lesson 1 of 1 End of Course Assessment In this lesson, you will take the end-of…" at bounding box center [328, 286] width 578 height 273
click at [98, 408] on span "TAKE AGAIN" at bounding box center [80, 412] width 82 height 14
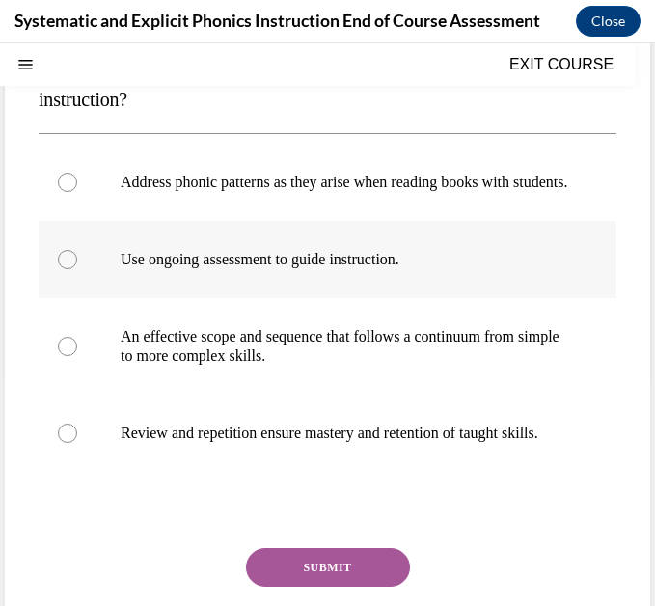
scroll to position [238, 0]
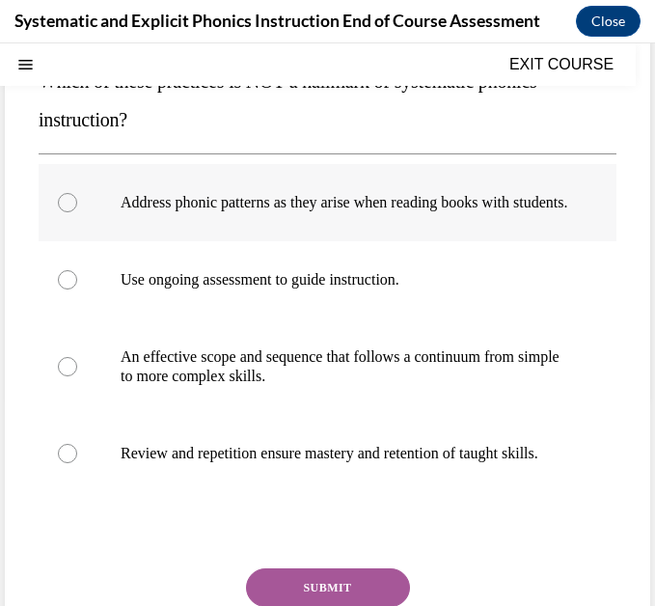
click at [74, 206] on div at bounding box center [67, 202] width 19 height 19
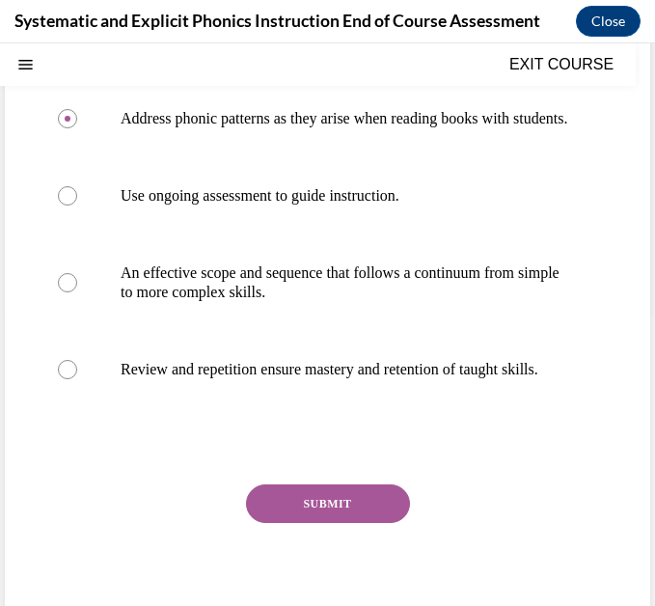
click at [334, 523] on button "SUBMIT" at bounding box center [328, 503] width 164 height 39
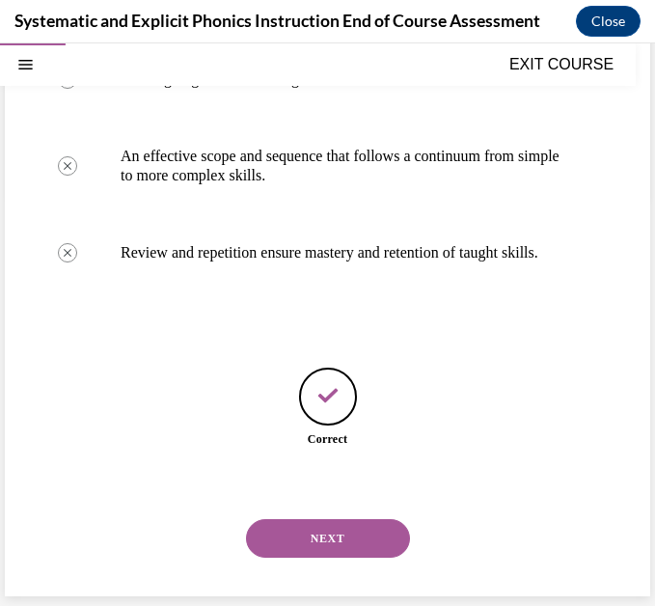
scroll to position [478, 0]
click at [328, 536] on button "NEXT" at bounding box center [328, 538] width 164 height 39
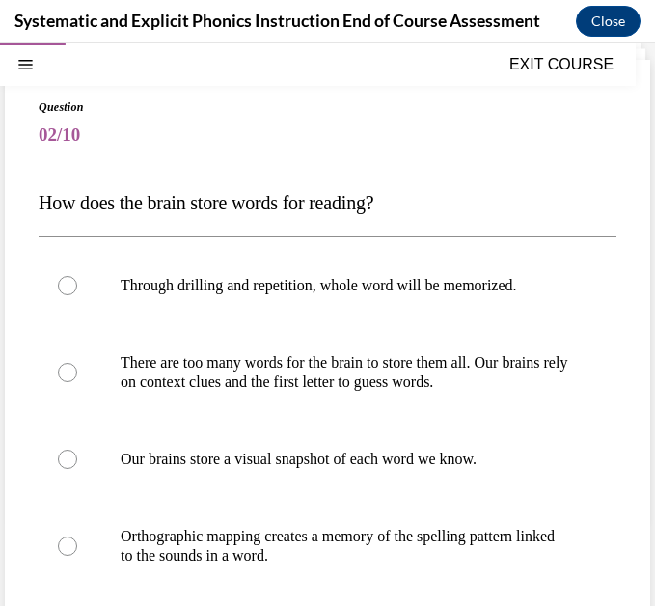
scroll to position [131, 0]
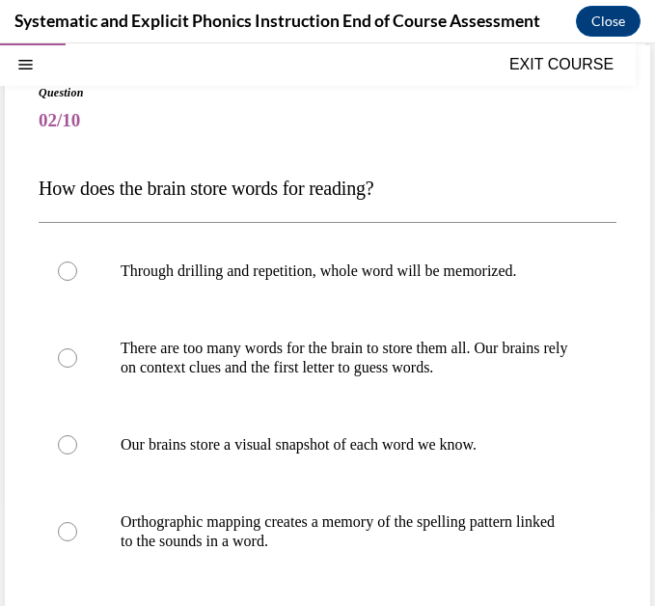
click at [328, 536] on p "Orthographic mapping creates a memory of the spelling pattern linked to the sou…" at bounding box center [345, 531] width 448 height 39
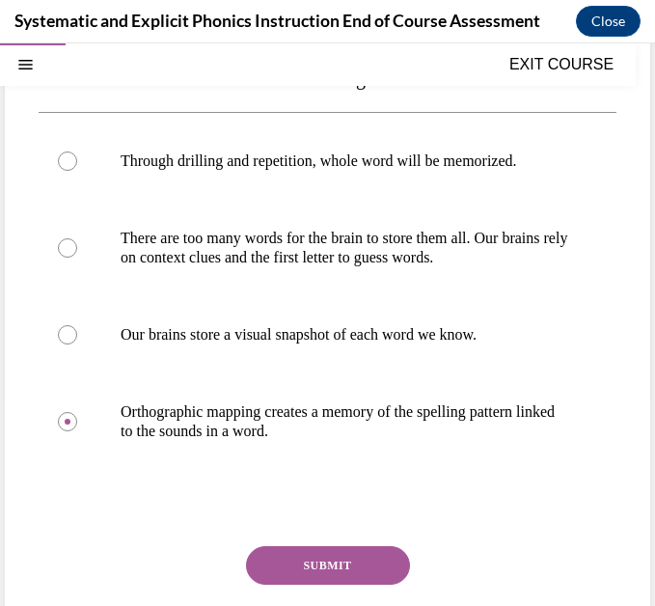
click at [329, 561] on button "SUBMIT" at bounding box center [328, 565] width 164 height 39
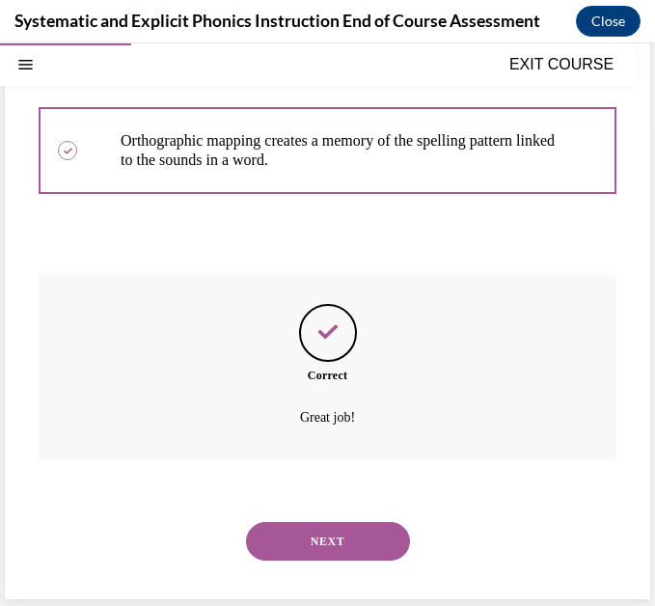
scroll to position [515, 0]
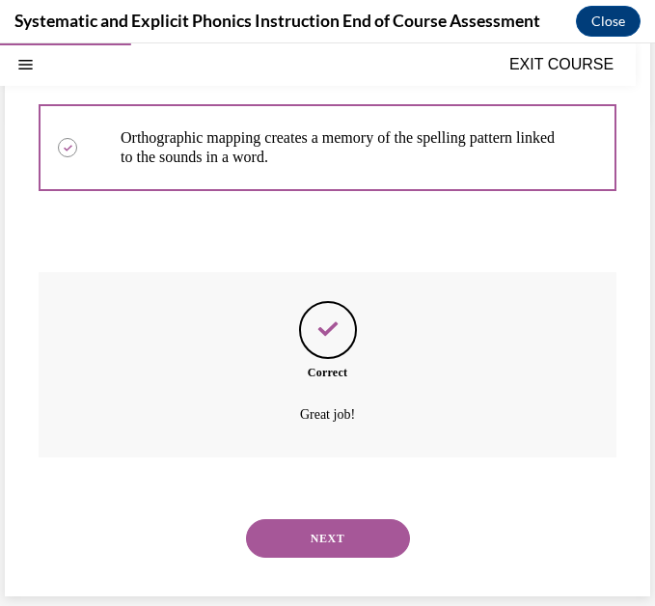
click at [329, 561] on div "NEXT" at bounding box center [328, 538] width 578 height 77
click at [315, 551] on button "NEXT" at bounding box center [328, 538] width 164 height 39
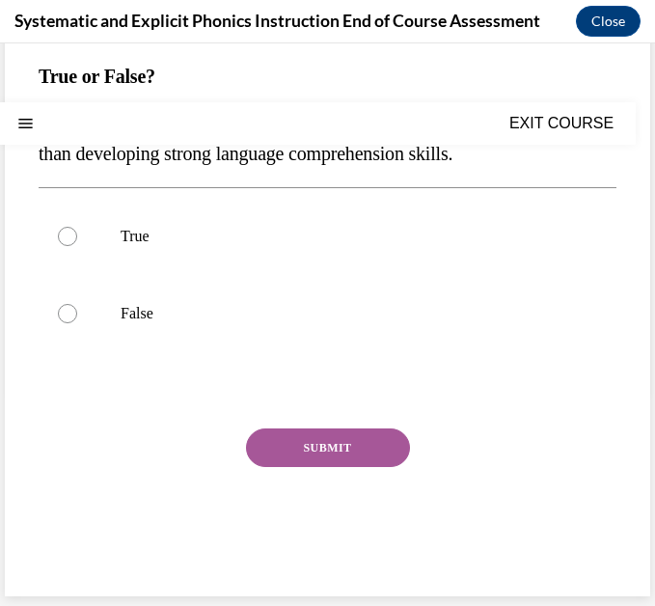
scroll to position [0, 0]
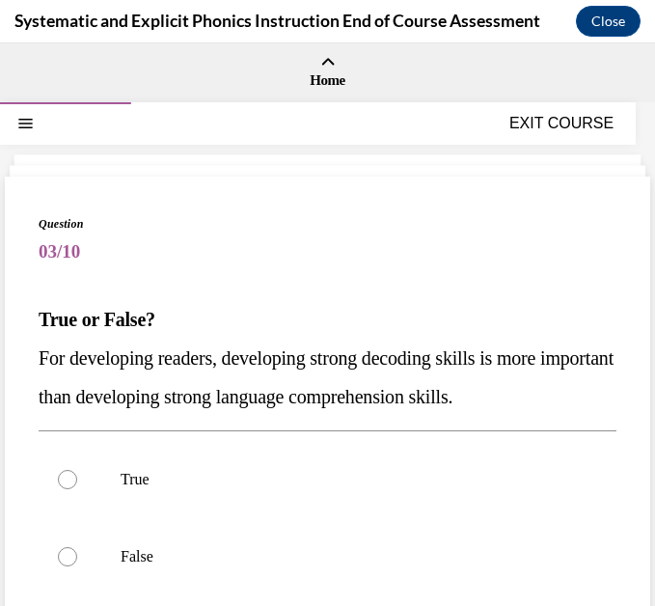
click at [315, 551] on p "False" at bounding box center [345, 556] width 448 height 19
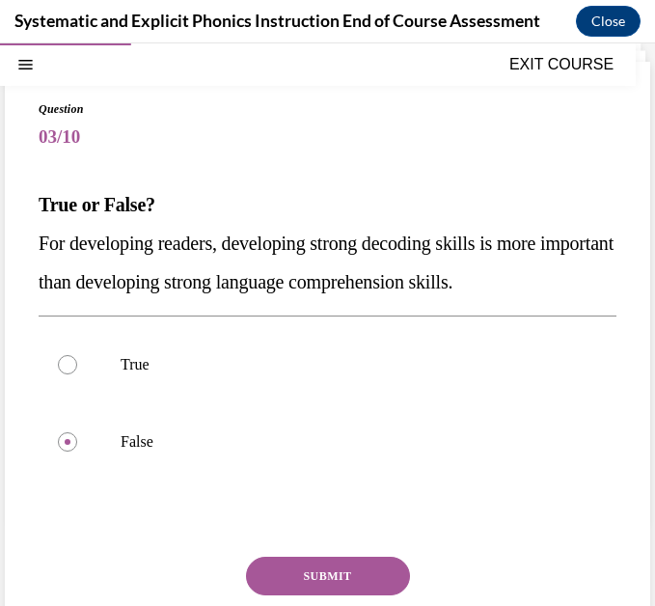
click at [326, 575] on button "SUBMIT" at bounding box center [328, 576] width 164 height 39
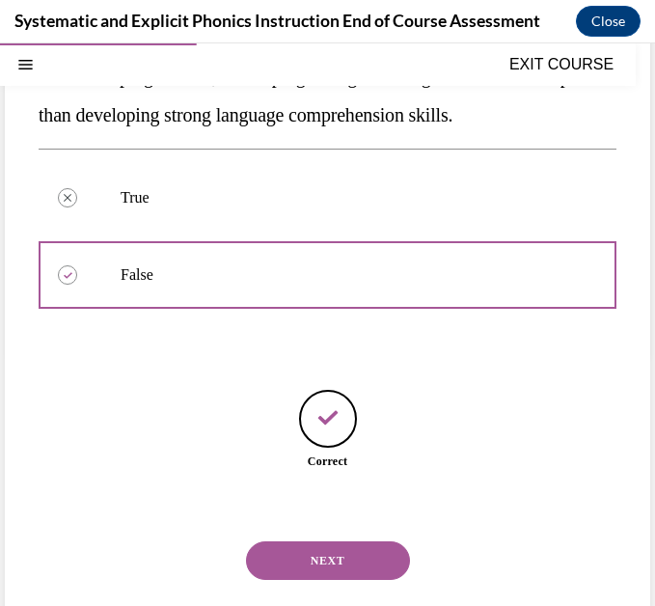
scroll to position [304, 0]
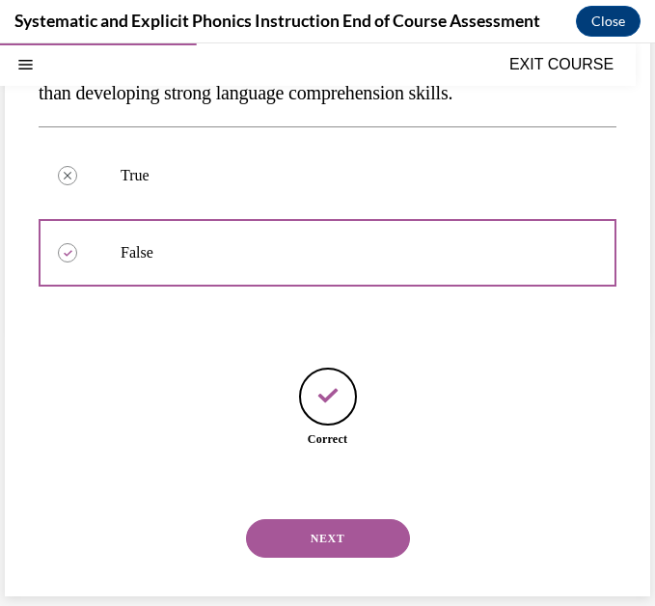
click at [322, 542] on button "NEXT" at bounding box center [328, 538] width 164 height 39
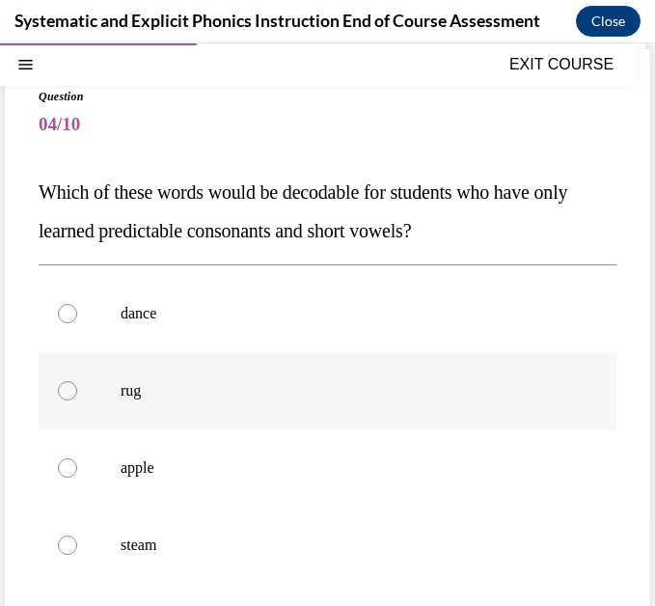
click at [218, 404] on div at bounding box center [328, 390] width 578 height 77
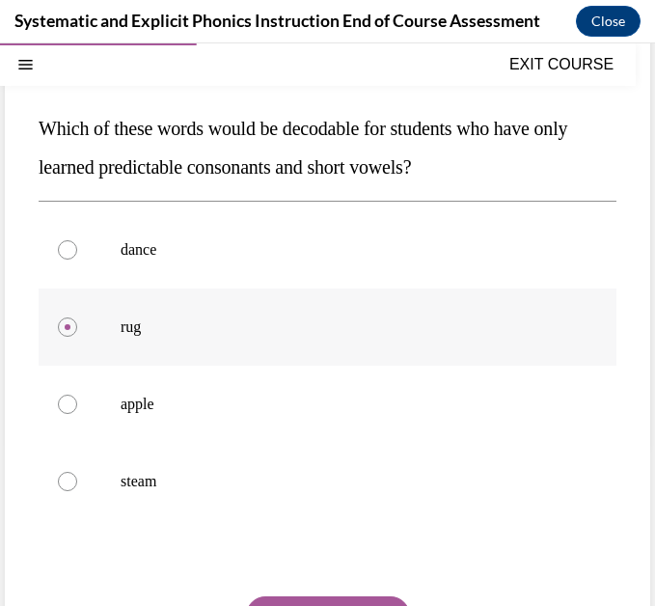
scroll to position [211, 0]
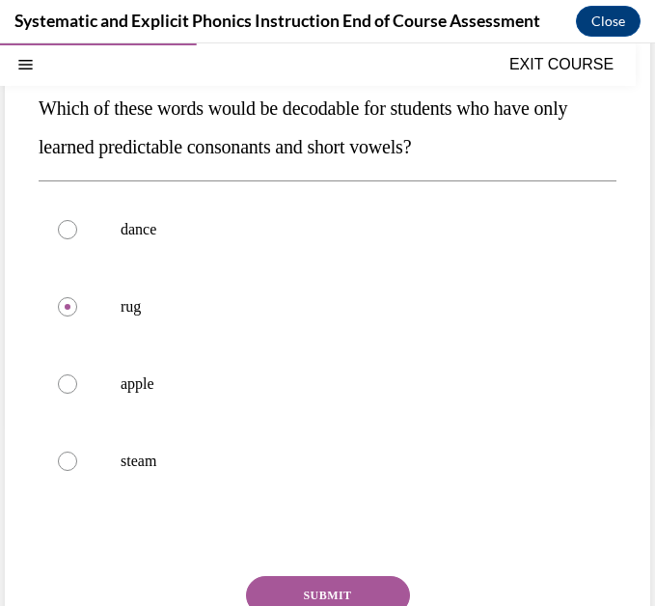
click at [297, 593] on button "SUBMIT" at bounding box center [328, 595] width 164 height 39
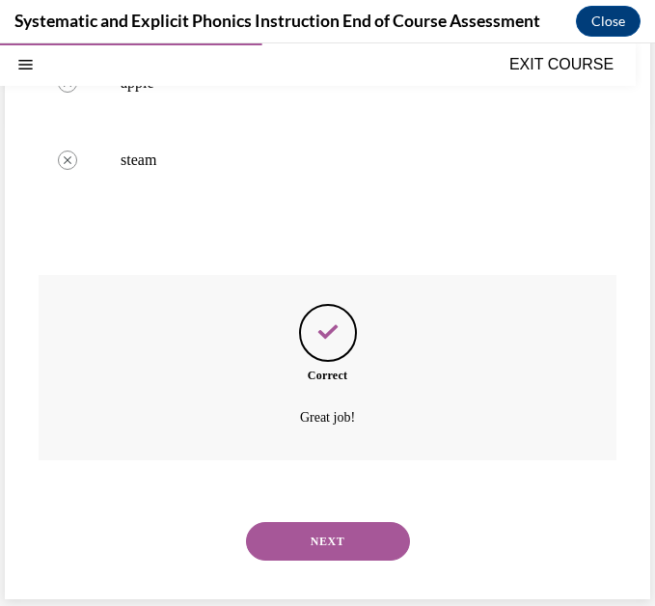
scroll to position [515, 0]
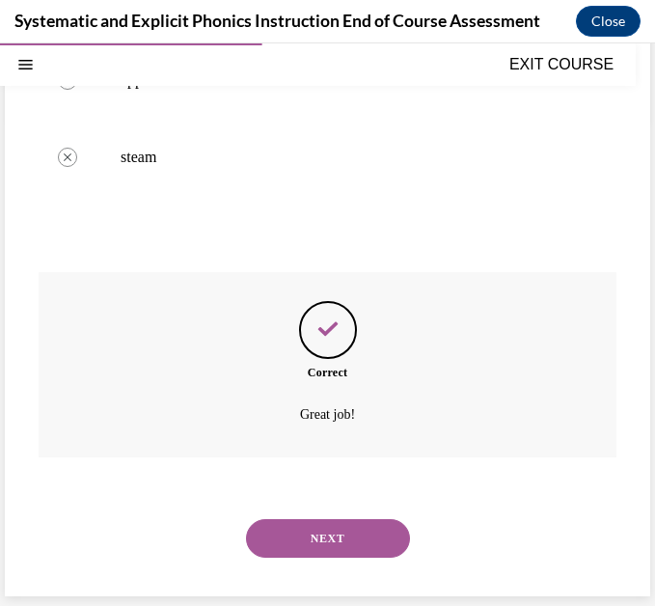
click at [324, 542] on button "NEXT" at bounding box center [328, 538] width 164 height 39
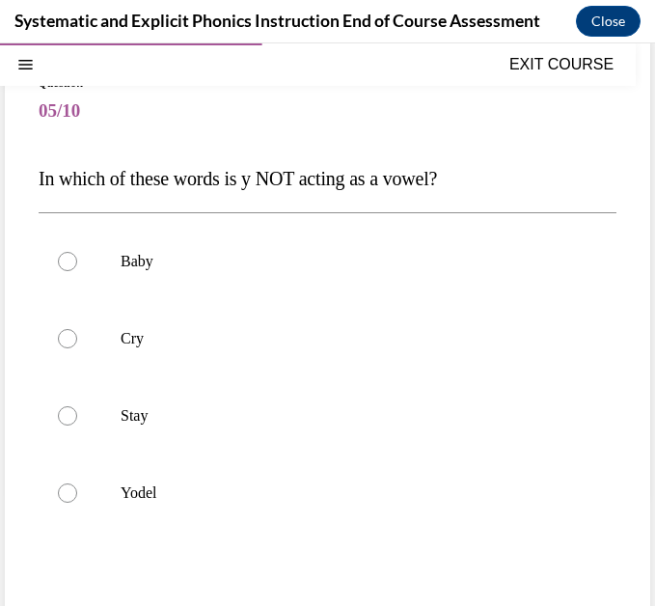
scroll to position [155, 0]
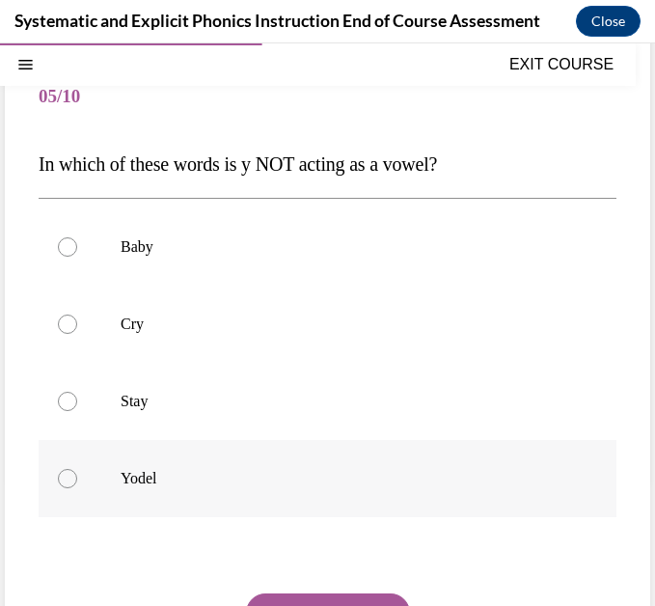
click at [221, 494] on div at bounding box center [328, 478] width 578 height 77
click at [309, 596] on button "SUBMIT" at bounding box center [328, 612] width 164 height 39
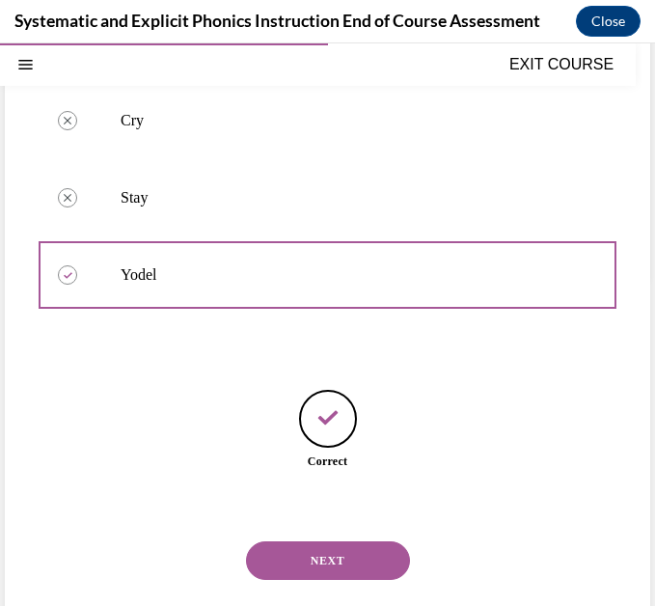
scroll to position [381, 0]
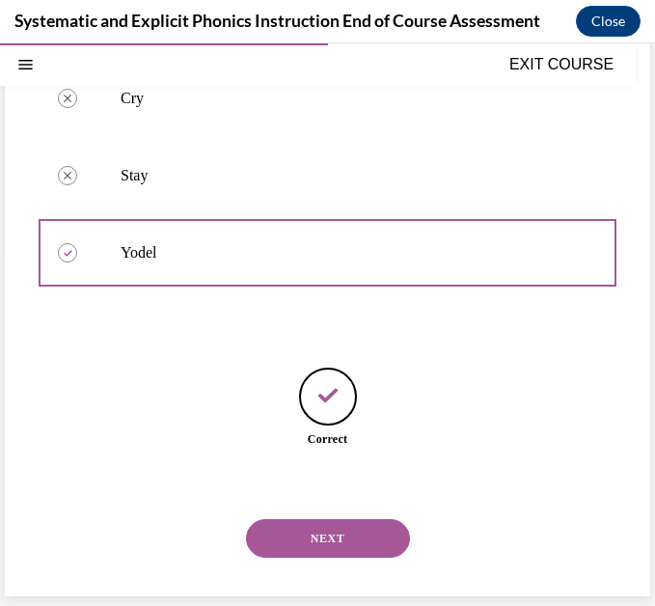
click at [312, 520] on button "NEXT" at bounding box center [328, 538] width 164 height 39
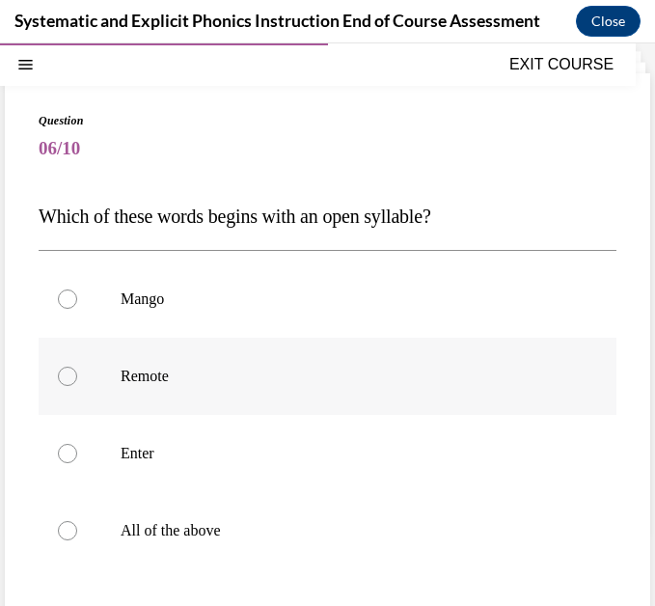
scroll to position [107, 0]
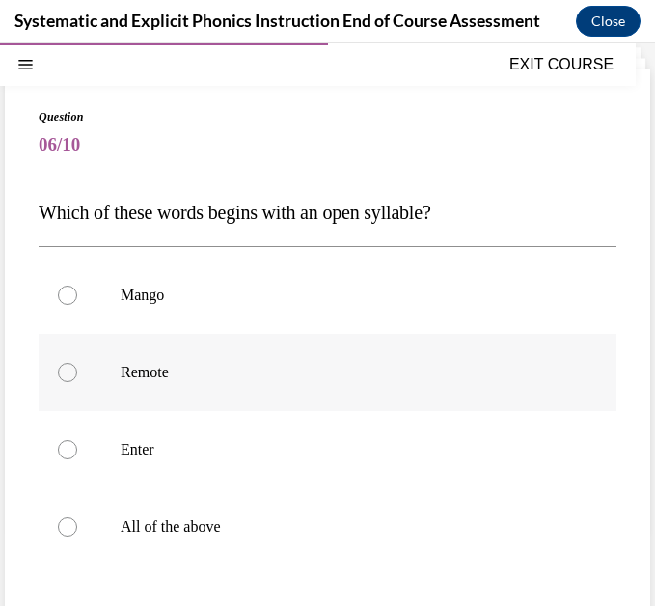
click at [201, 394] on div at bounding box center [328, 372] width 578 height 77
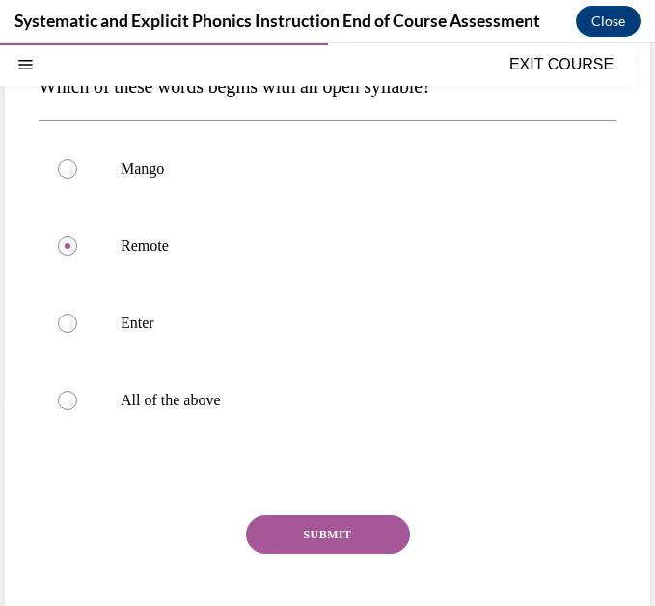
click at [296, 540] on button "SUBMIT" at bounding box center [328, 534] width 164 height 39
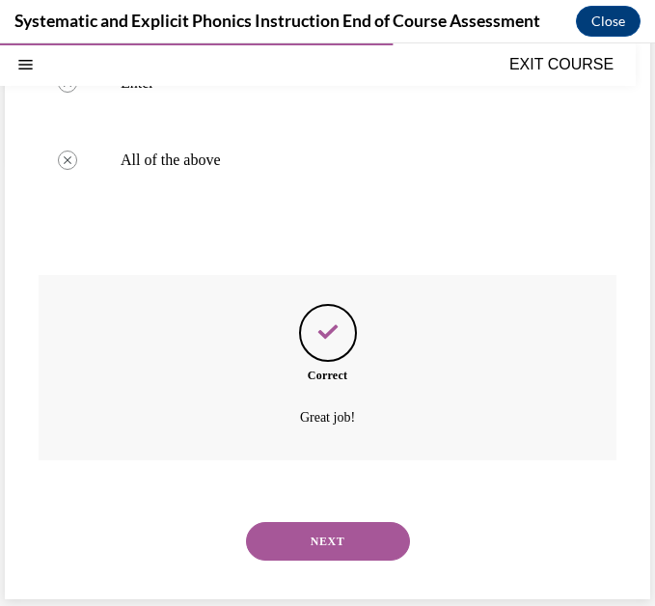
scroll to position [477, 0]
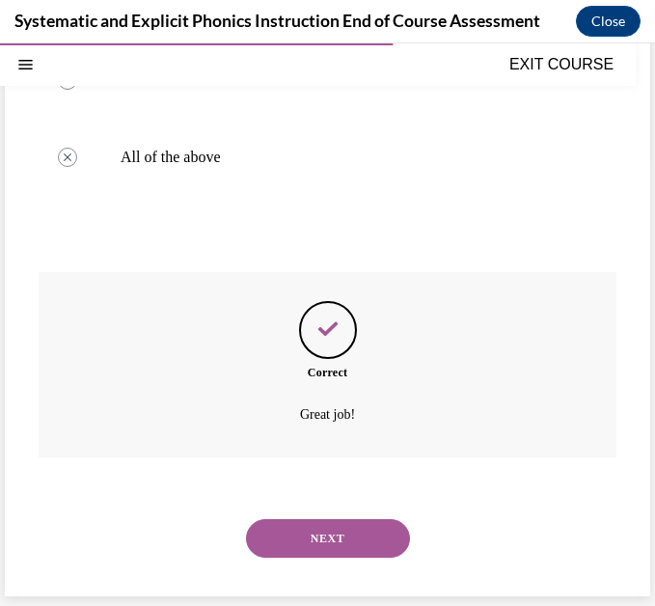
click at [324, 530] on button "NEXT" at bounding box center [328, 538] width 164 height 39
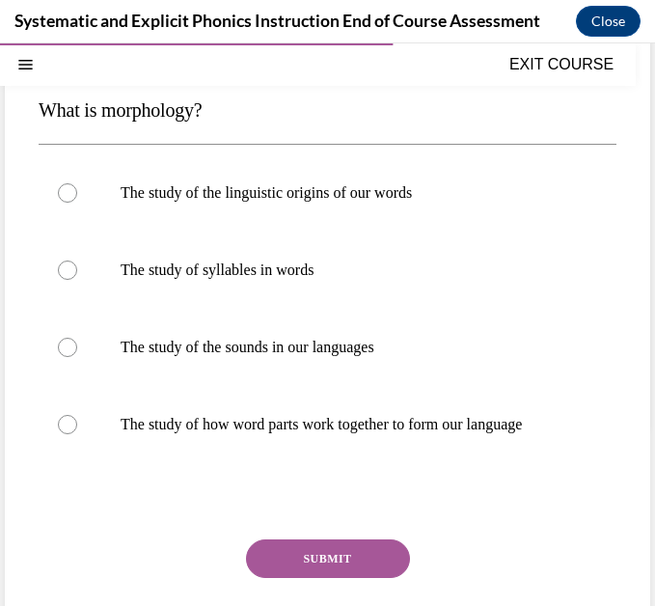
scroll to position [210, 0]
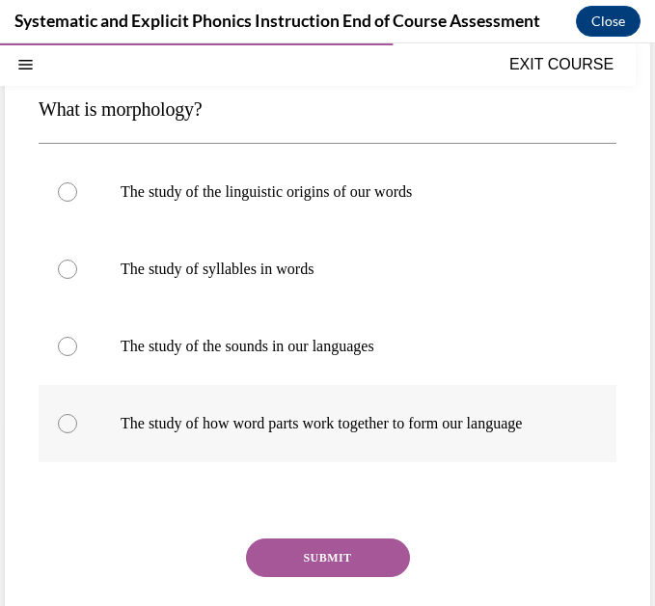
click at [348, 439] on div at bounding box center [328, 423] width 578 height 77
click at [334, 541] on button "SUBMIT" at bounding box center [328, 557] width 164 height 39
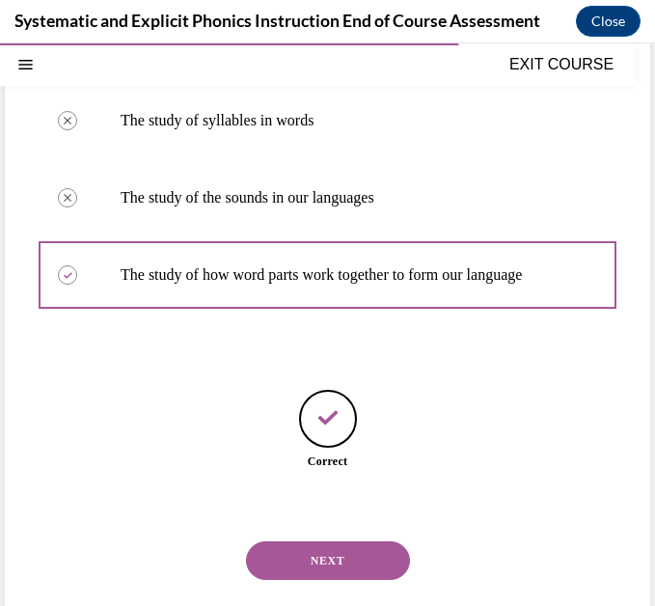
scroll to position [381, 0]
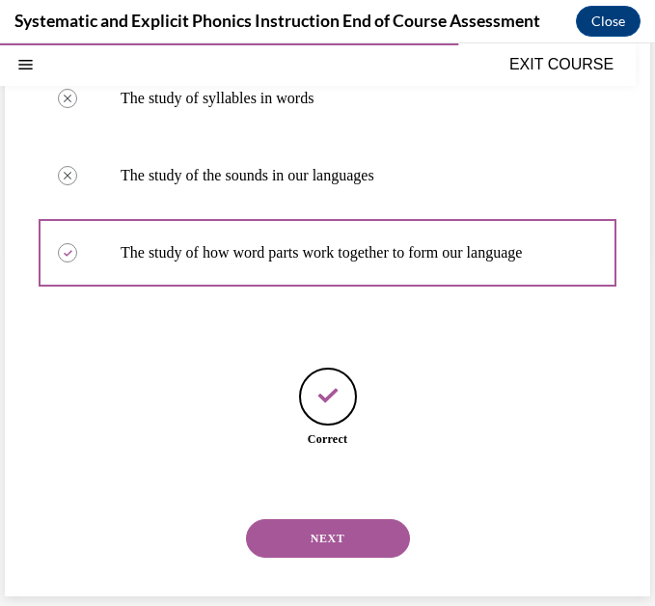
click at [334, 541] on button "NEXT" at bounding box center [328, 538] width 164 height 39
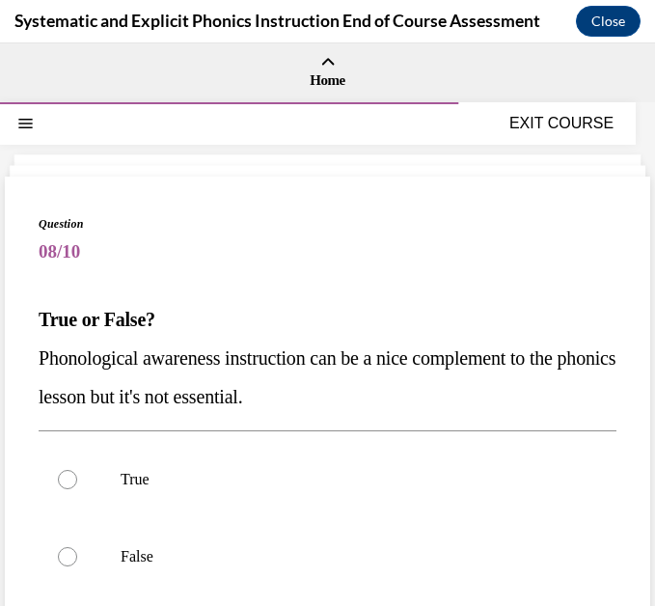
click at [334, 541] on div at bounding box center [328, 556] width 578 height 77
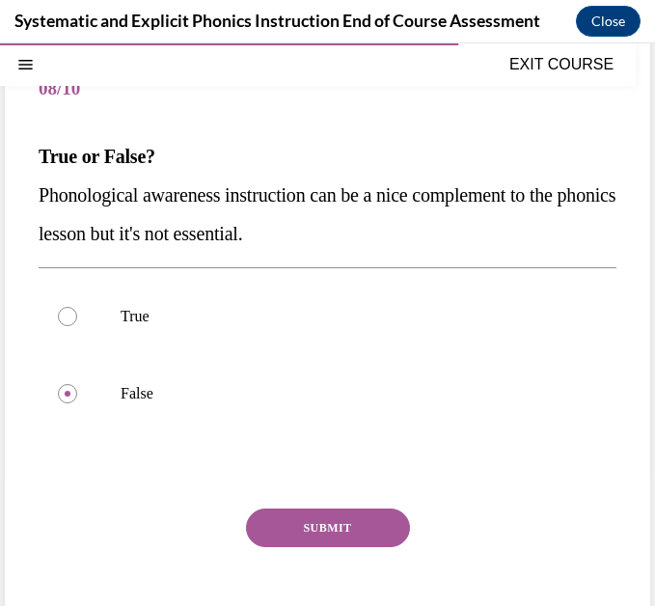
click at [338, 518] on button "SUBMIT" at bounding box center [328, 527] width 164 height 39
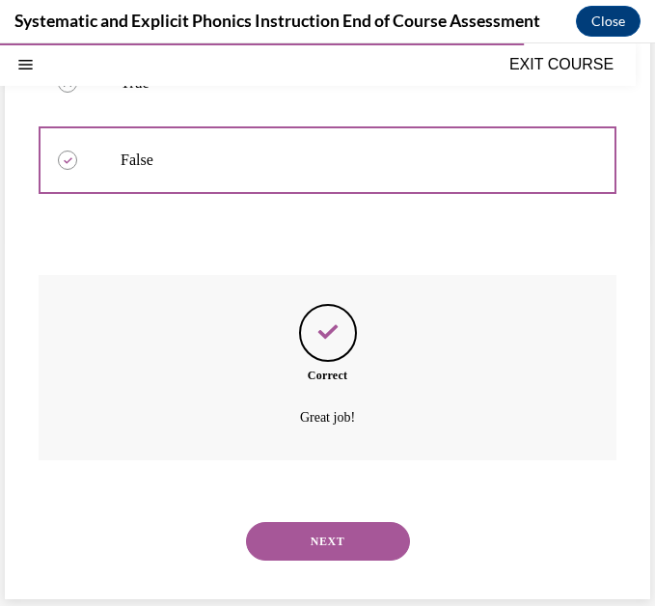
scroll to position [399, 0]
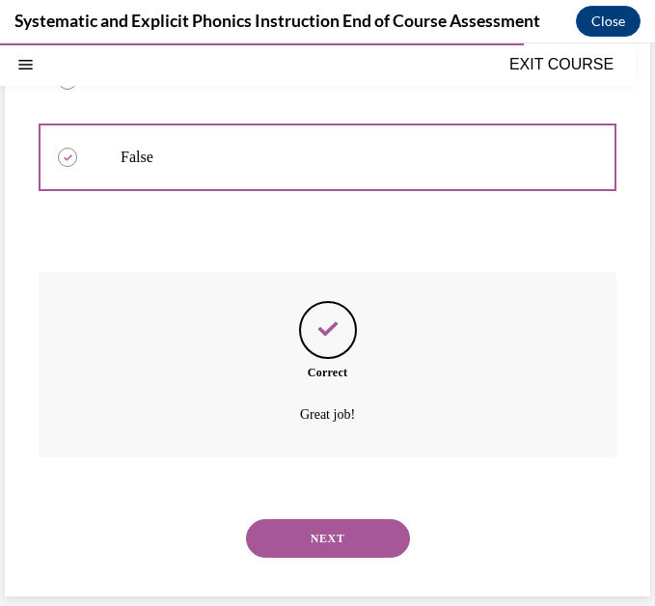
click at [338, 528] on button "NEXT" at bounding box center [328, 538] width 164 height 39
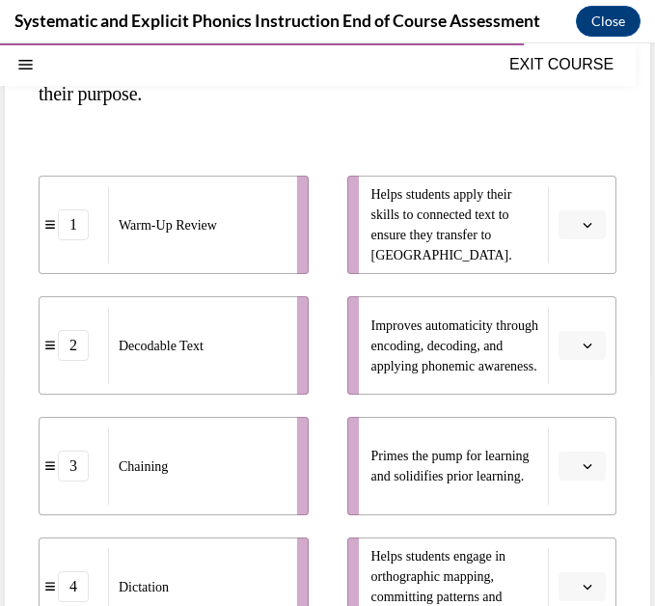
scroll to position [270, 0]
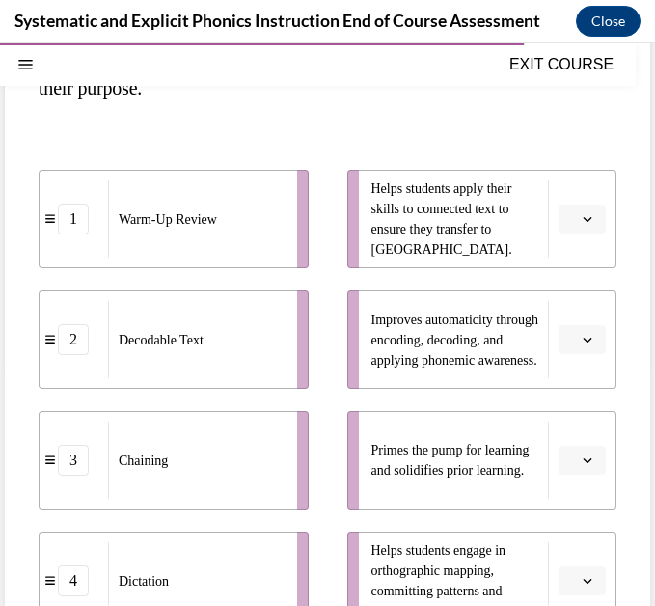
click at [593, 479] on li "Primes the pump for learning and solidifies prior learning." at bounding box center [482, 460] width 270 height 98
click at [587, 463] on icon "button" at bounding box center [588, 460] width 10 height 10
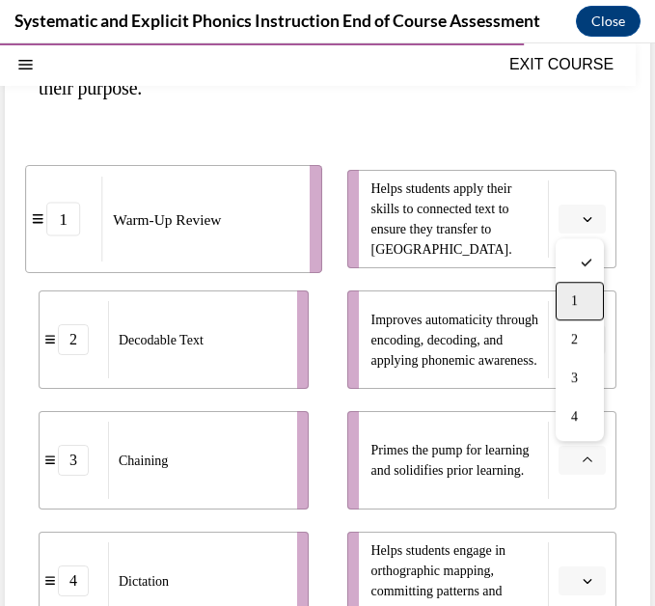
click at [579, 313] on div "1" at bounding box center [580, 301] width 48 height 39
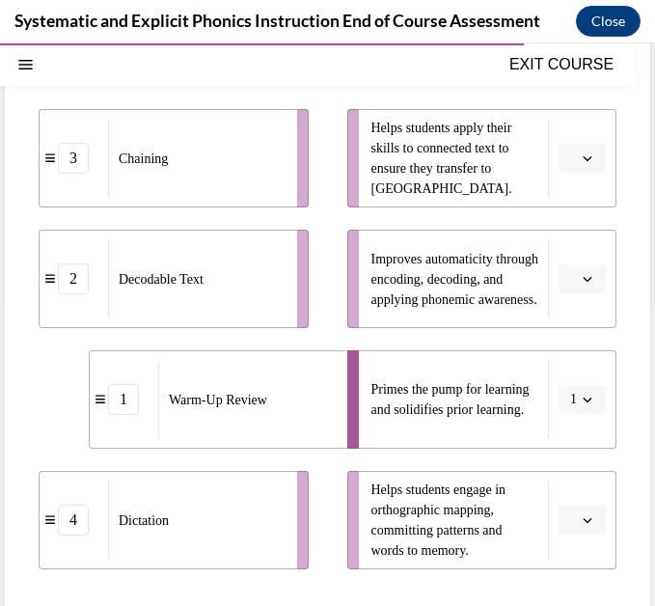
scroll to position [333, 0]
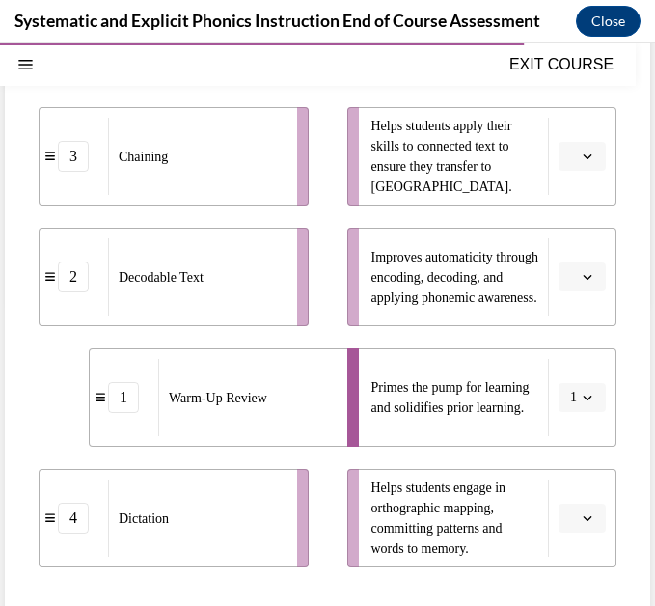
click at [573, 277] on span "Please select an option" at bounding box center [573, 276] width 7 height 19
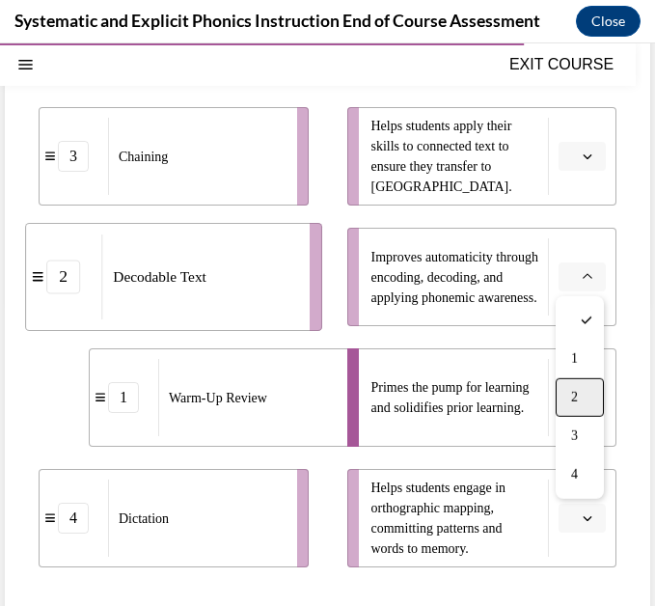
click at [578, 393] on span "2" at bounding box center [574, 397] width 7 height 15
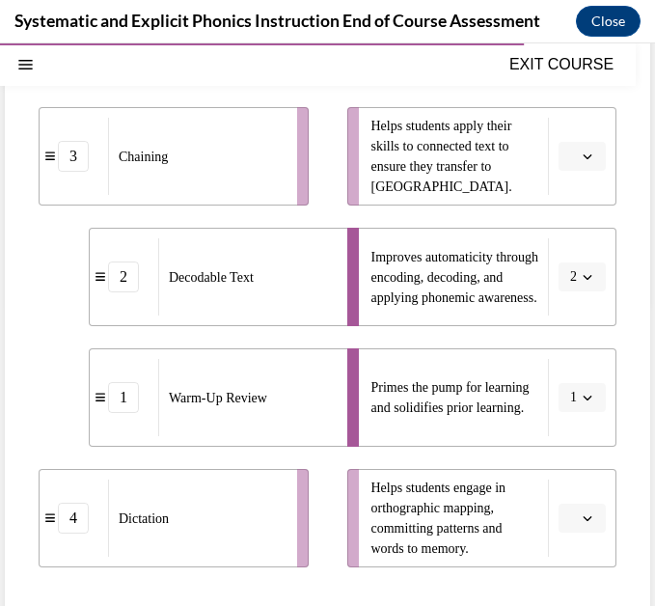
click at [581, 280] on span "button" at bounding box center [588, 277] width 14 height 14
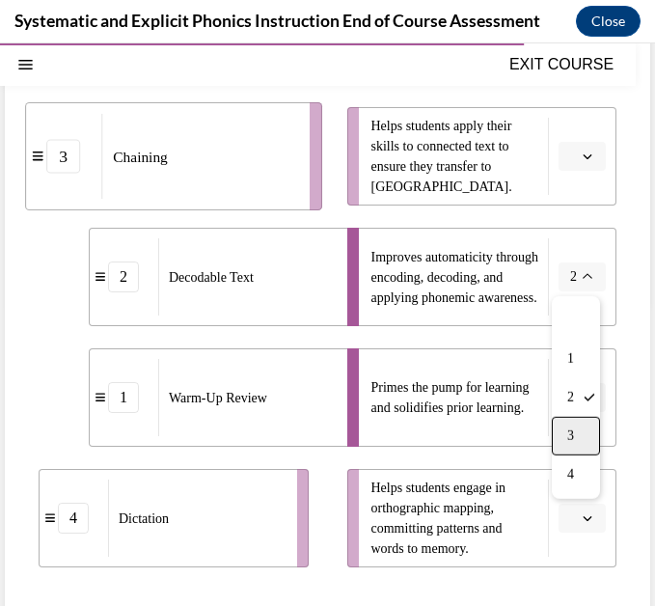
click at [578, 431] on div "3" at bounding box center [576, 436] width 48 height 39
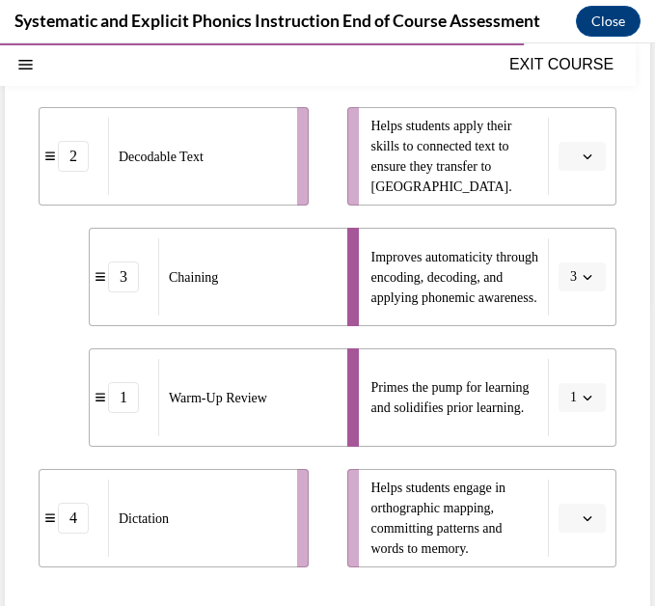
click at [560, 506] on button "button" at bounding box center [582, 518] width 47 height 29
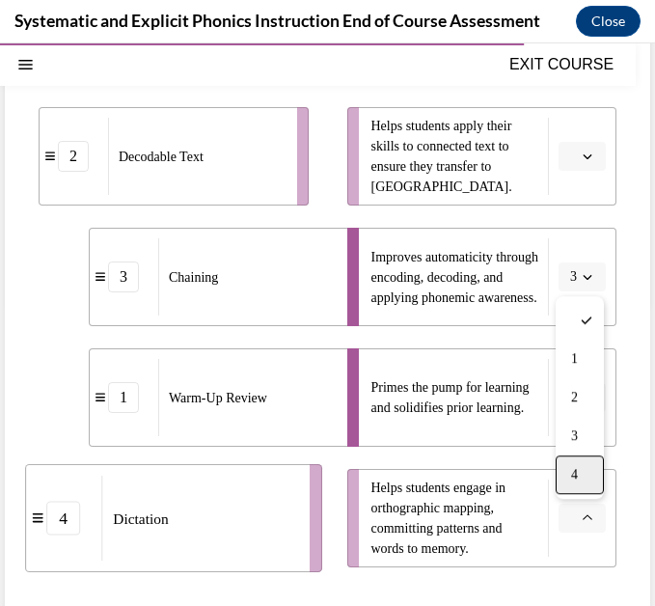
click at [572, 477] on span "4" at bounding box center [574, 474] width 7 height 15
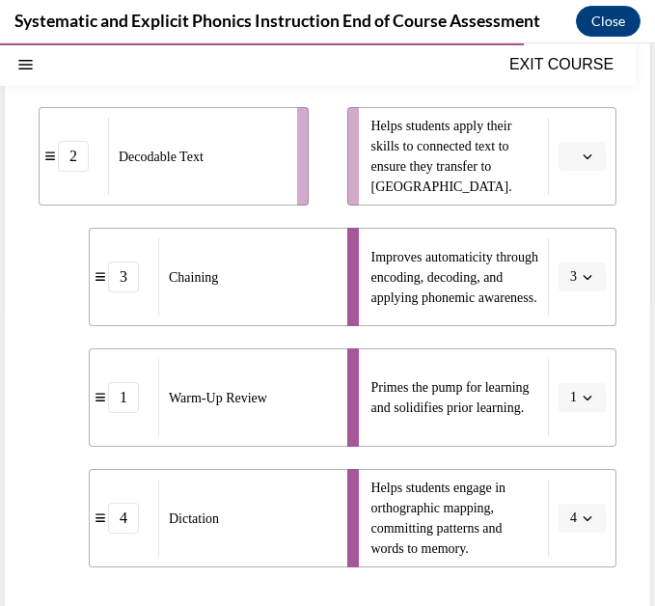
click at [593, 153] on span "button" at bounding box center [588, 157] width 14 height 14
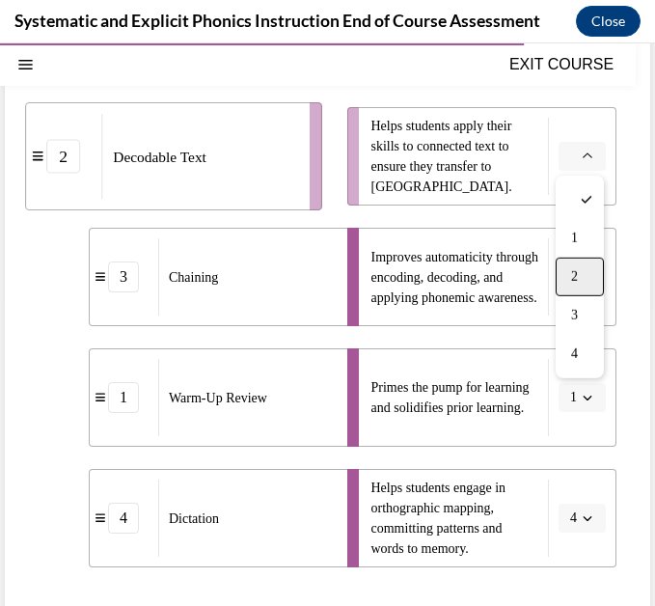
click at [587, 263] on div "2" at bounding box center [580, 277] width 48 height 39
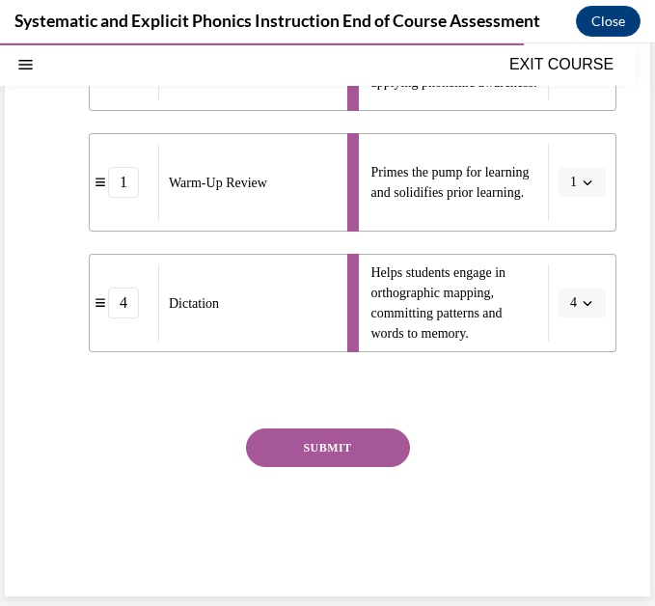
click at [360, 456] on button "SUBMIT" at bounding box center [328, 447] width 164 height 39
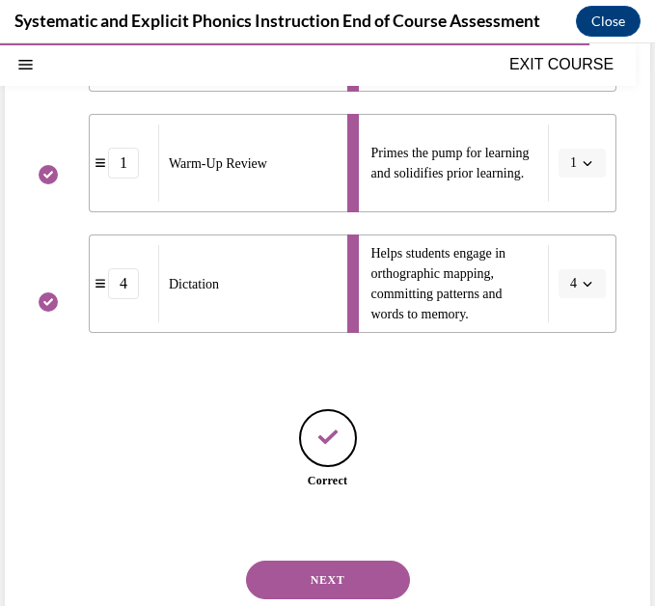
scroll to position [609, 0]
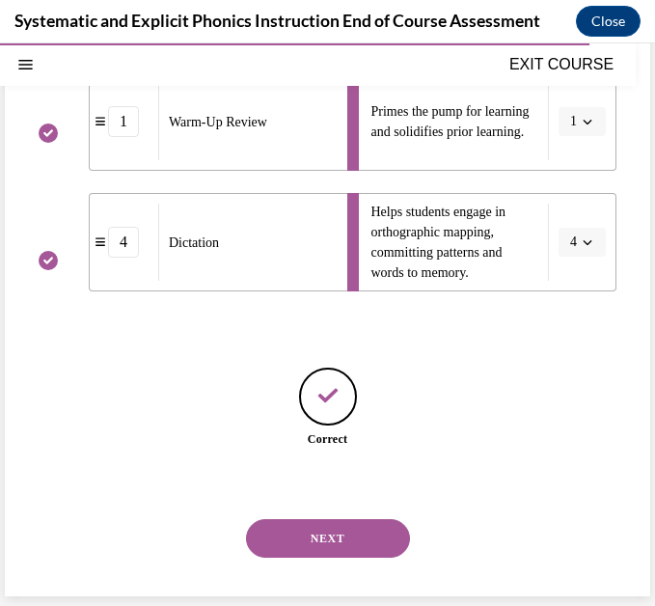
click at [344, 540] on button "NEXT" at bounding box center [328, 538] width 164 height 39
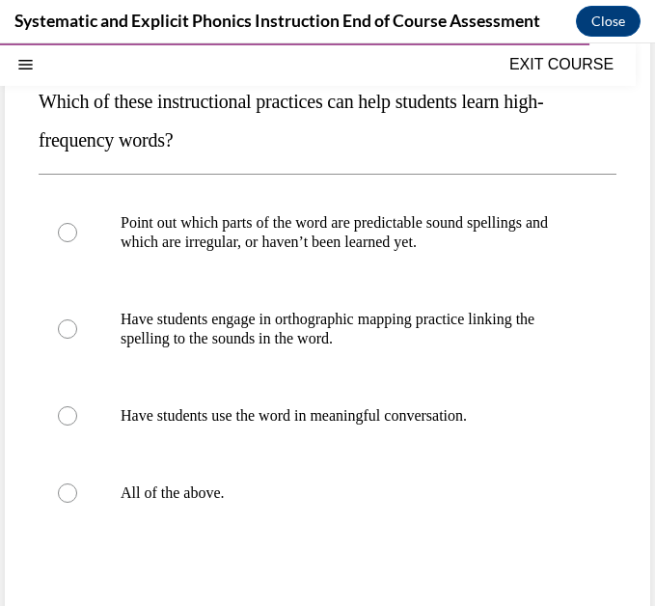
scroll to position [248, 0]
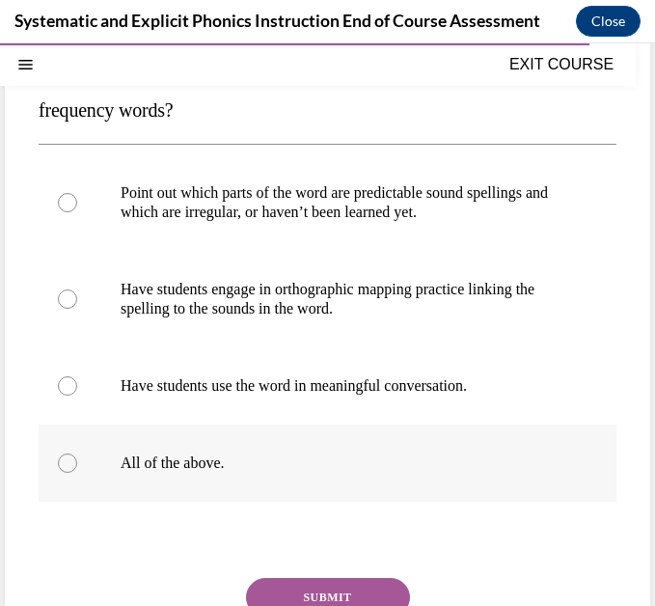
click at [203, 499] on div at bounding box center [328, 463] width 578 height 77
click at [328, 581] on button "SUBMIT" at bounding box center [328, 597] width 164 height 39
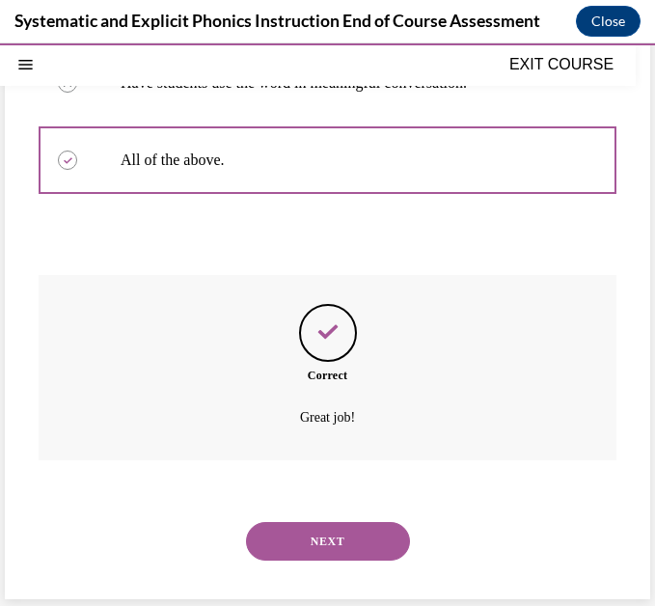
scroll to position [554, 0]
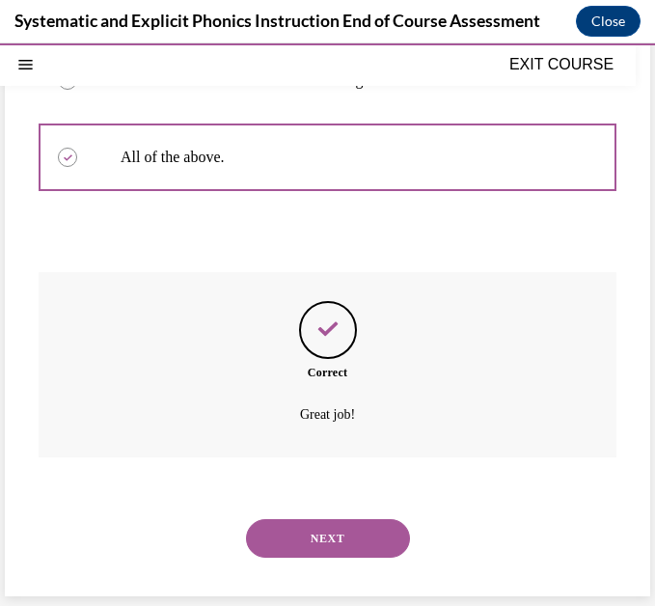
click at [333, 544] on button "NEXT" at bounding box center [328, 538] width 164 height 39
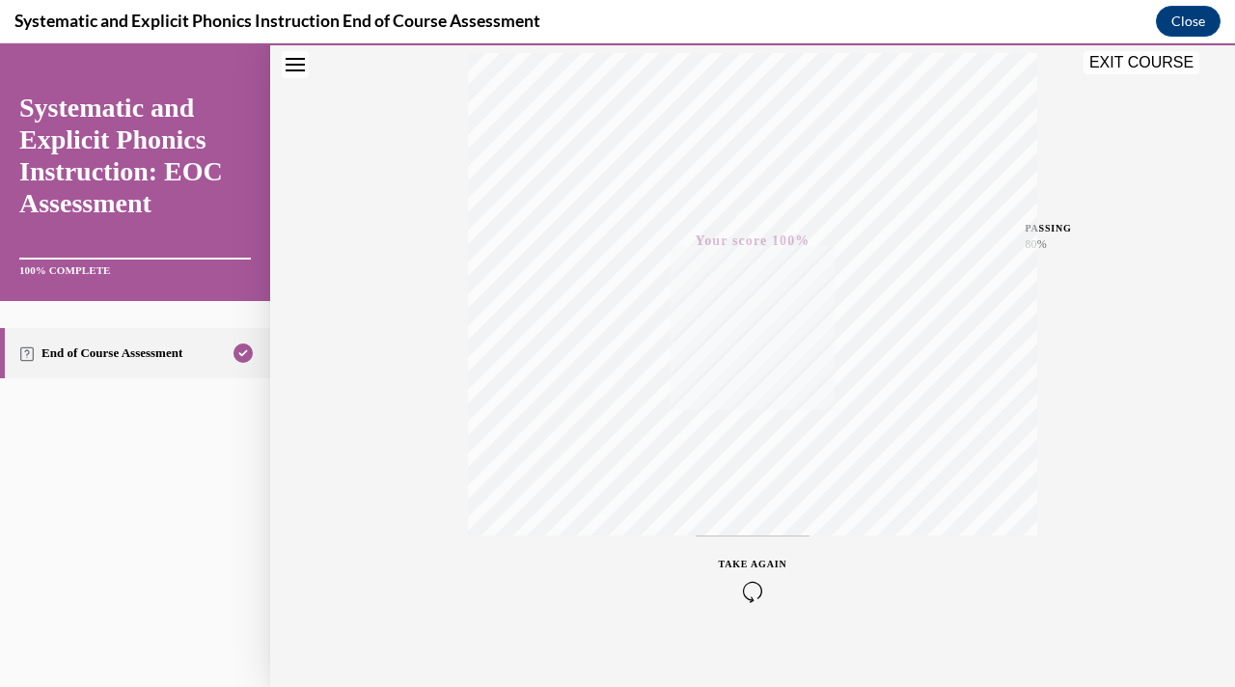
scroll to position [345, 0]
click at [1155, 60] on button "EXIT COURSE" at bounding box center [1141, 62] width 116 height 23
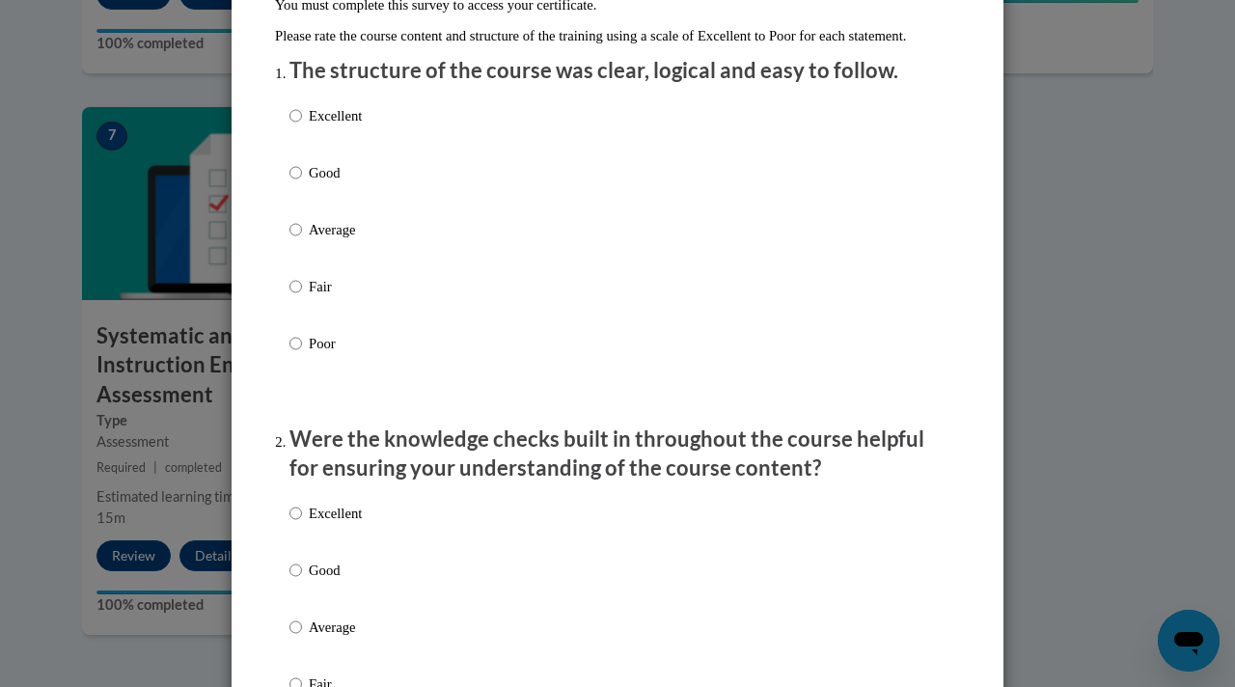
scroll to position [0, 0]
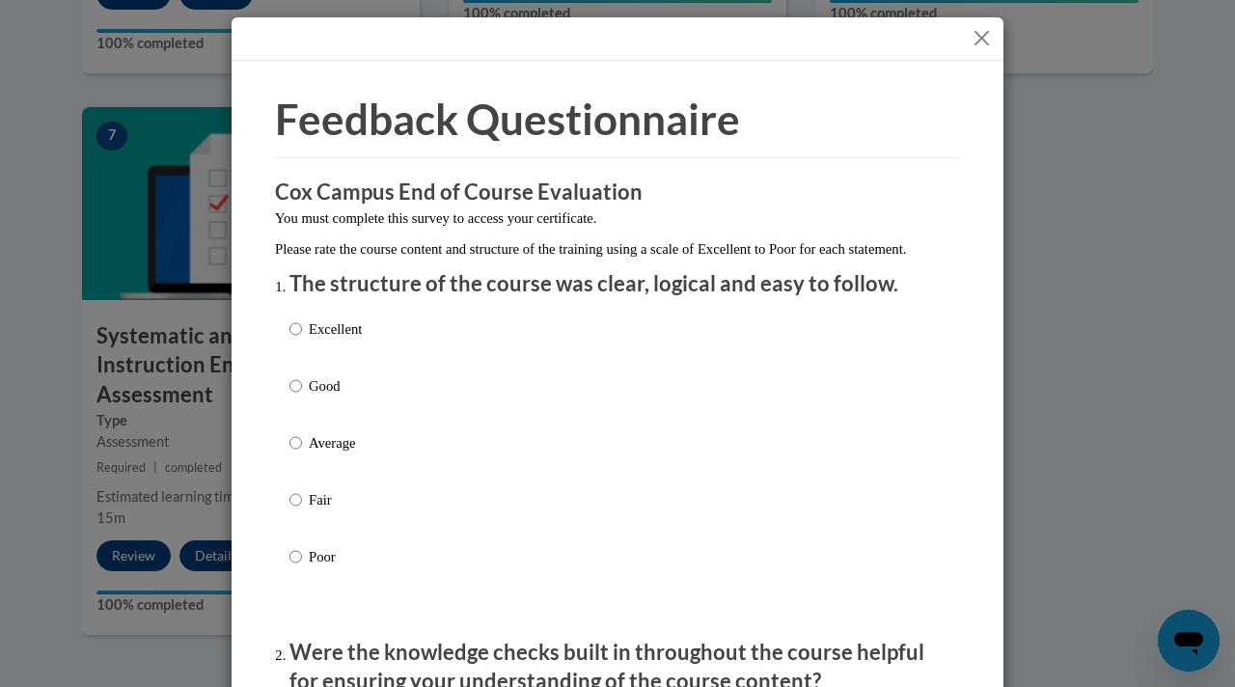
click at [980, 27] on button "Close" at bounding box center [982, 38] width 24 height 24
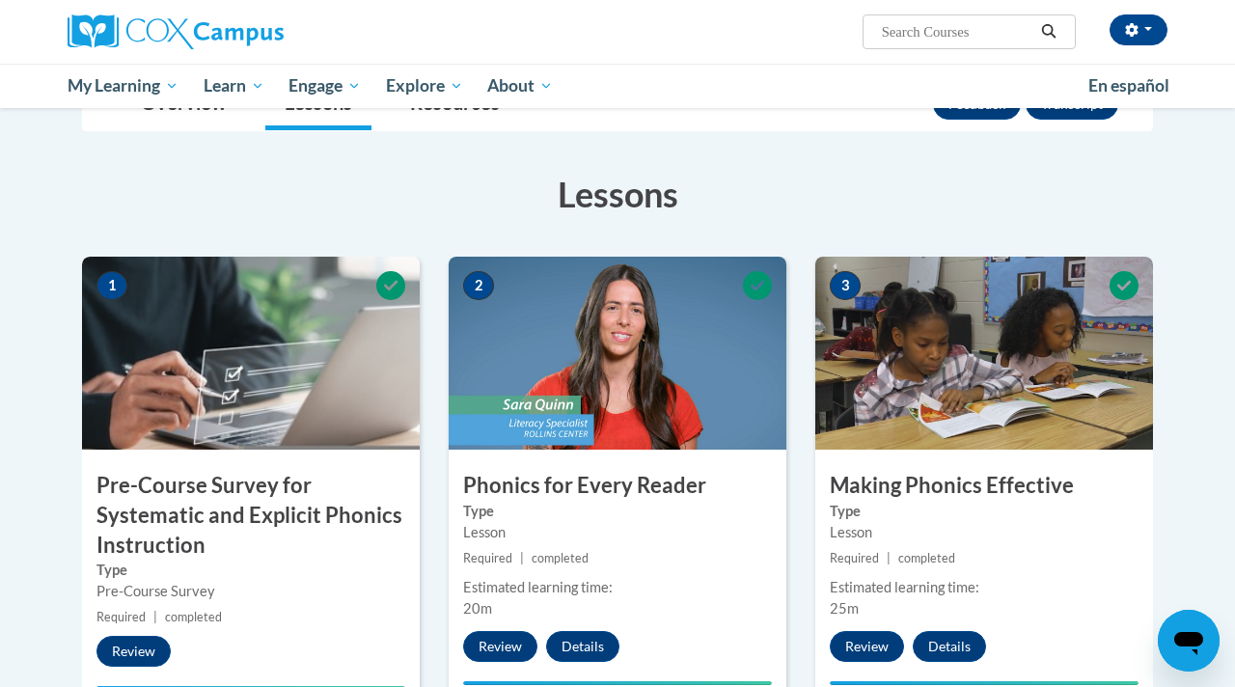
scroll to position [14, 0]
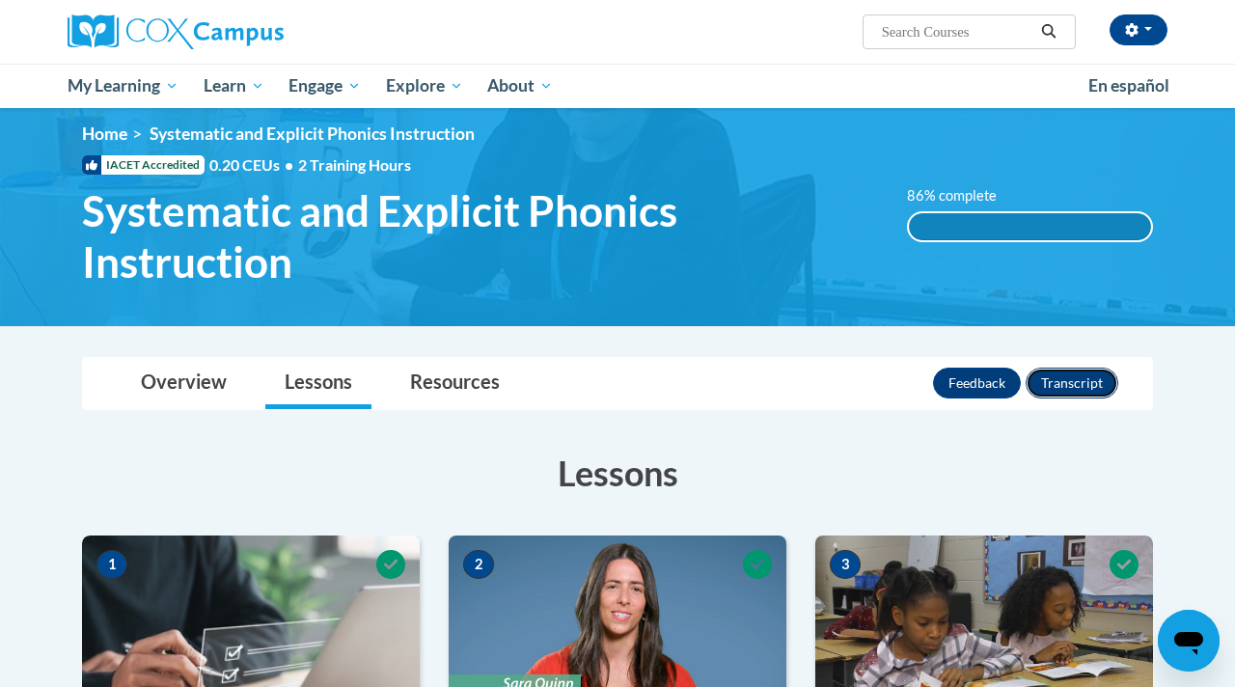
click at [1072, 372] on button "Transcript" at bounding box center [1072, 383] width 93 height 31
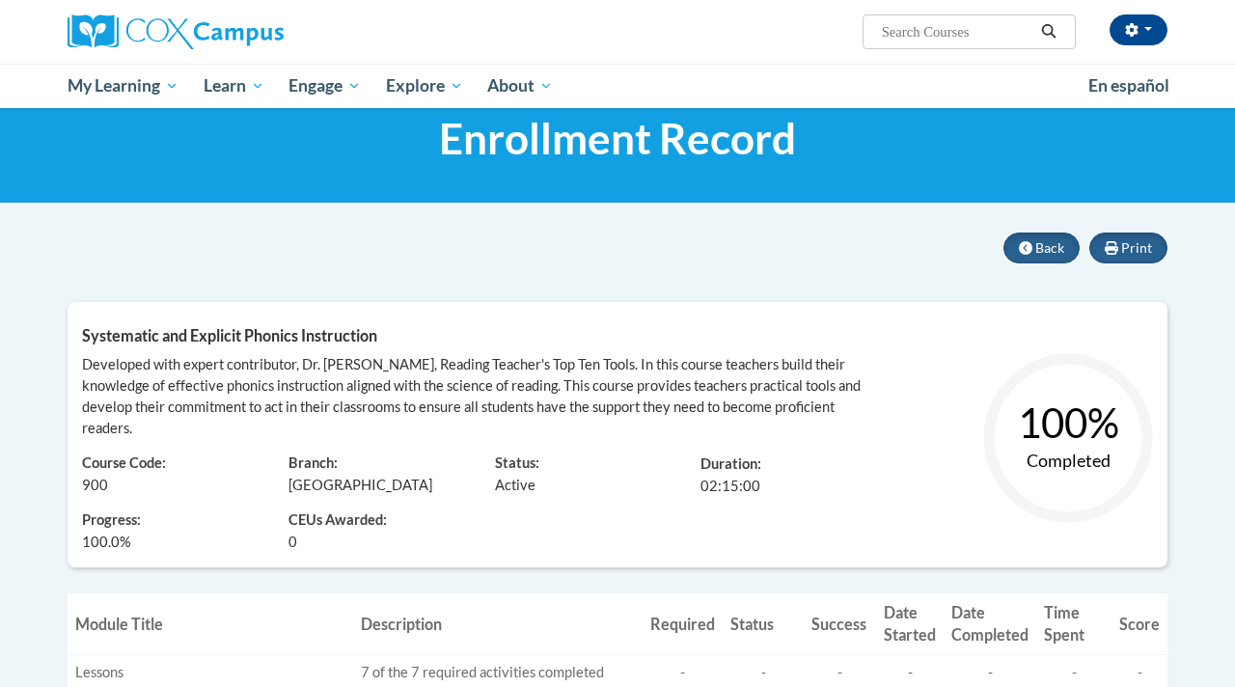
scroll to position [59, 0]
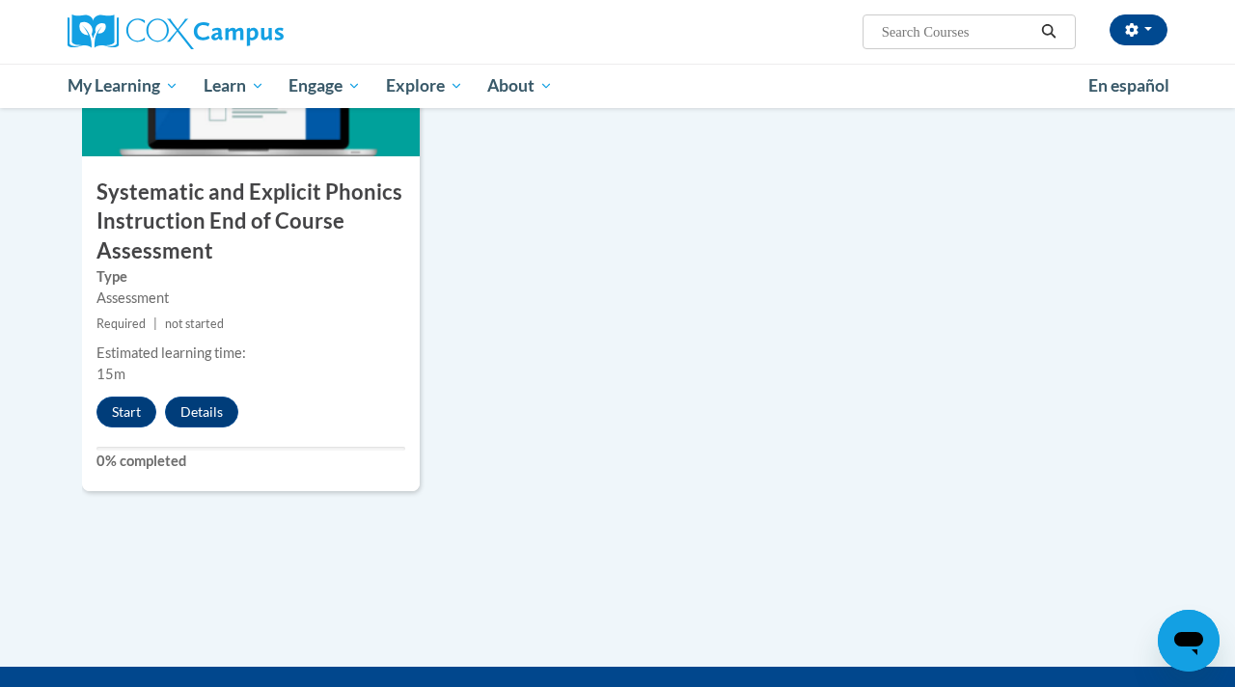
scroll to position [1622, 0]
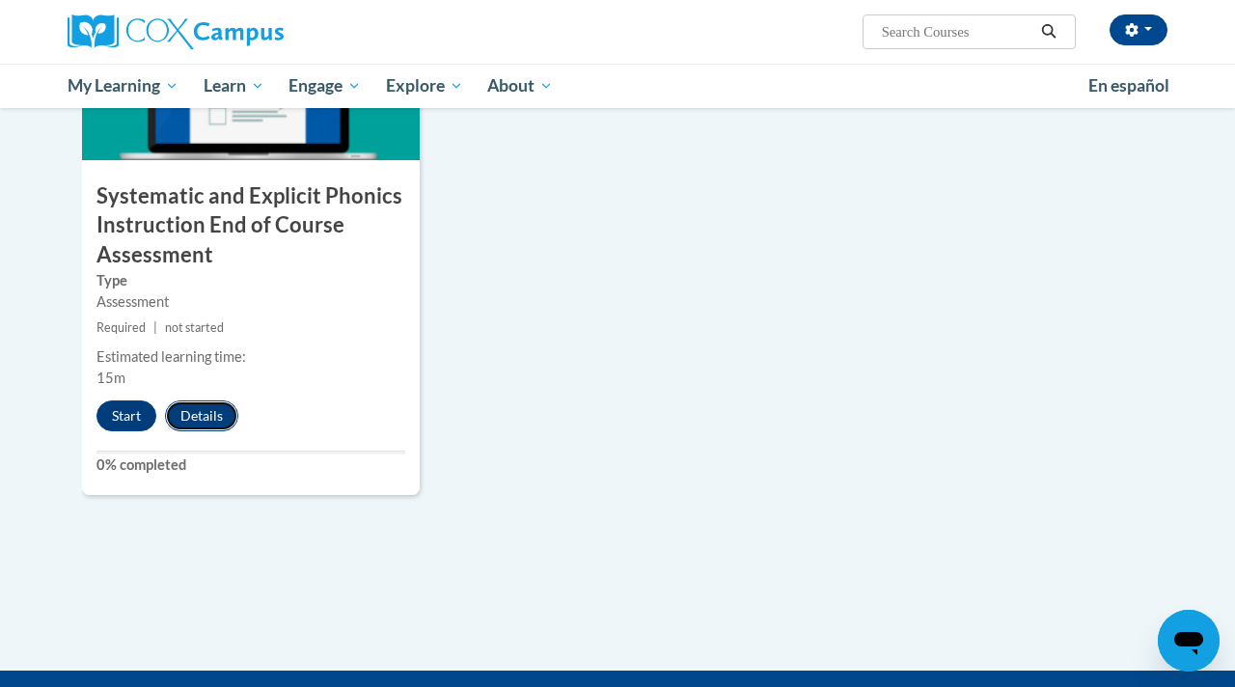
click at [228, 416] on button "Details" at bounding box center [201, 415] width 73 height 31
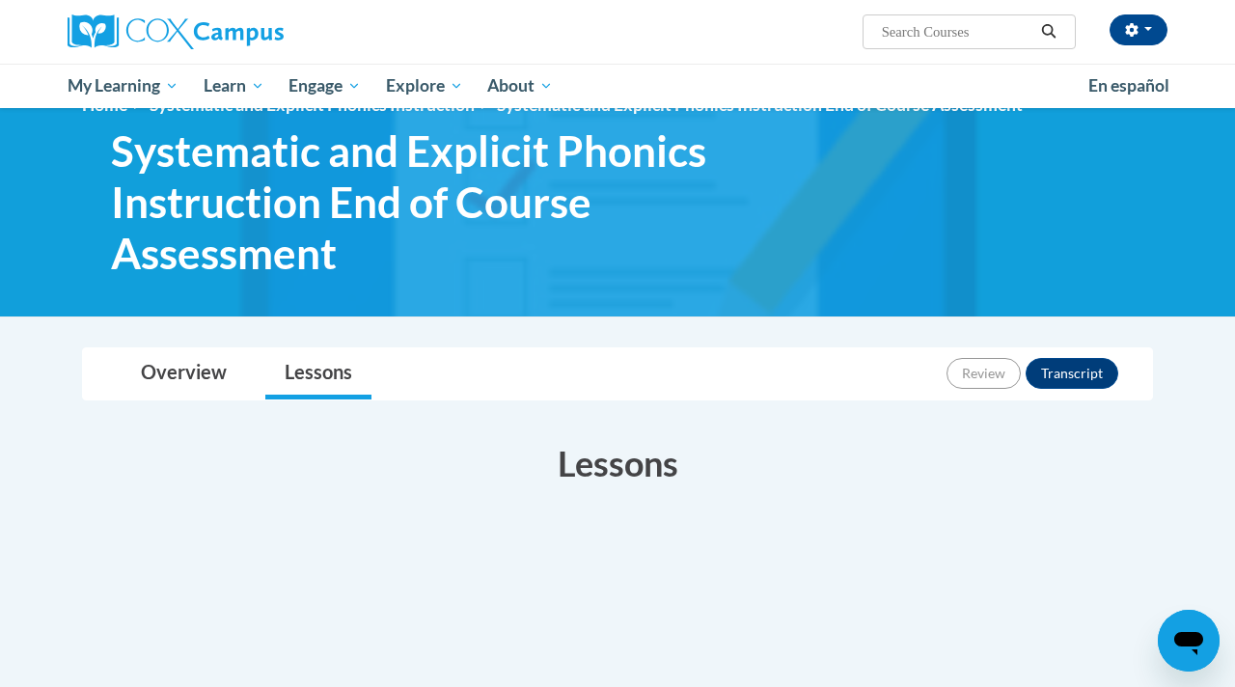
scroll to position [41, 0]
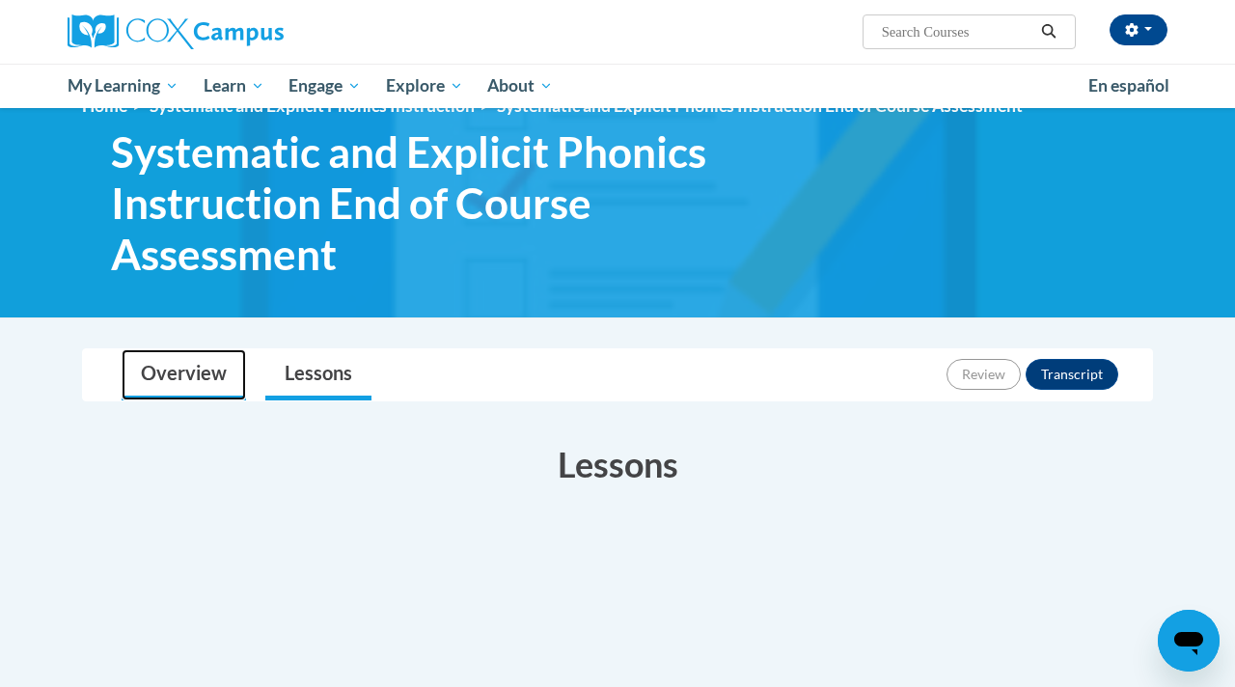
click at [185, 364] on link "Overview" at bounding box center [184, 374] width 124 height 51
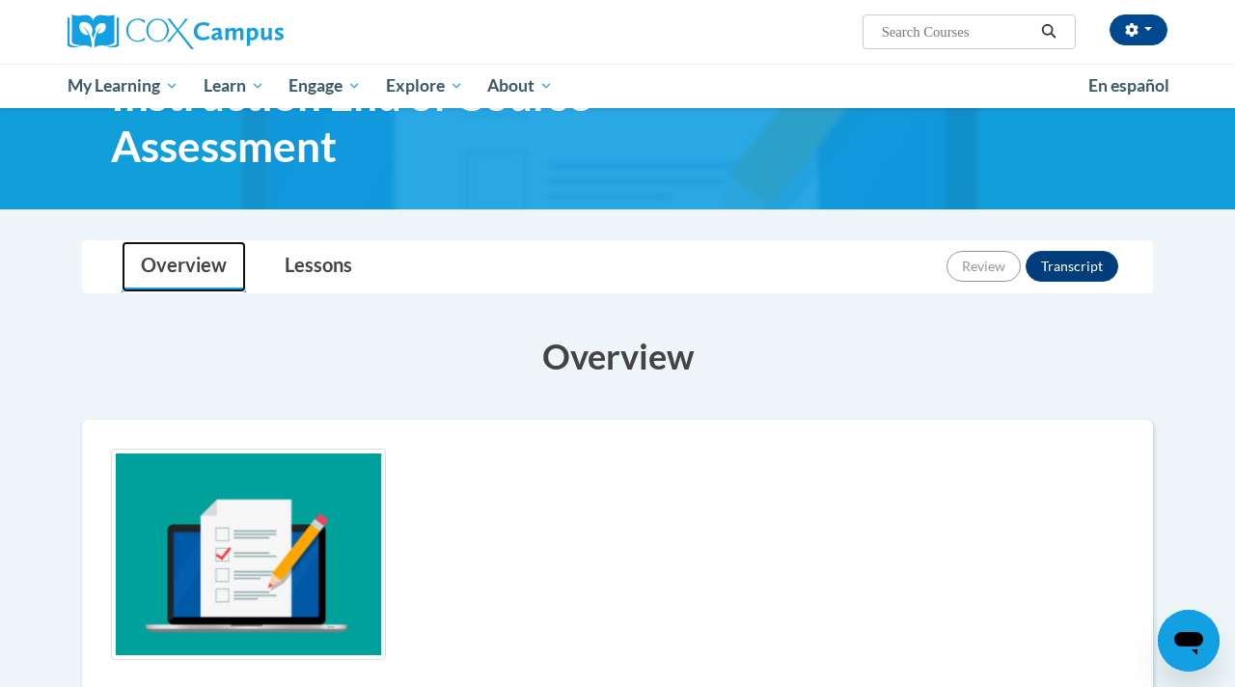
scroll to position [96, 0]
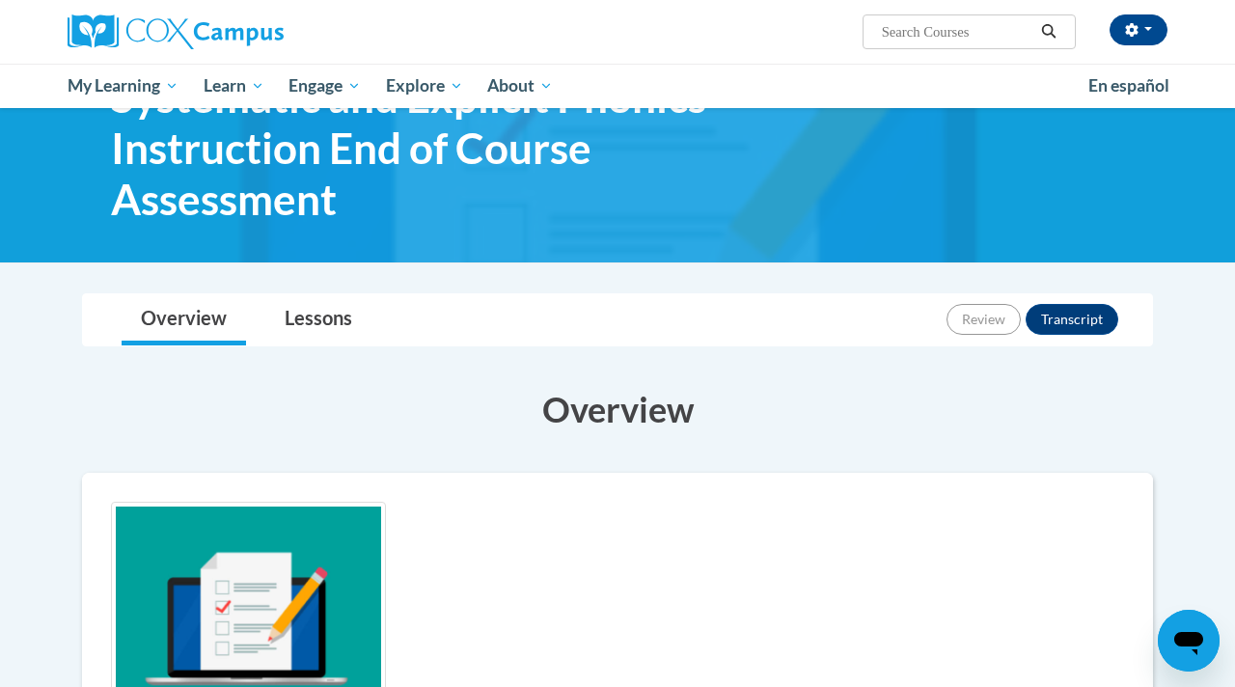
click at [677, 428] on h3 "Overview" at bounding box center [617, 409] width 1071 height 48
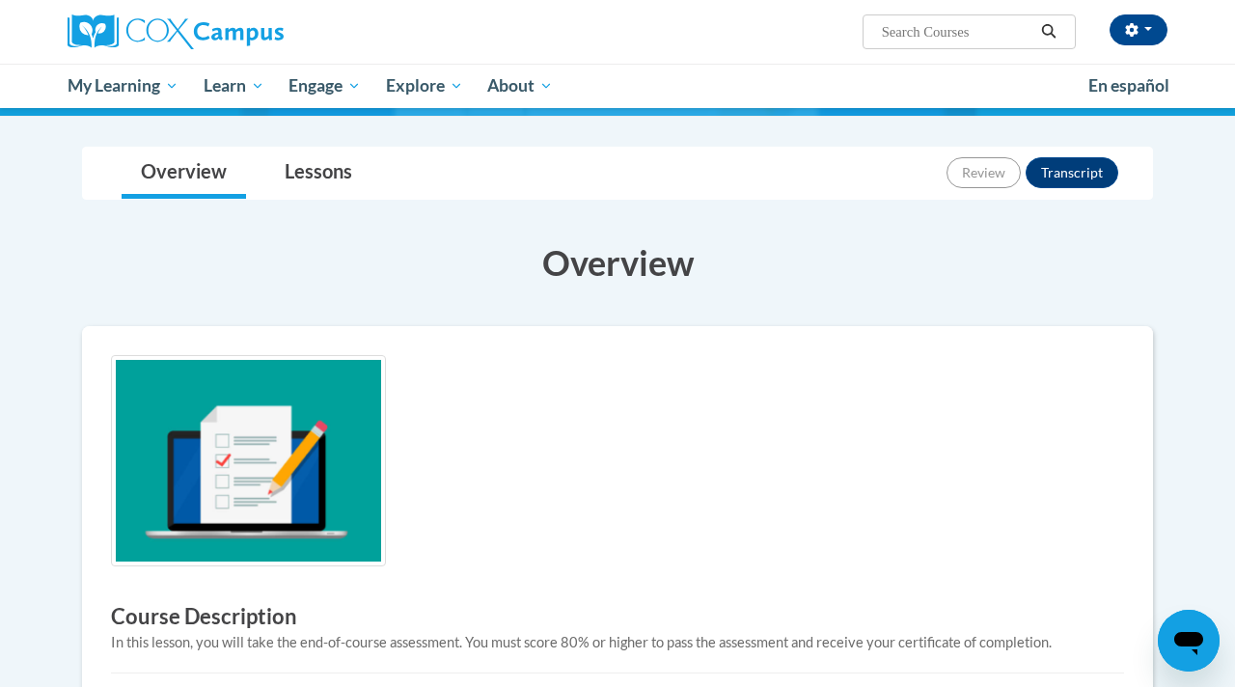
scroll to position [211, 0]
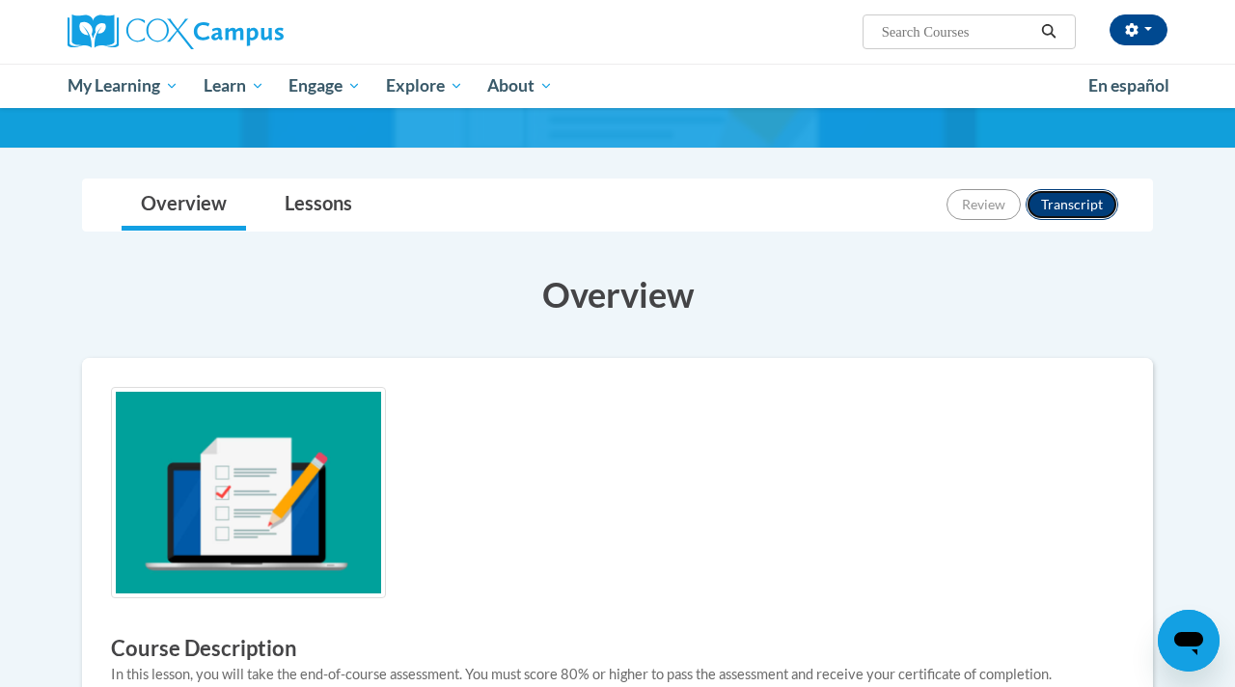
click at [1086, 201] on button "Transcript" at bounding box center [1072, 204] width 93 height 31
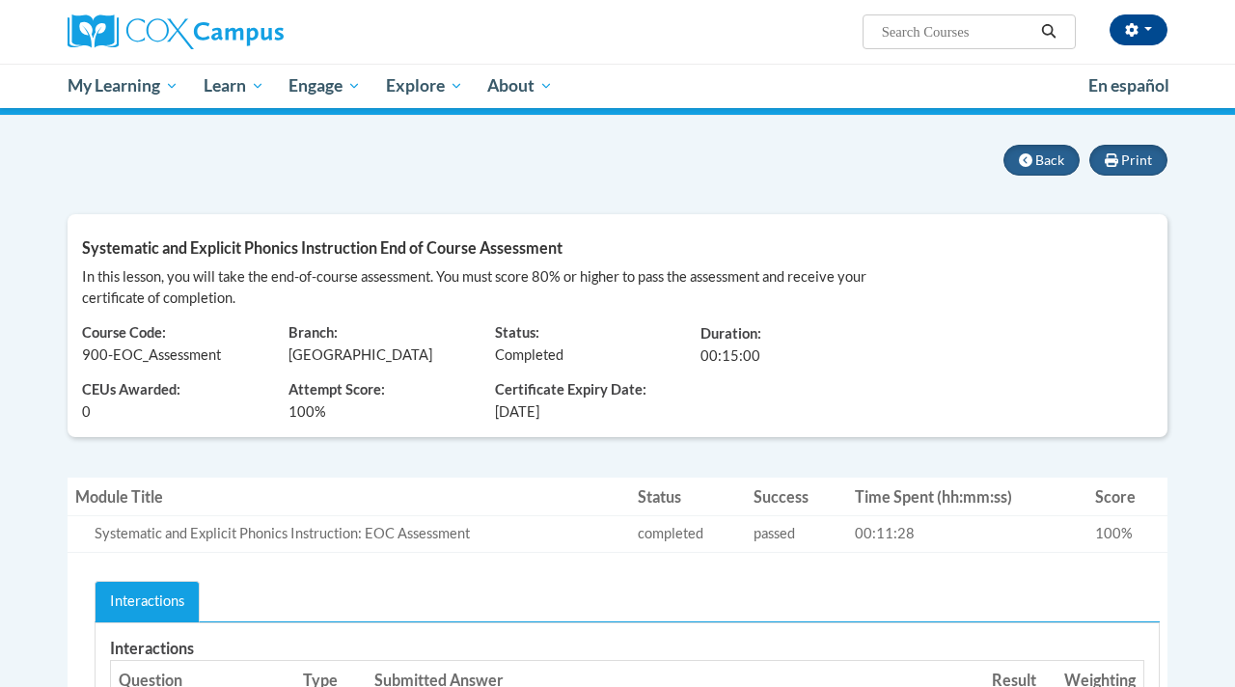
scroll to position [136, 0]
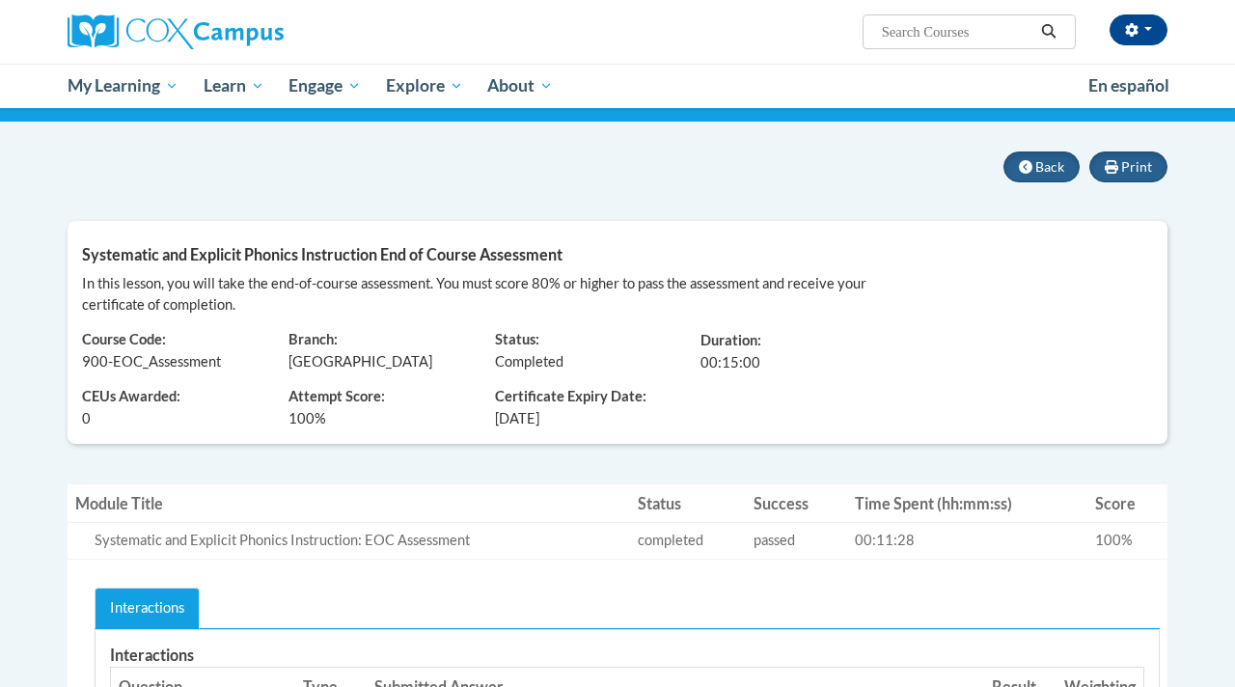
click at [133, 398] on span "CEUs Awarded:" at bounding box center [171, 397] width 178 height 21
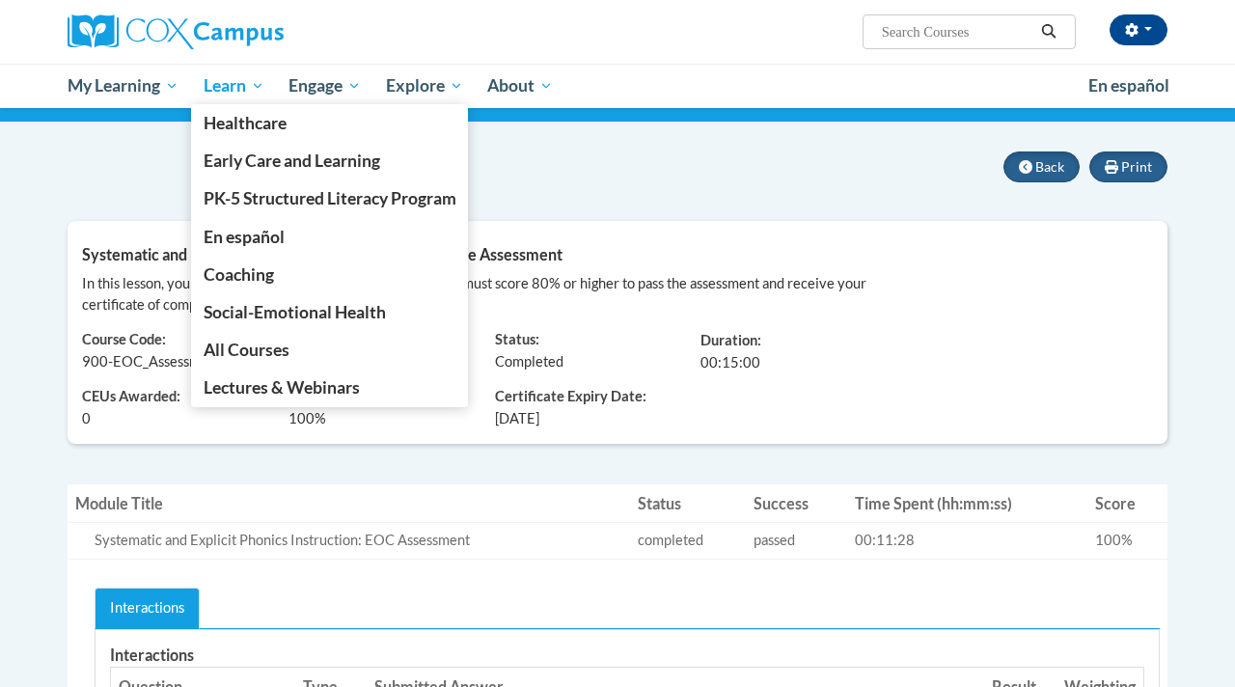
scroll to position [0, 0]
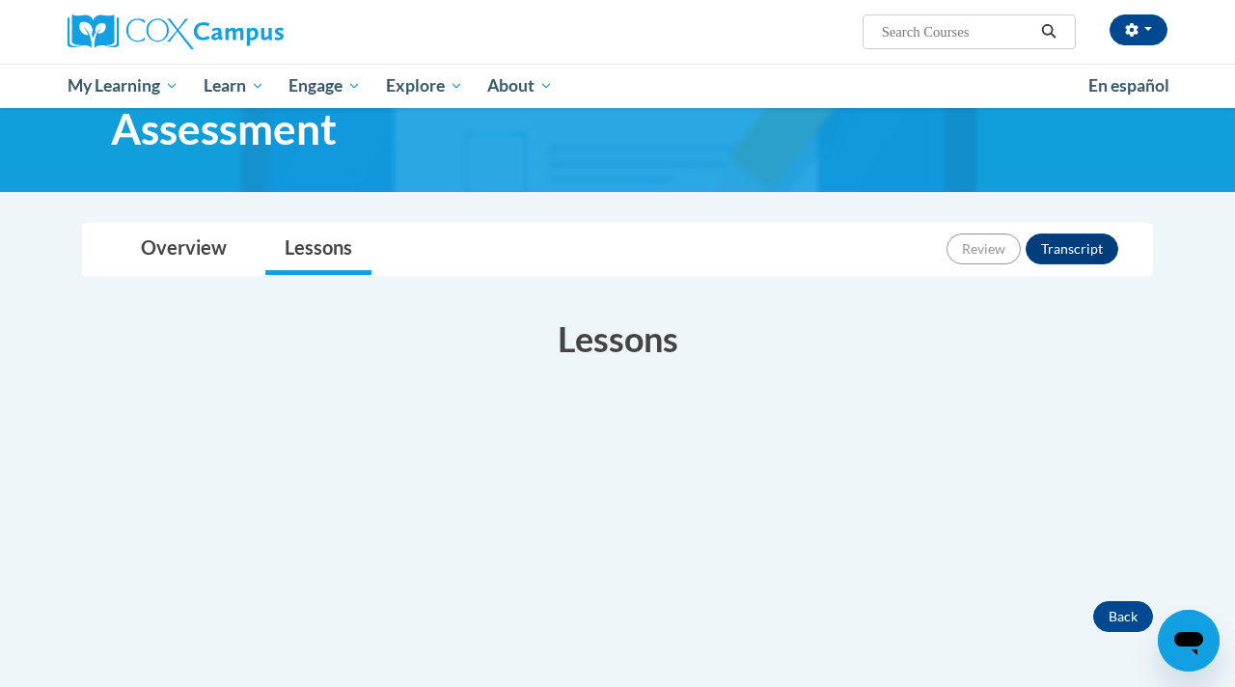
scroll to position [39, 0]
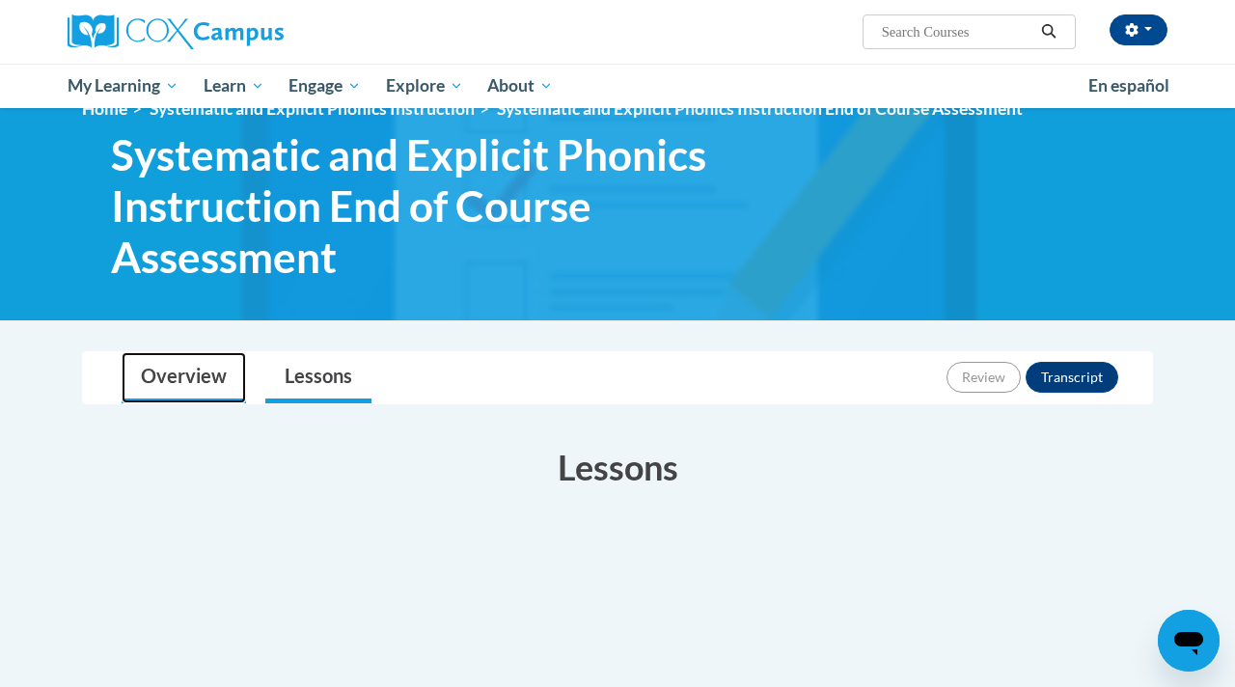
click at [188, 354] on link "Overview" at bounding box center [184, 377] width 124 height 51
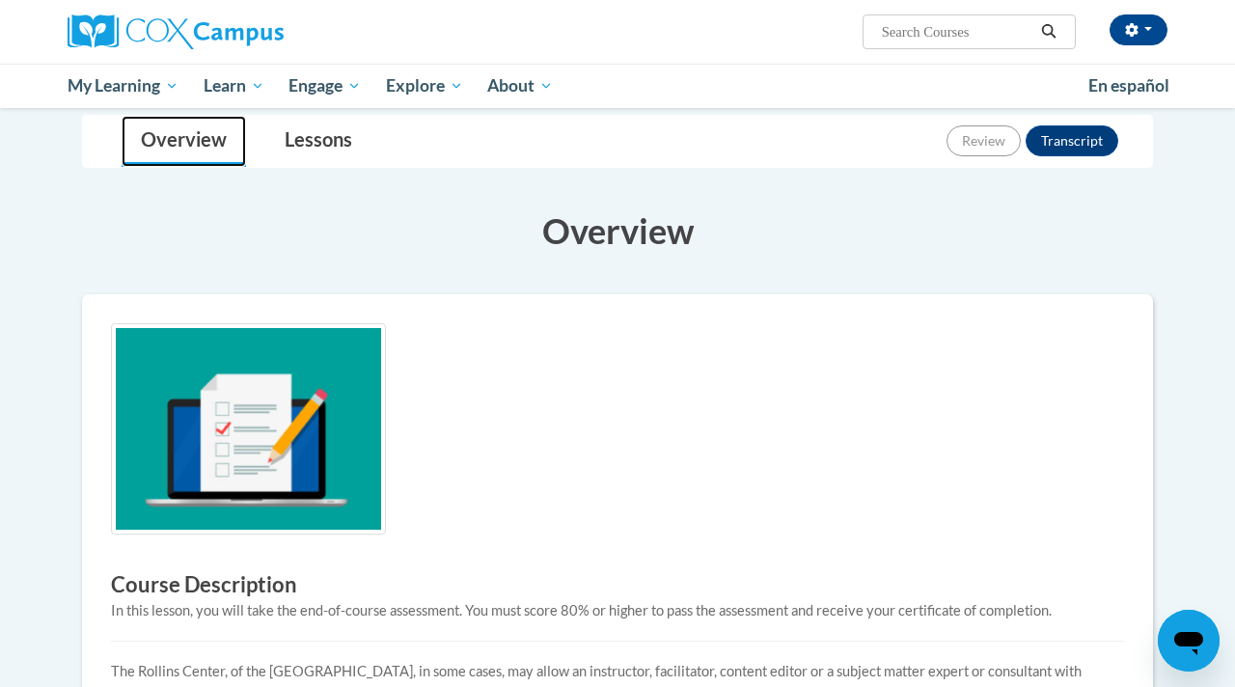
scroll to position [569, 0]
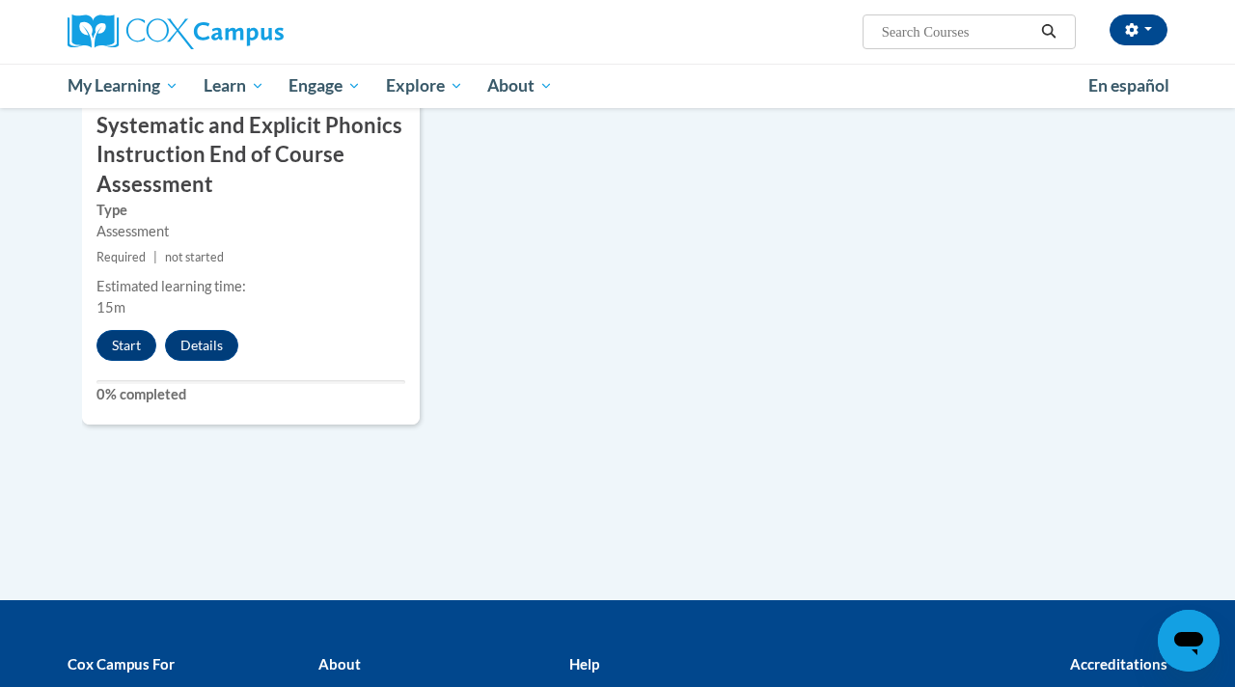
scroll to position [1622, 0]
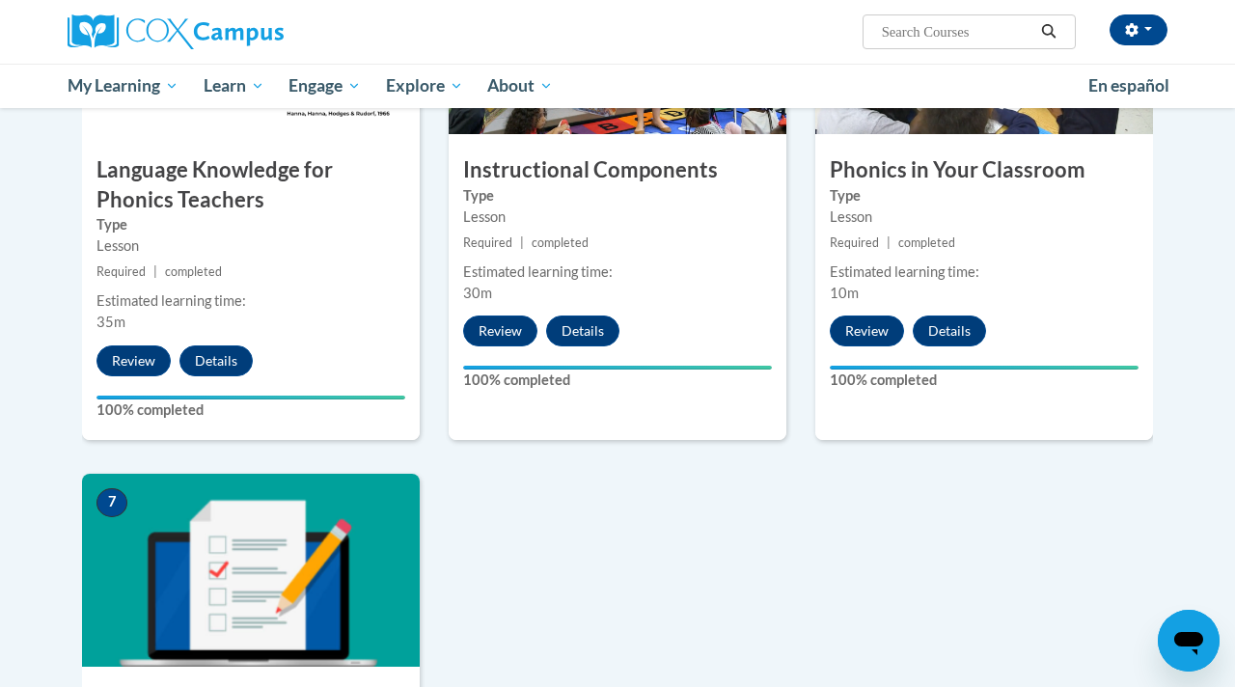
click at [636, 592] on div "1 Pre-Course Survey for Systematic and Explicit Phonics Instruction Type Pre-Co…" at bounding box center [618, 235] width 1100 height 1602
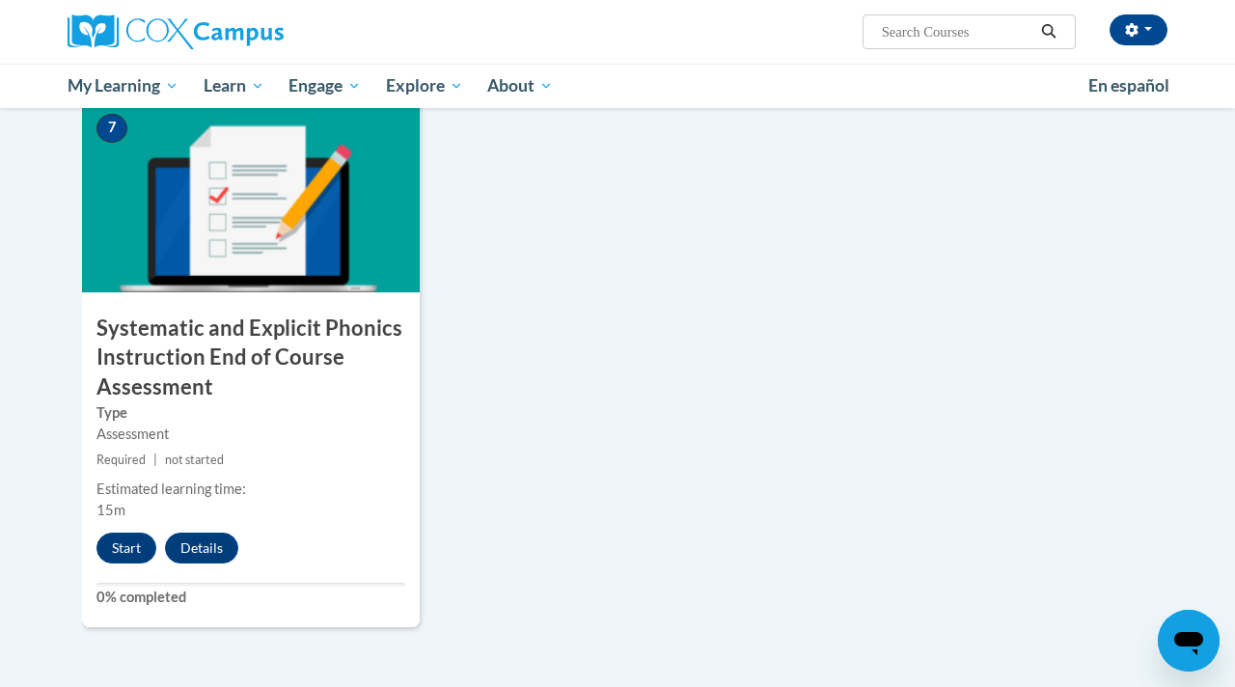
scroll to position [1604, 0]
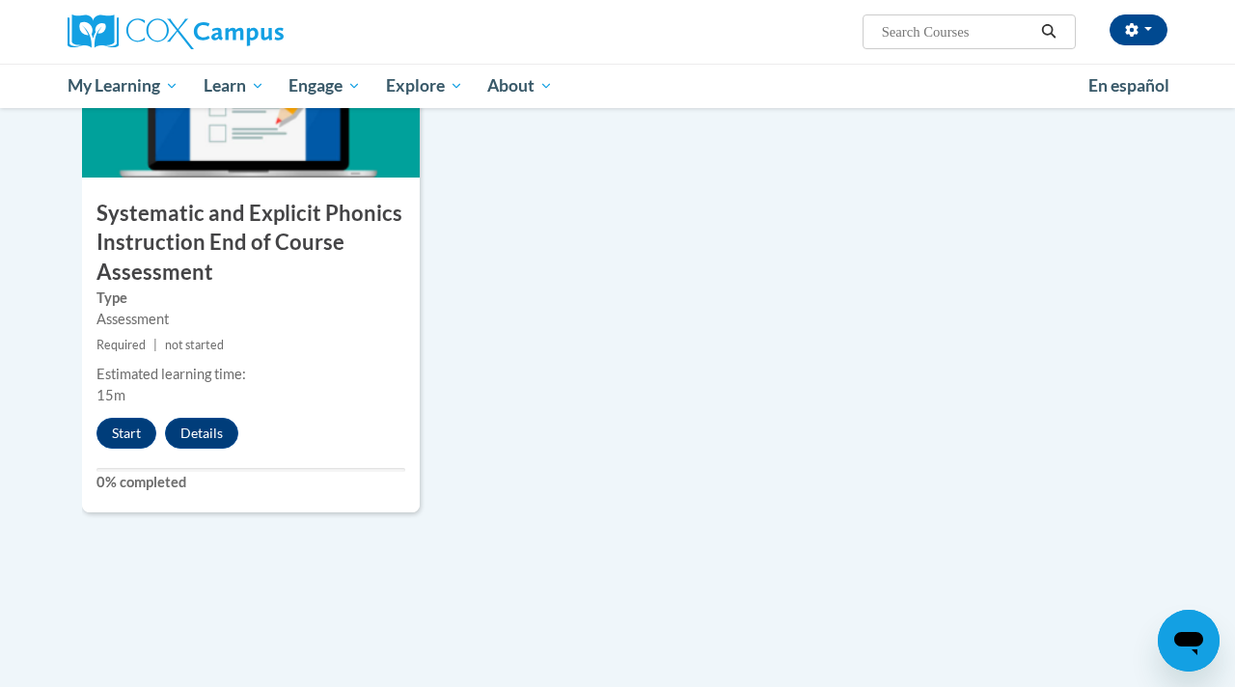
click at [141, 273] on h3 "Systematic and Explicit Phonics Instruction End of Course Assessment" at bounding box center [251, 243] width 338 height 89
click at [132, 422] on button "Start" at bounding box center [126, 433] width 60 height 31
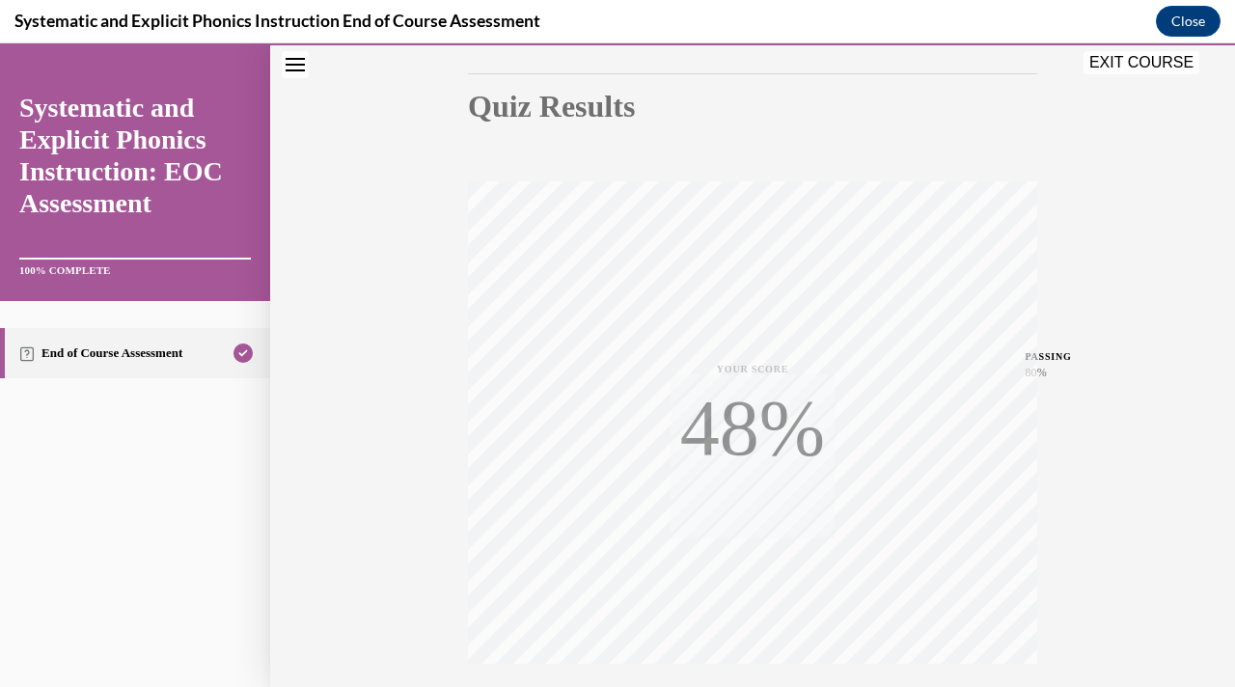
scroll to position [345, 0]
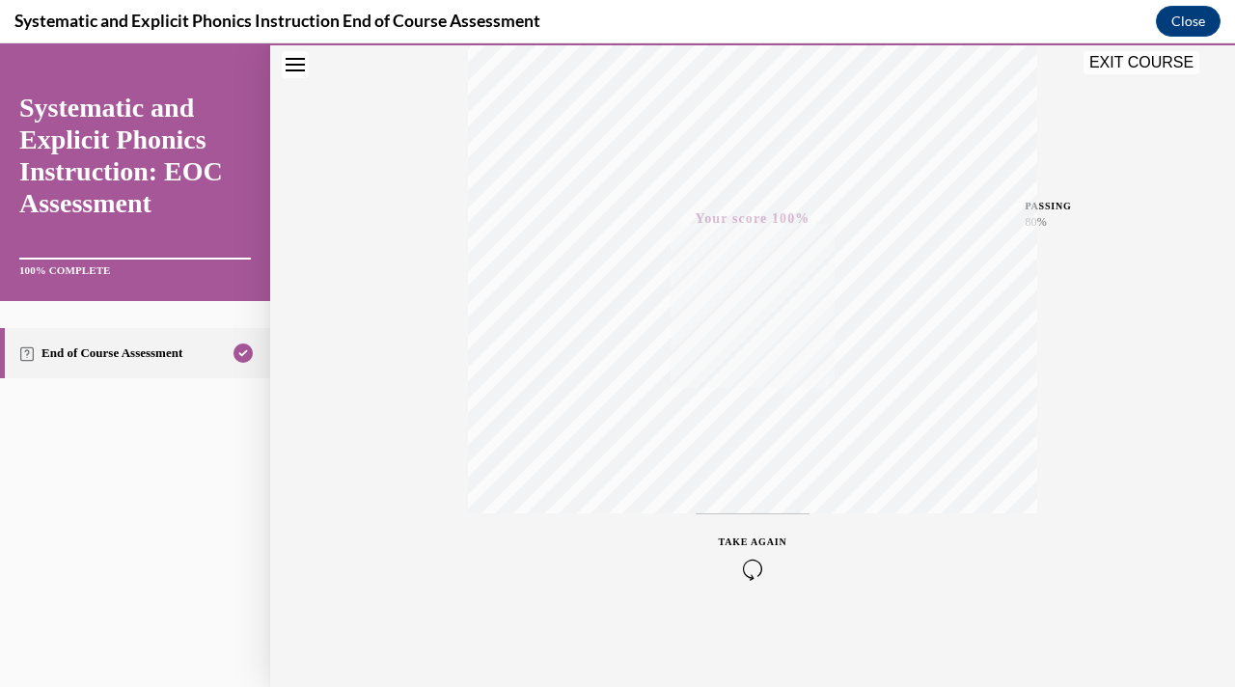
click at [306, 68] on button "Close navigation menu" at bounding box center [295, 64] width 27 height 27
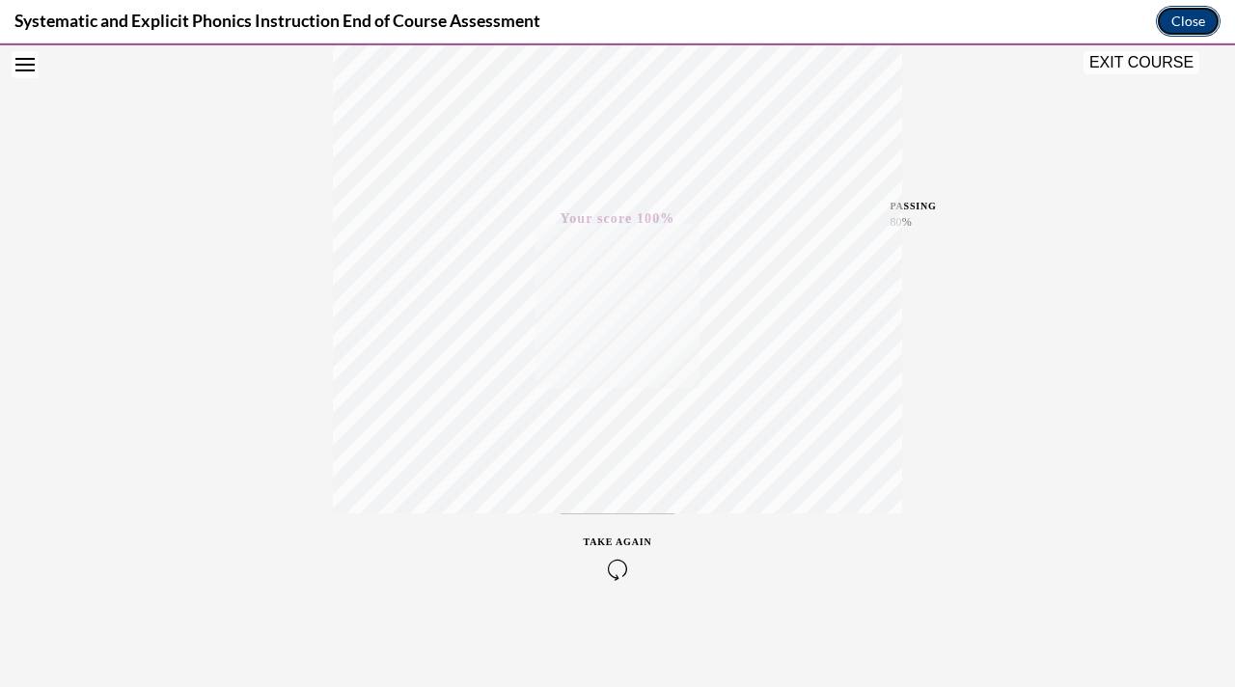
click at [1177, 25] on button "Close" at bounding box center [1188, 21] width 65 height 31
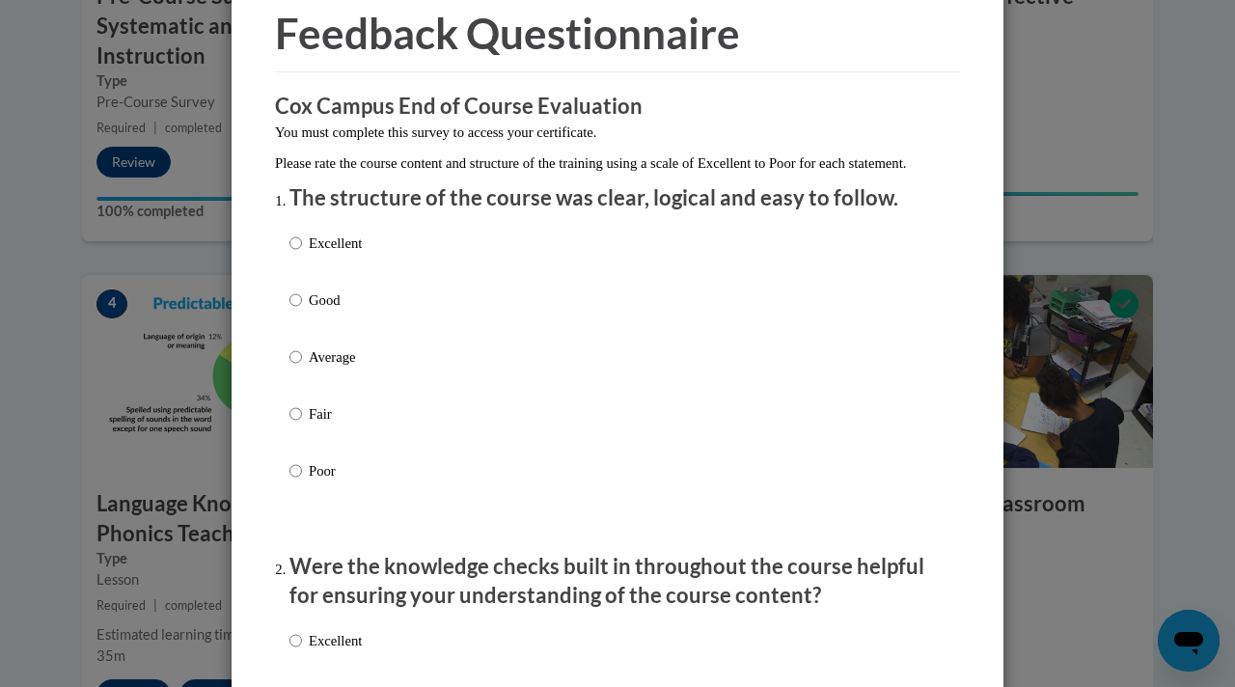
scroll to position [93, 0]
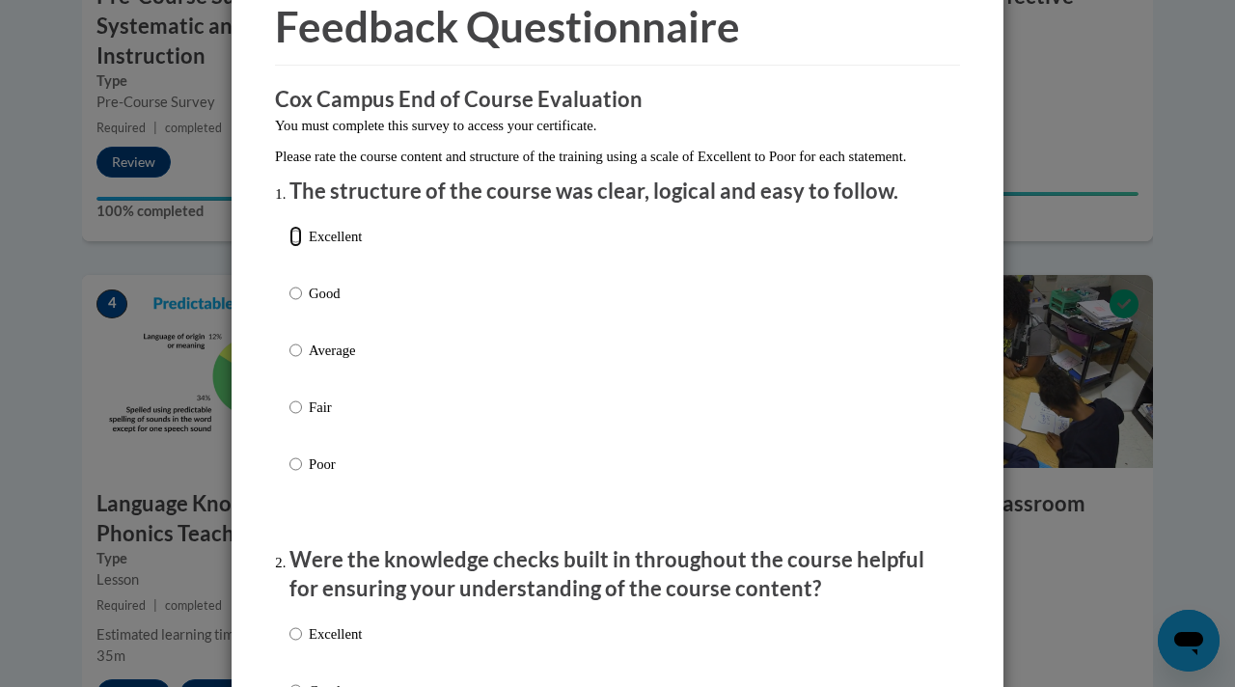
click at [289, 247] on input "Excellent" at bounding box center [295, 236] width 13 height 21
radio input "true"
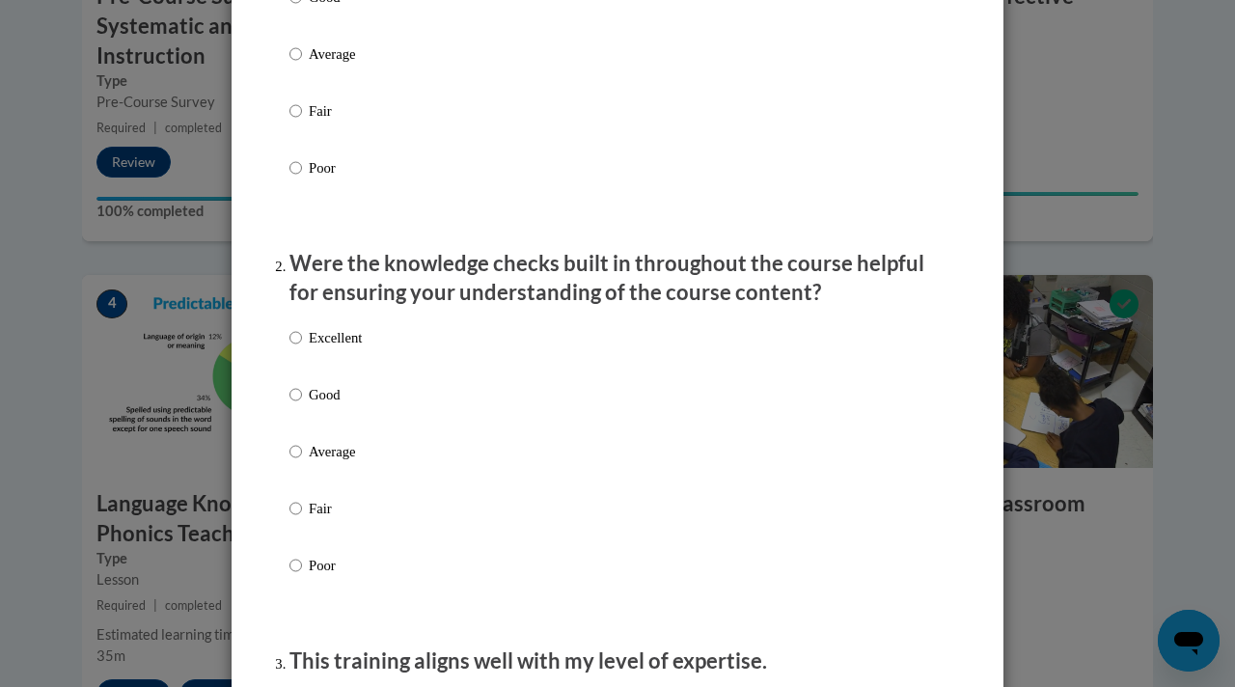
scroll to position [473, 0]
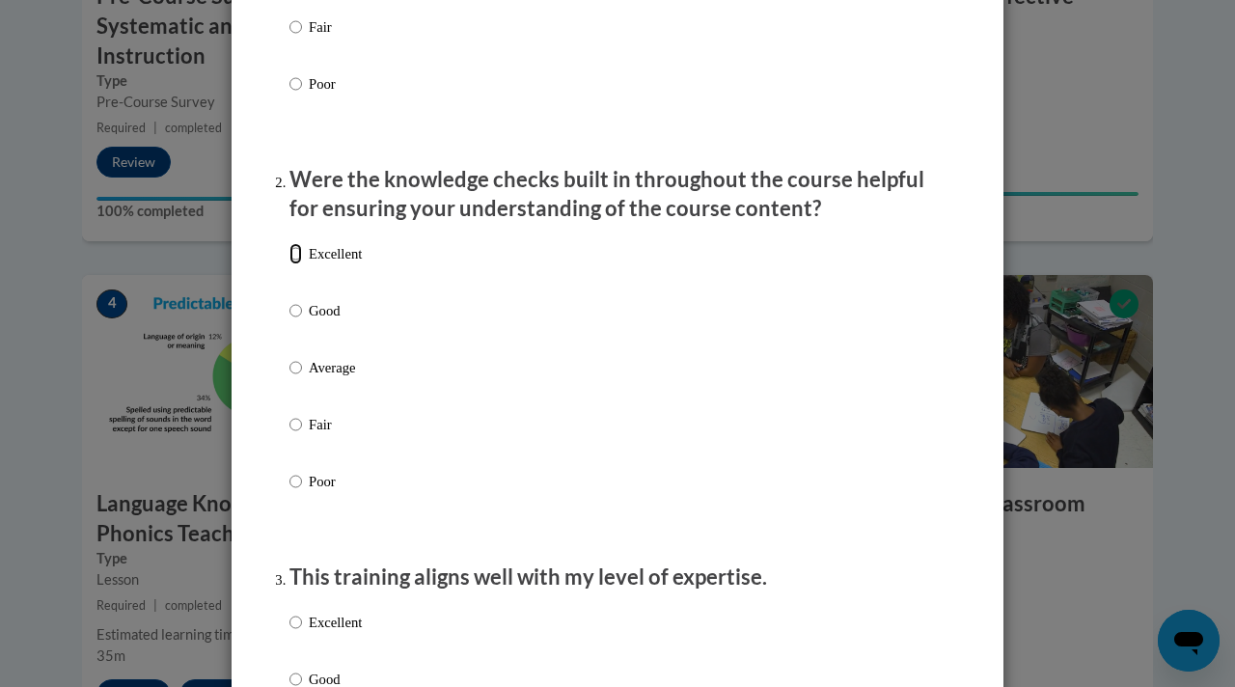
click at [296, 264] on input "Excellent" at bounding box center [295, 253] width 13 height 21
radio input "true"
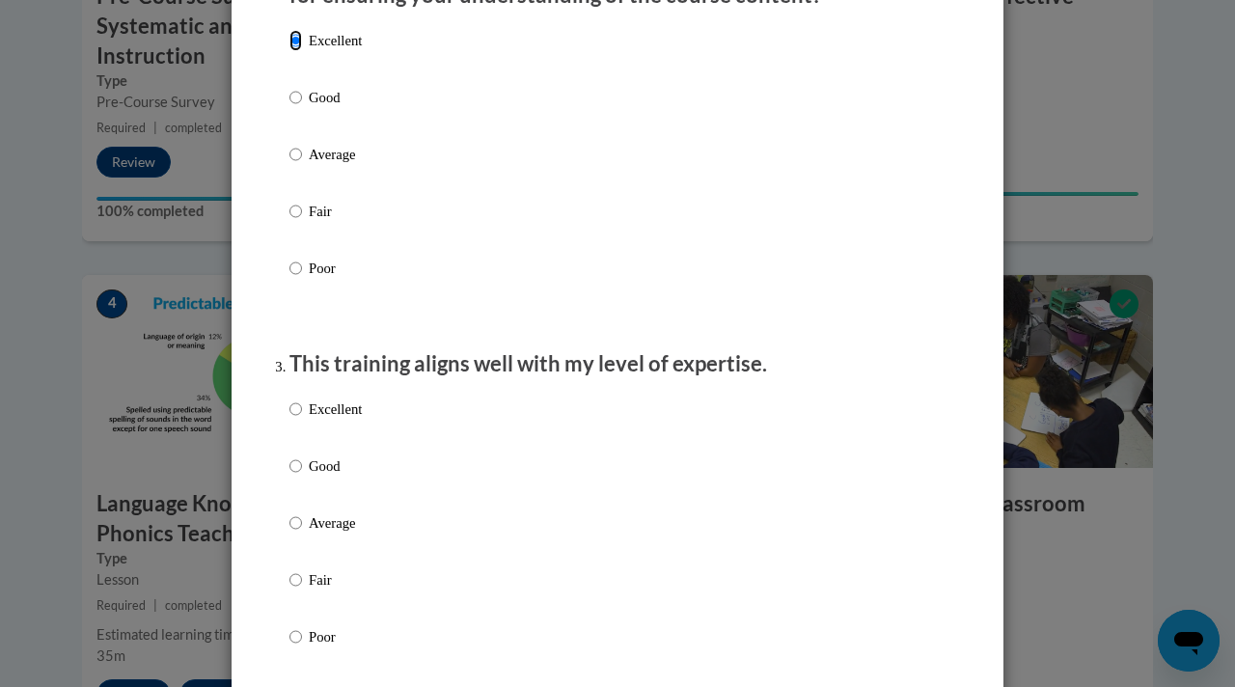
scroll to position [933, 0]
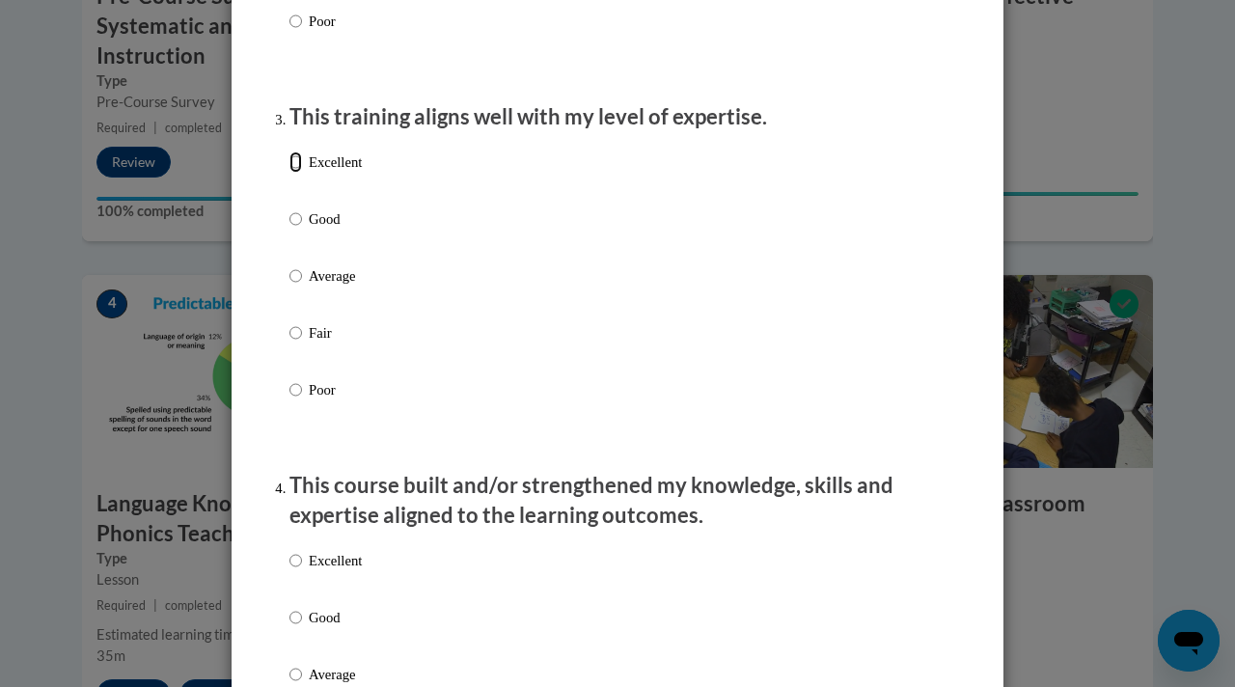
click at [290, 173] on input "Excellent" at bounding box center [295, 161] width 13 height 21
radio input "true"
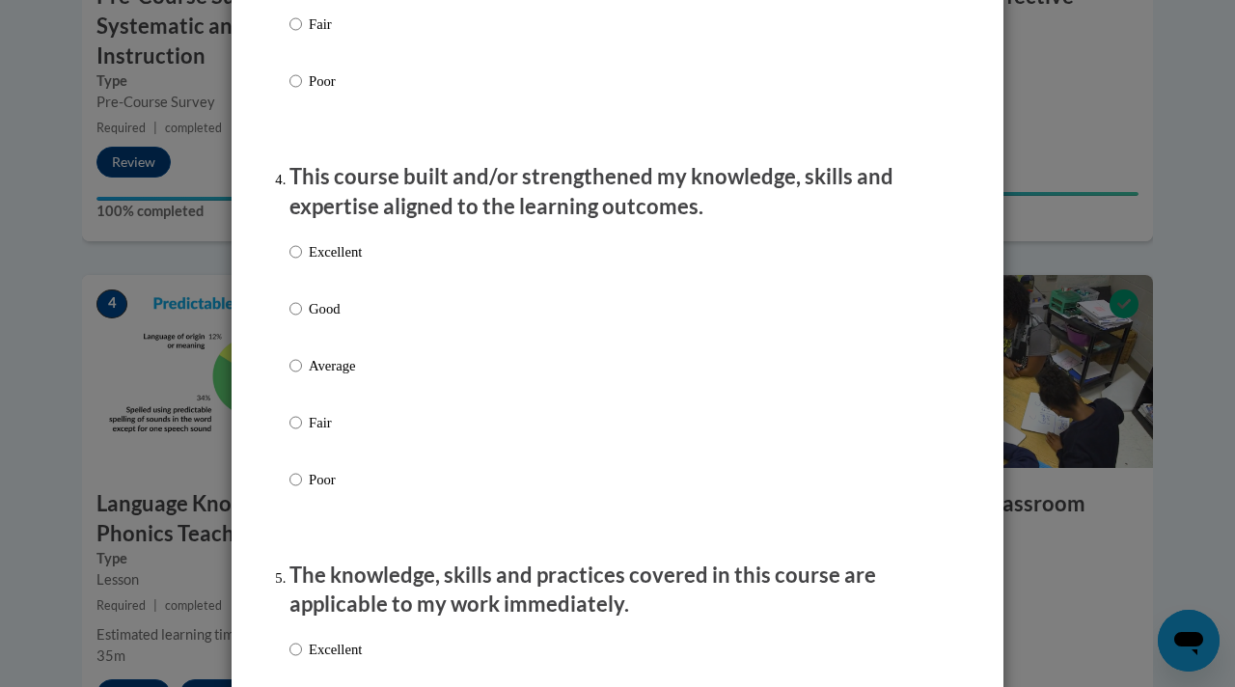
scroll to position [1247, 0]
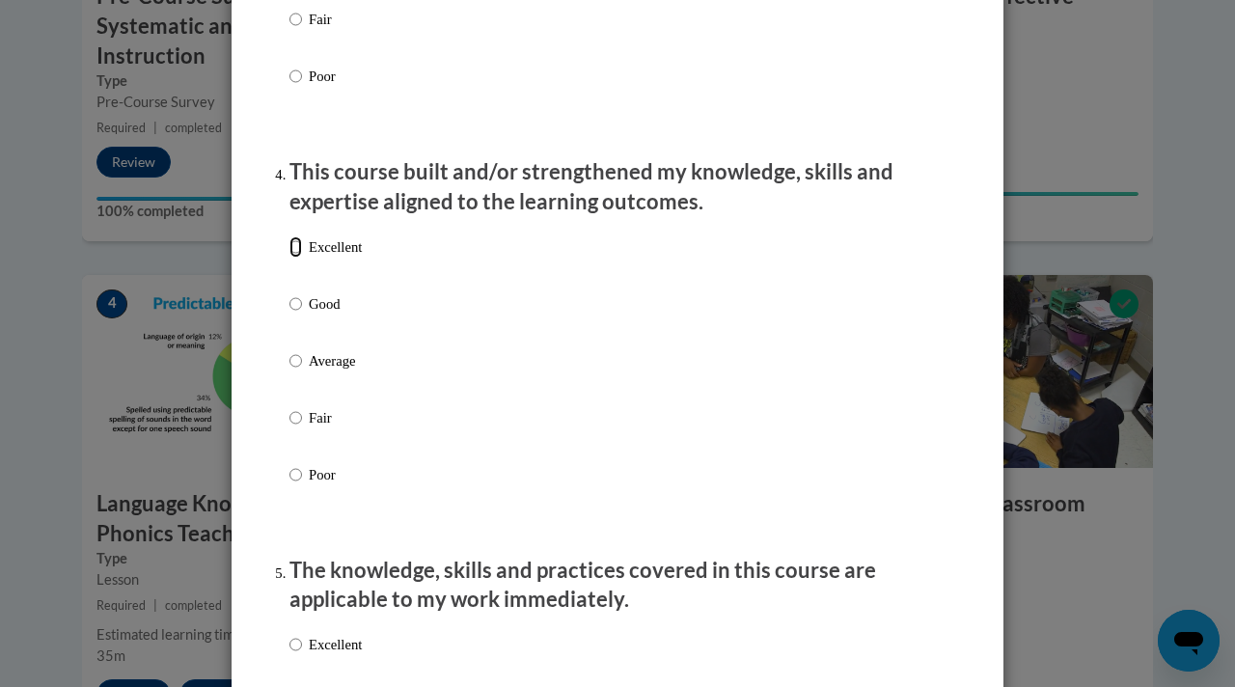
click at [296, 258] on input "Excellent" at bounding box center [295, 246] width 13 height 21
radio input "true"
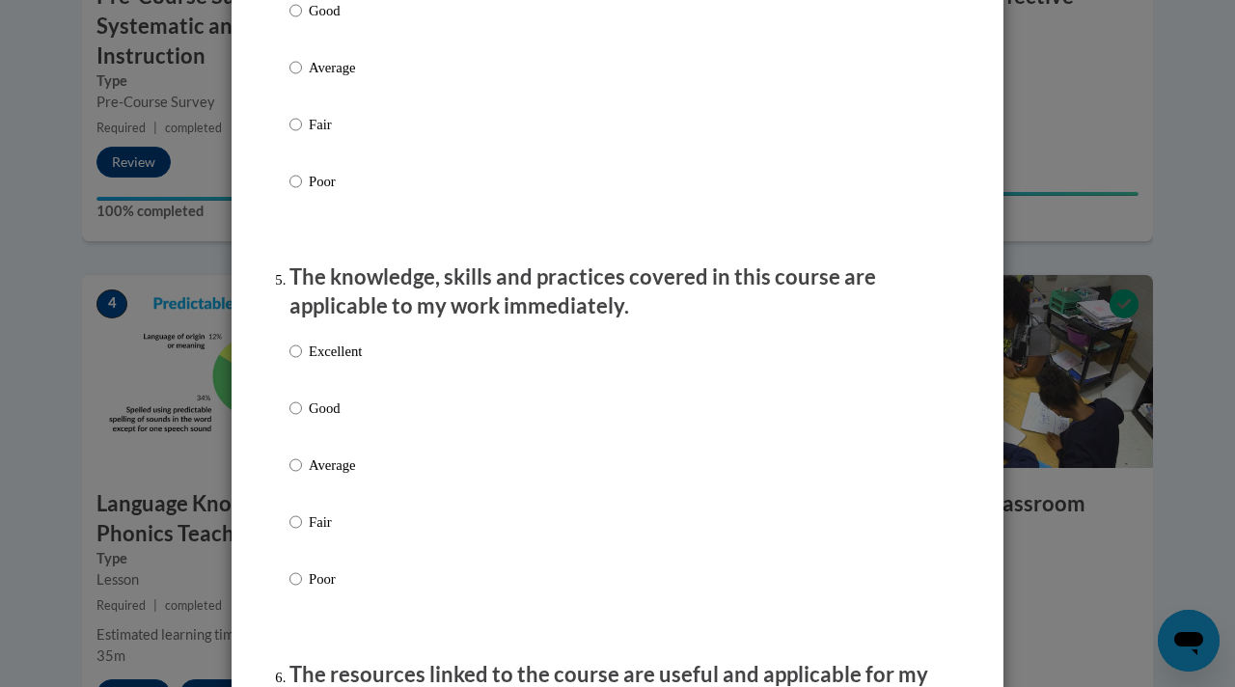
scroll to position [1564, 0]
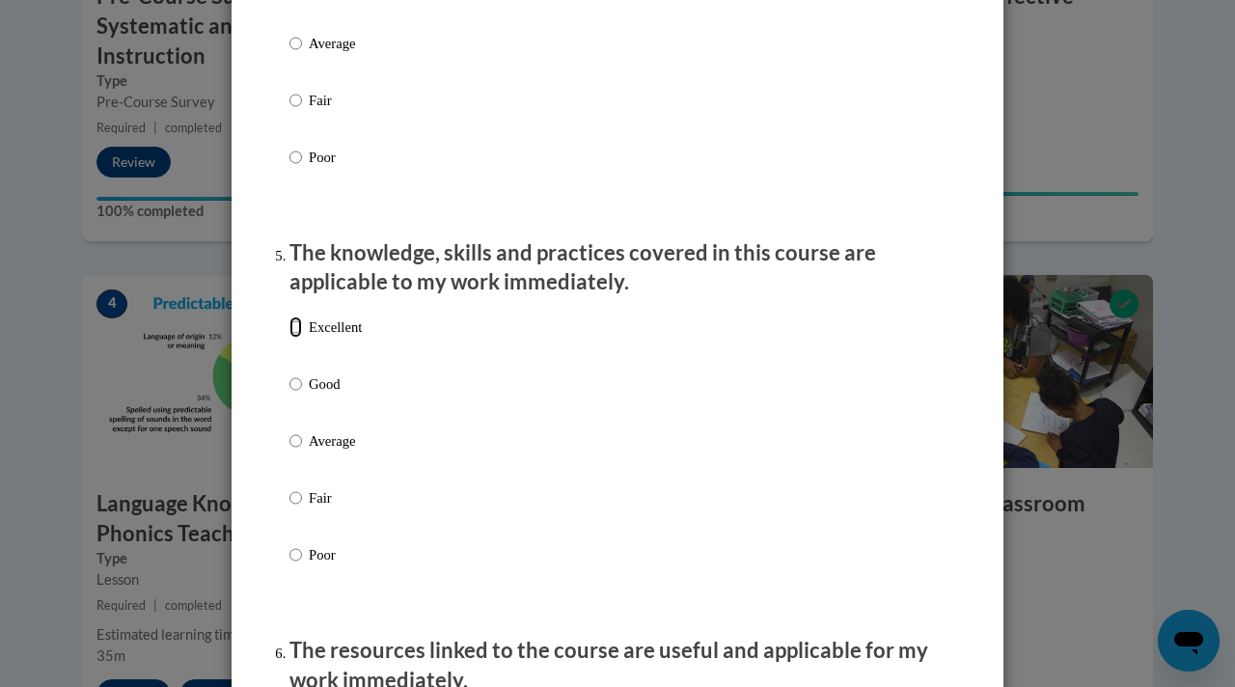
click at [297, 338] on input "Excellent" at bounding box center [295, 326] width 13 height 21
radio input "true"
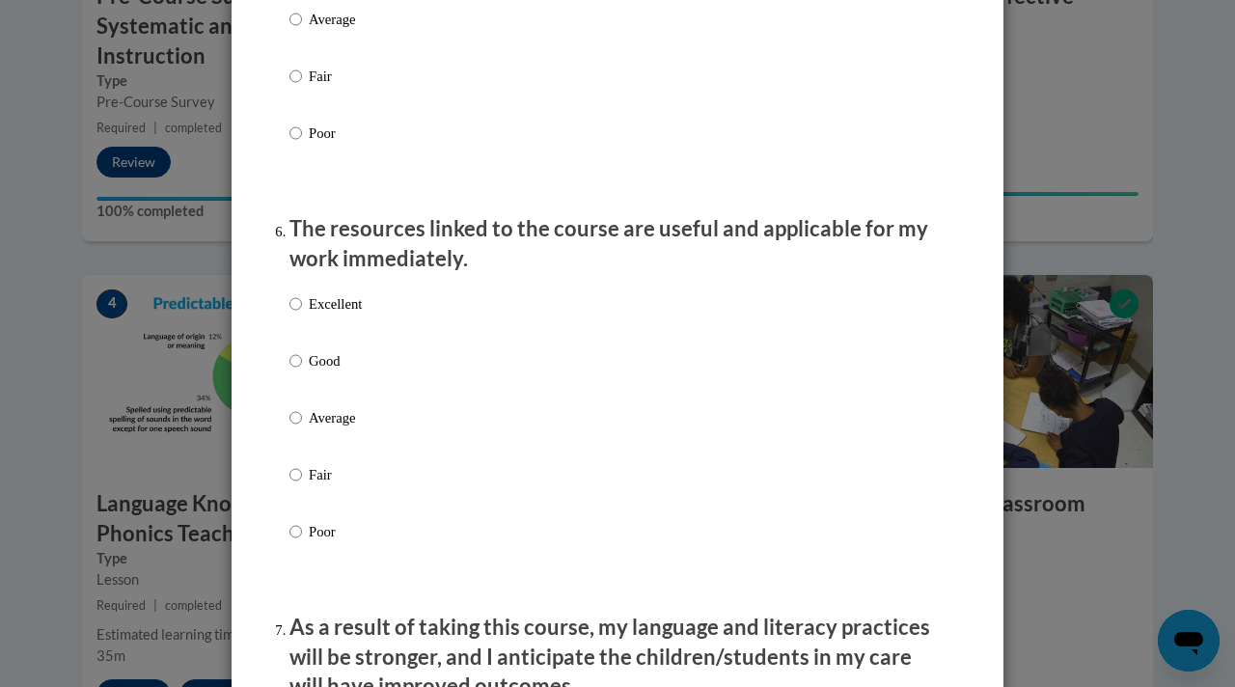
scroll to position [1993, 0]
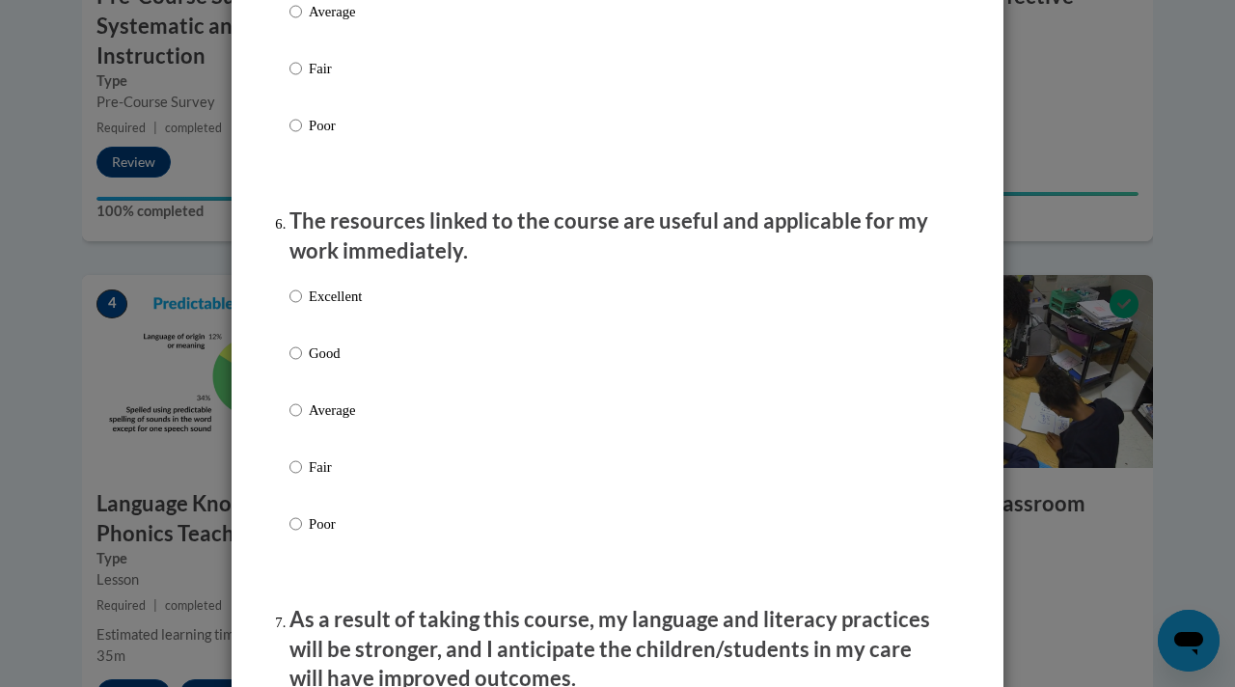
click at [297, 338] on label "Excellent" at bounding box center [325, 312] width 72 height 52
click at [297, 307] on input "Excellent" at bounding box center [295, 296] width 13 height 21
radio input "true"
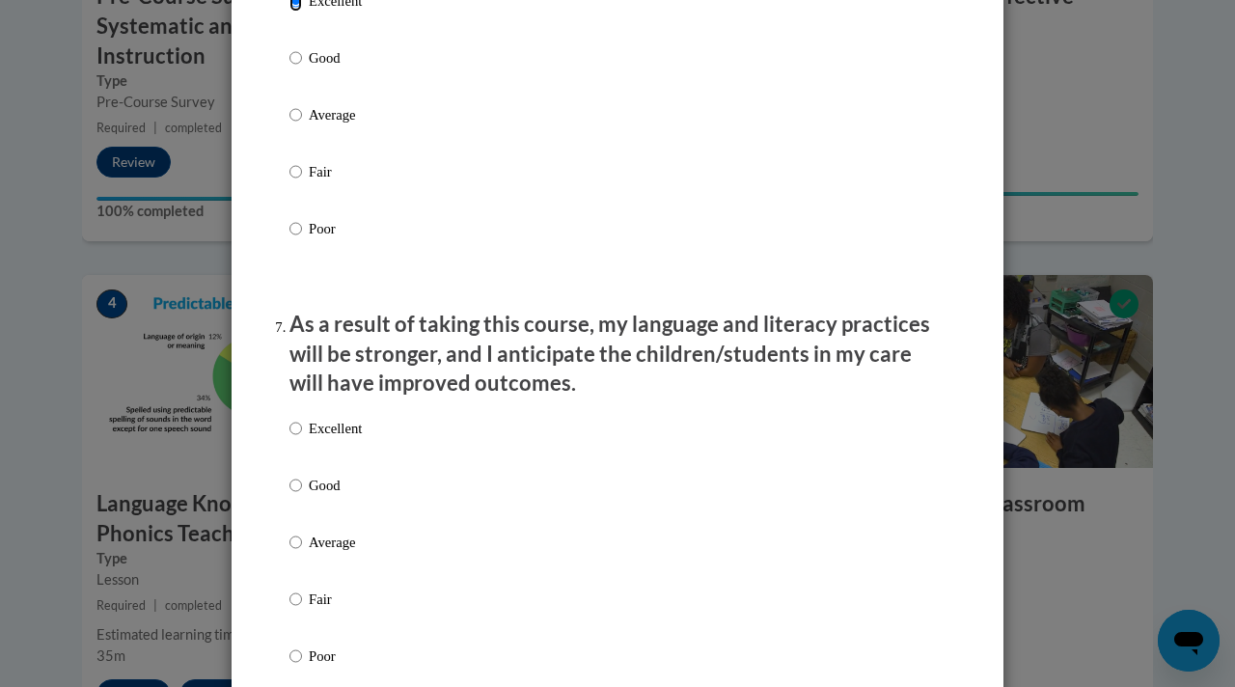
scroll to position [2406, 0]
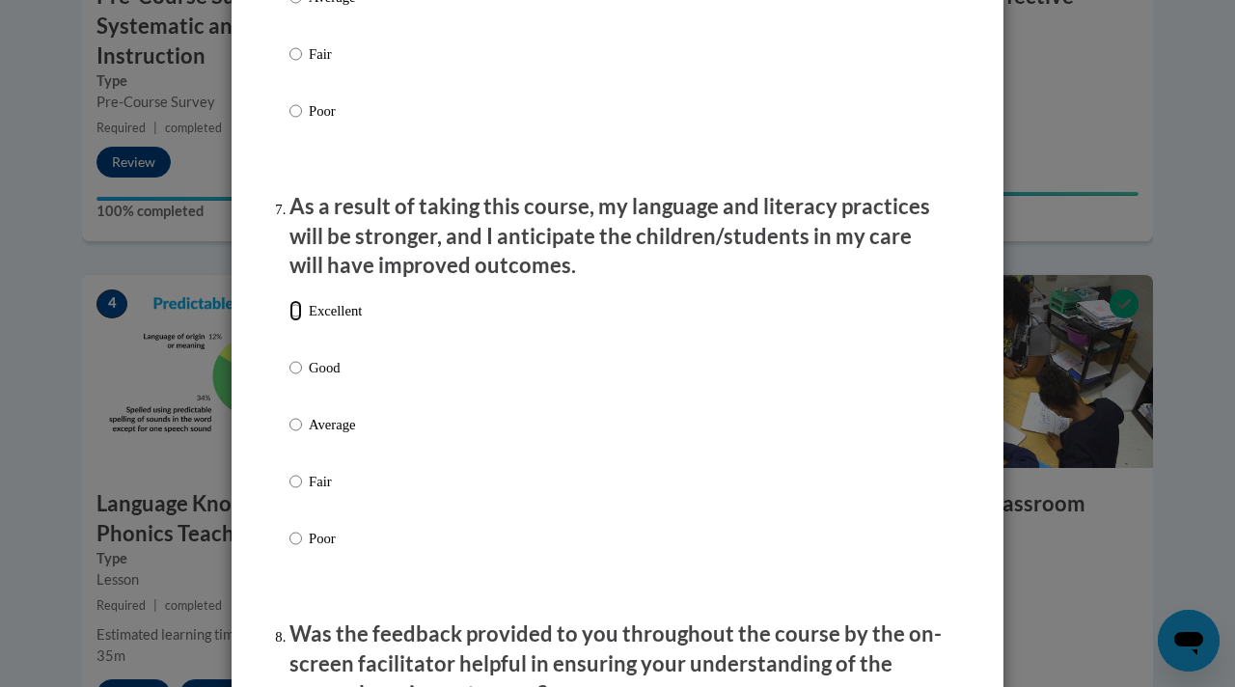
click at [296, 321] on input "Excellent" at bounding box center [295, 310] width 13 height 21
radio input "true"
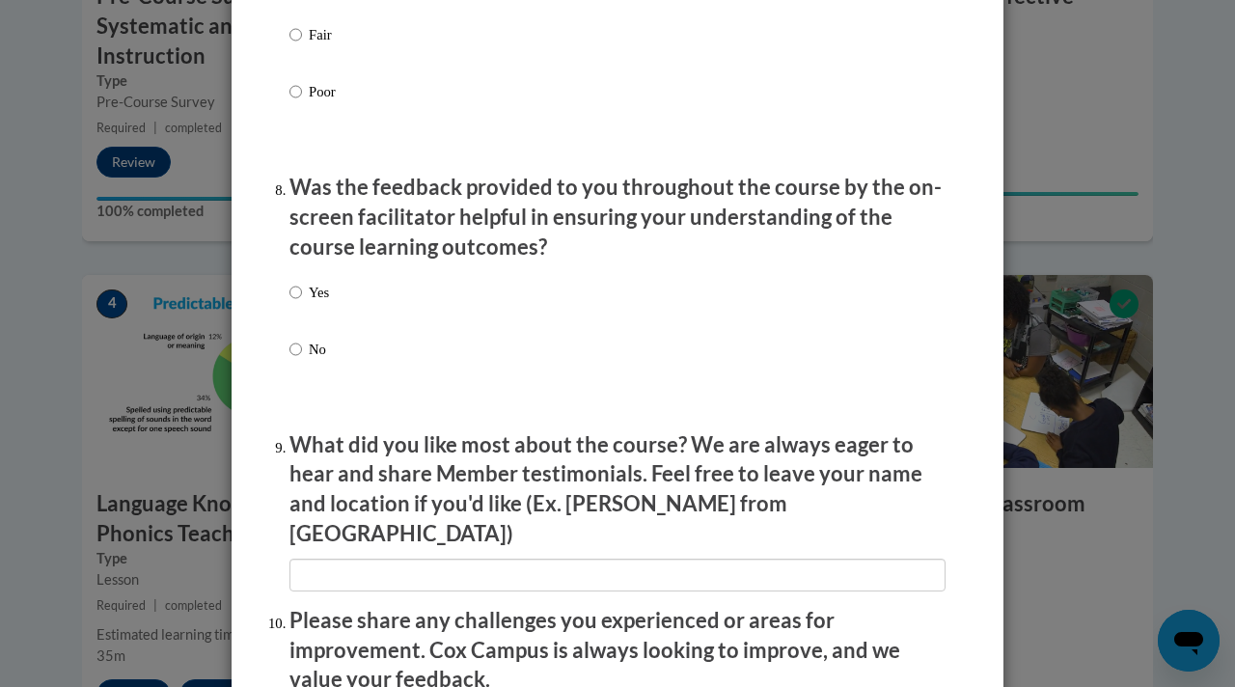
scroll to position [3015, 0]
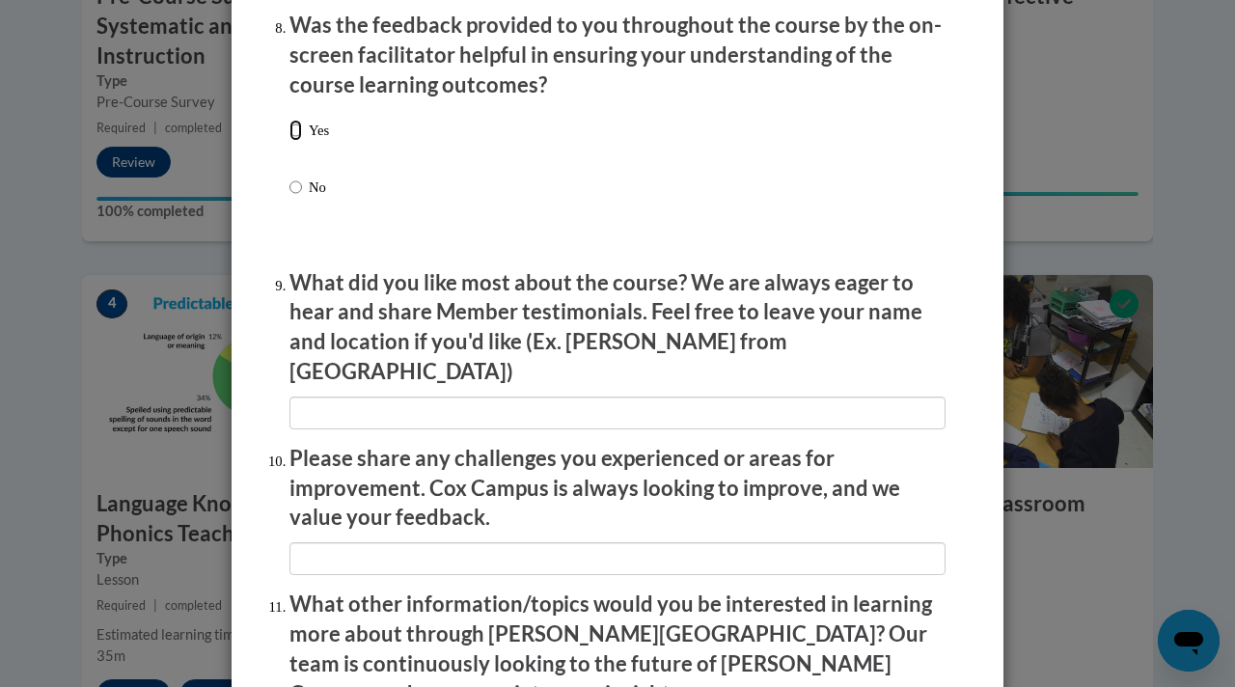
click at [294, 141] on input "Yes" at bounding box center [295, 130] width 13 height 21
radio input "true"
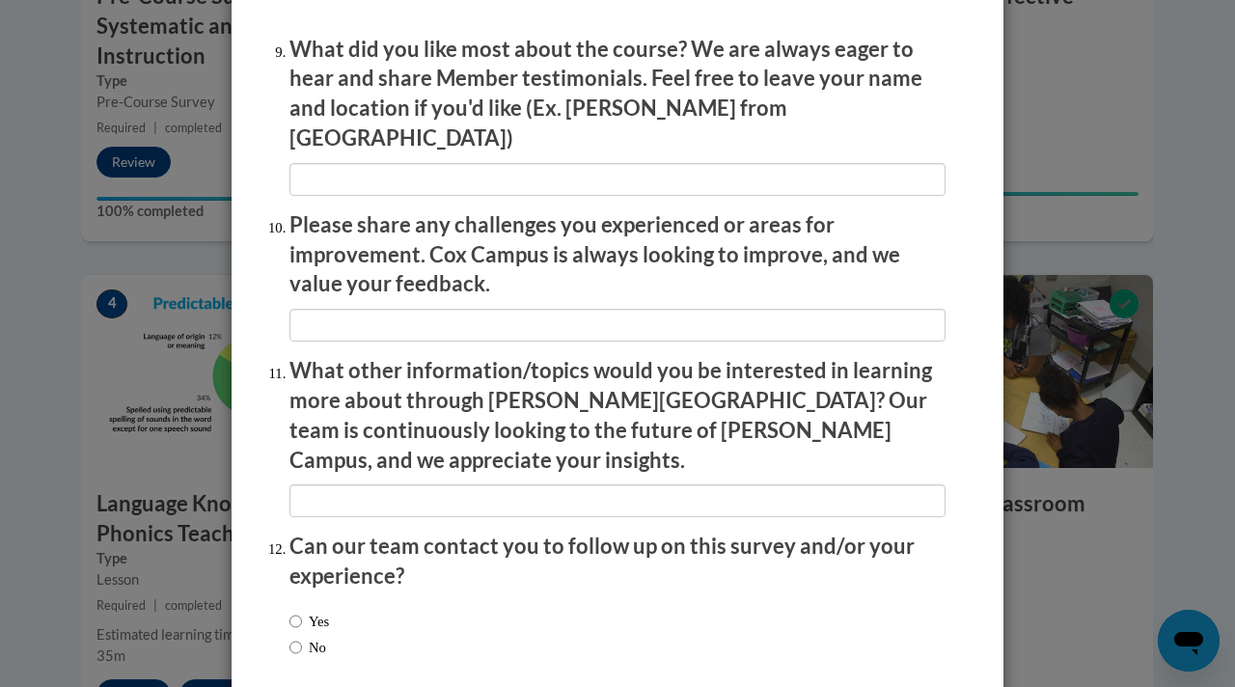
scroll to position [3327, 0]
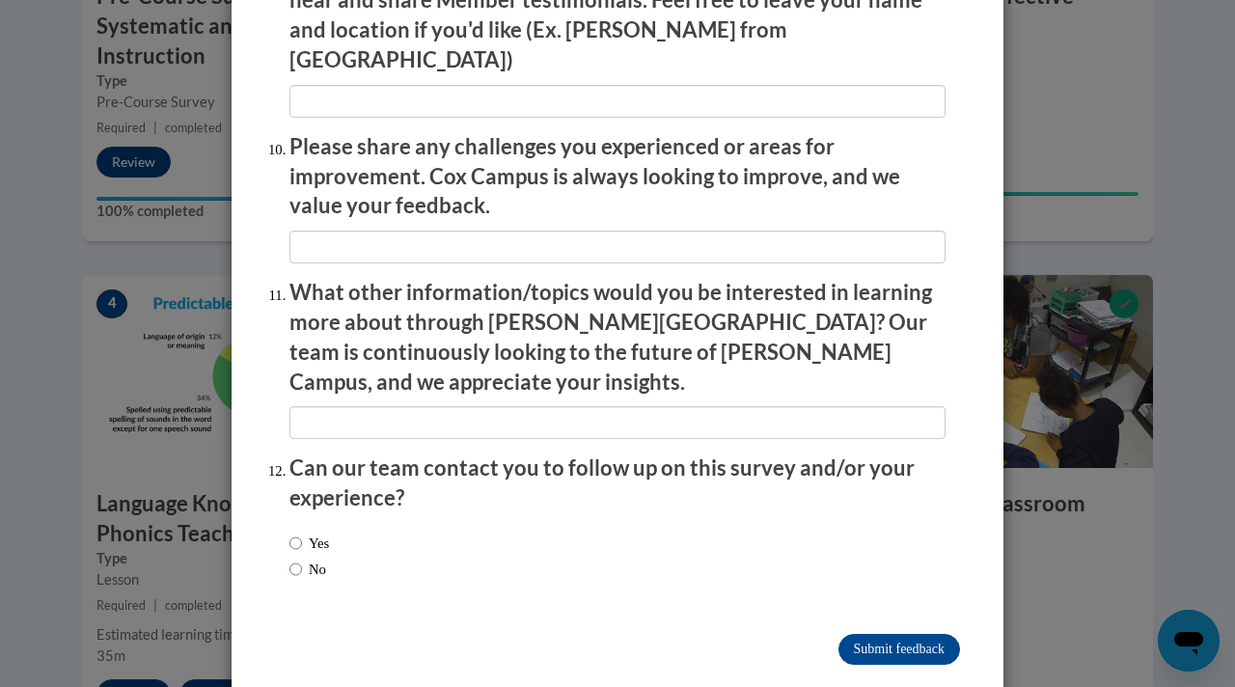
click at [303, 559] on label "No" at bounding box center [307, 569] width 37 height 21
click at [302, 559] on input "No" at bounding box center [295, 569] width 13 height 21
radio input "true"
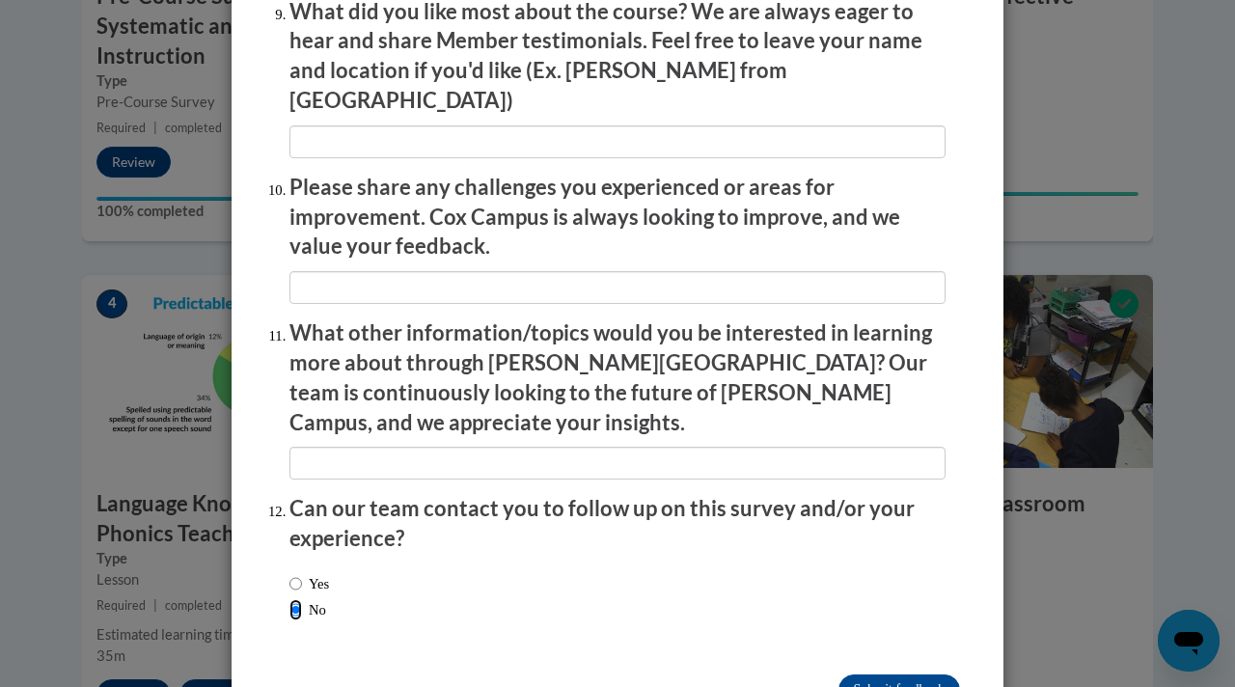
scroll to position [3276, 0]
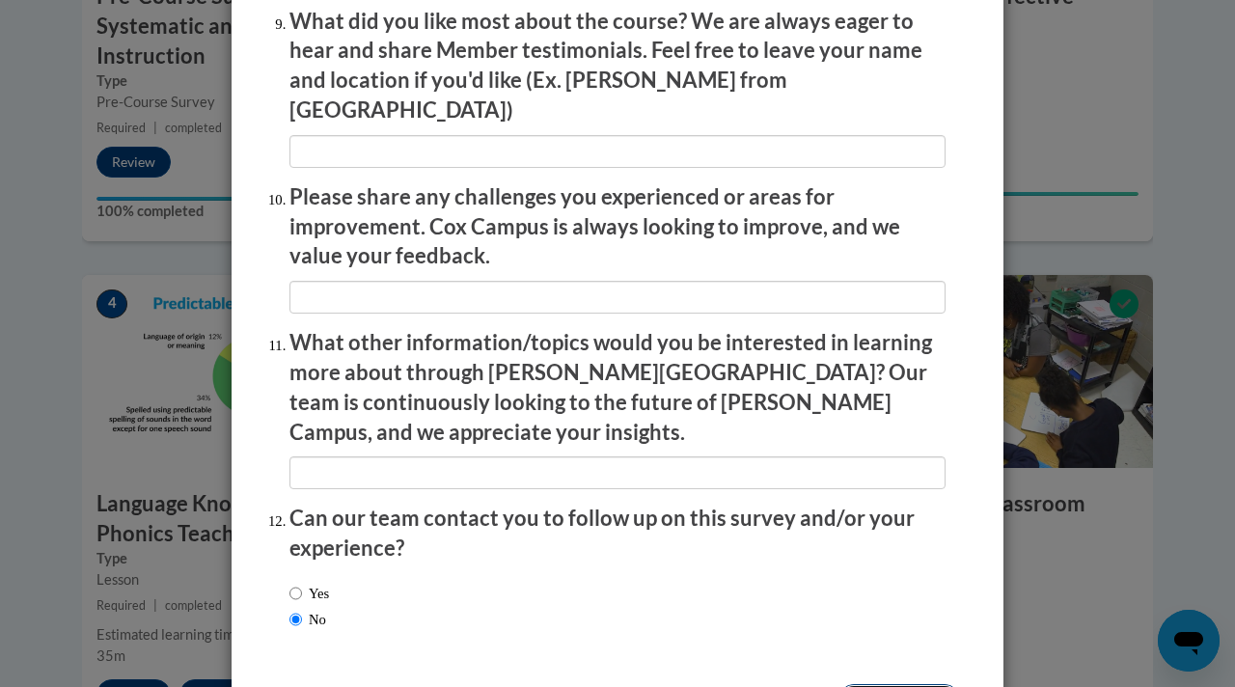
click at [891, 684] on input "Submit feedback" at bounding box center [899, 699] width 122 height 31
